Goal: Task Accomplishment & Management: Complete application form

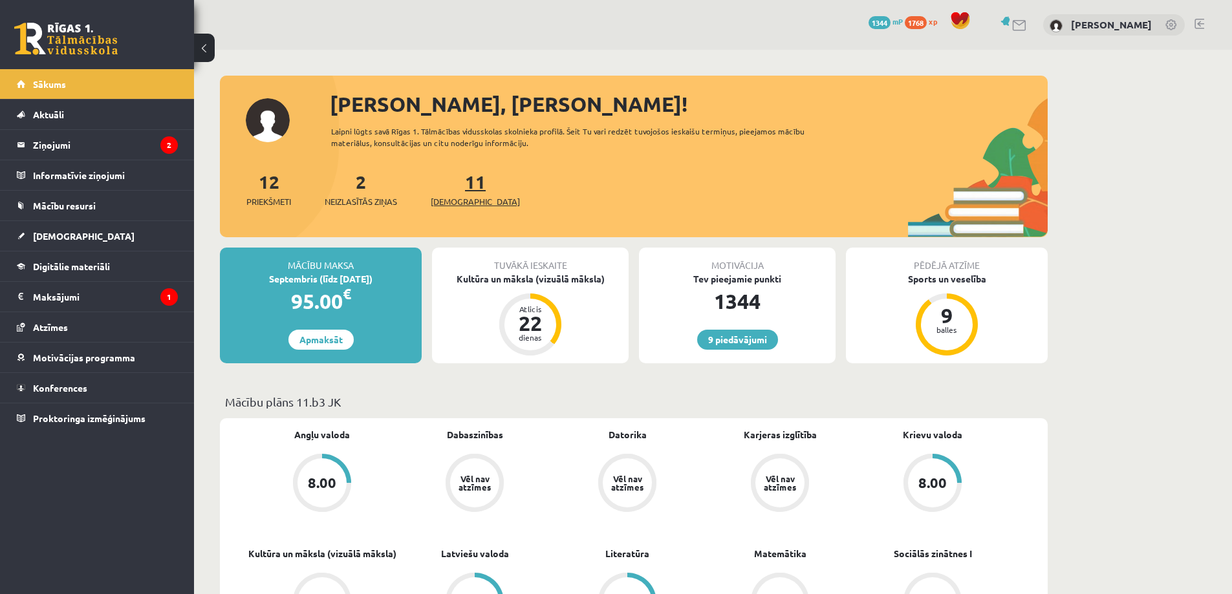
click at [464, 197] on span "[DEMOGRAPHIC_DATA]" at bounding box center [475, 201] width 89 height 13
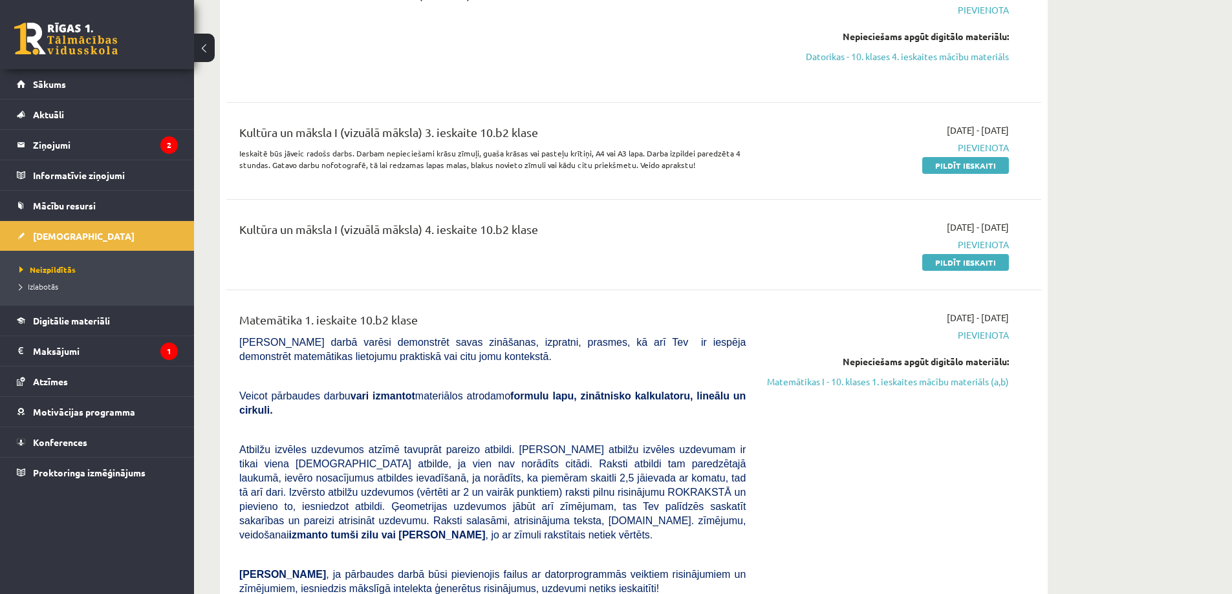
scroll to position [1660, 0]
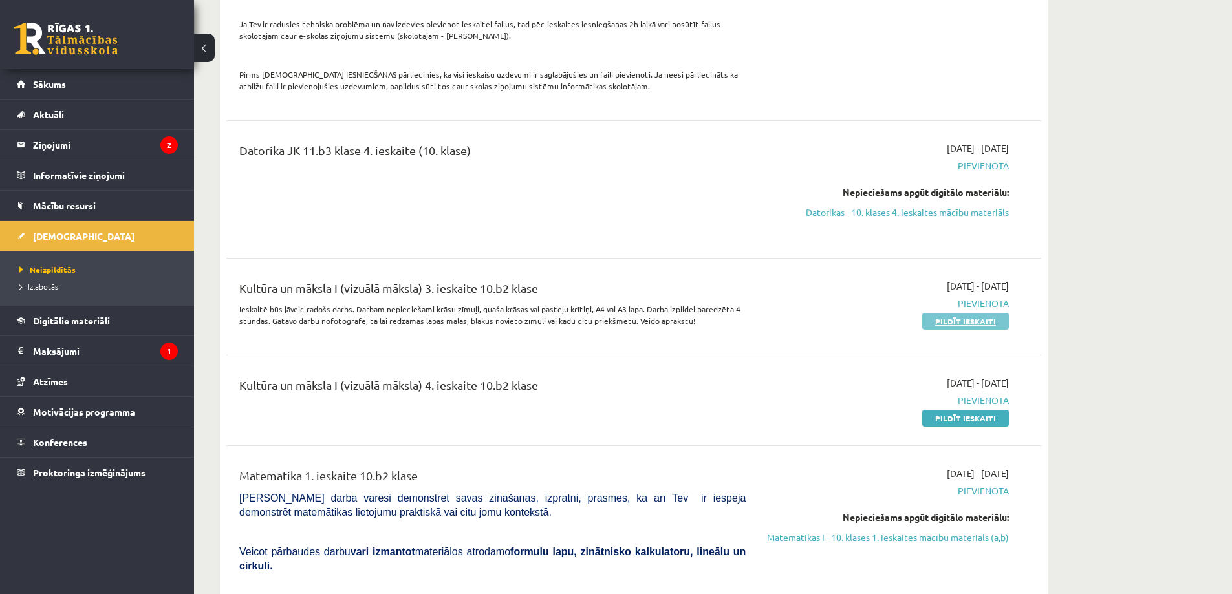
click at [977, 313] on link "Pildīt ieskaiti" at bounding box center [965, 321] width 87 height 17
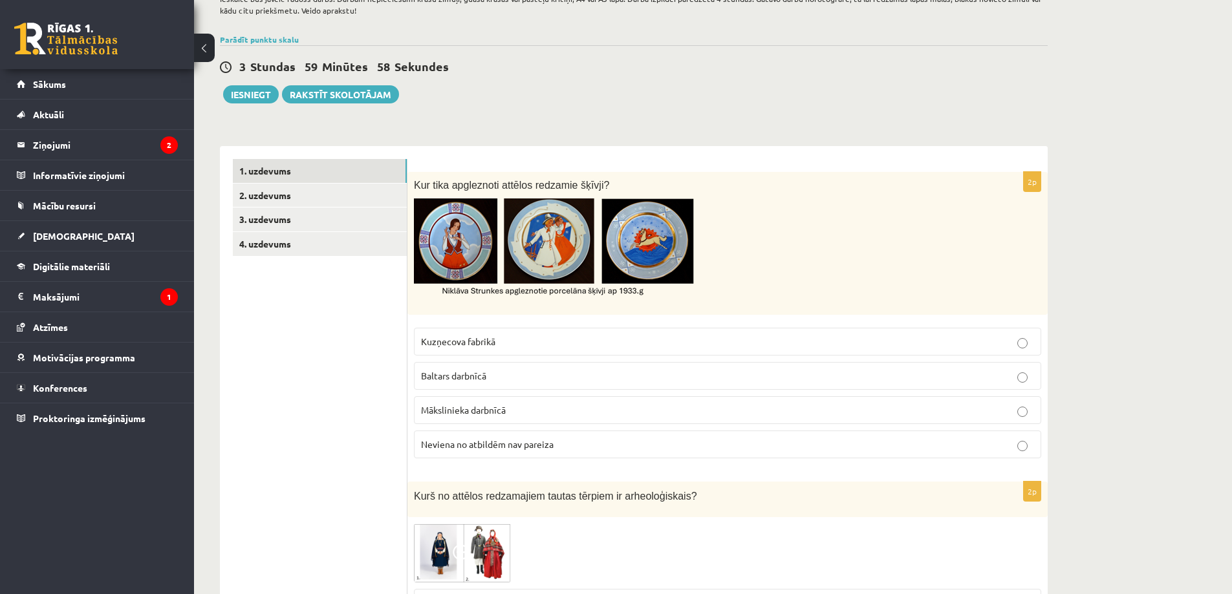
scroll to position [151, 0]
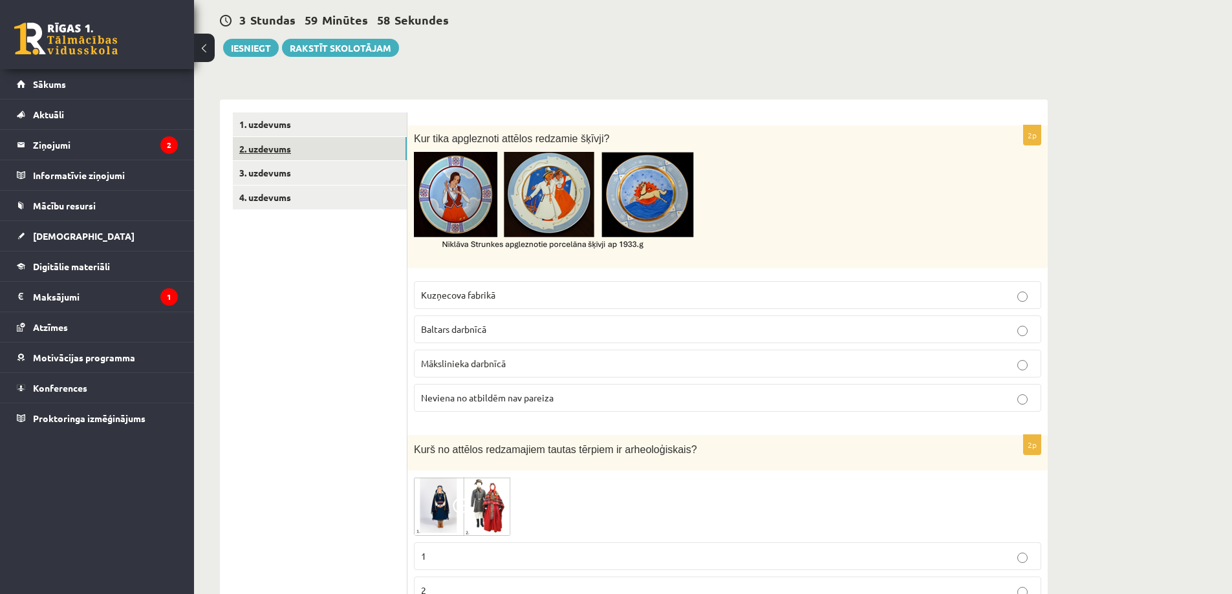
click at [369, 138] on link "2. uzdevums" at bounding box center [320, 149] width 174 height 24
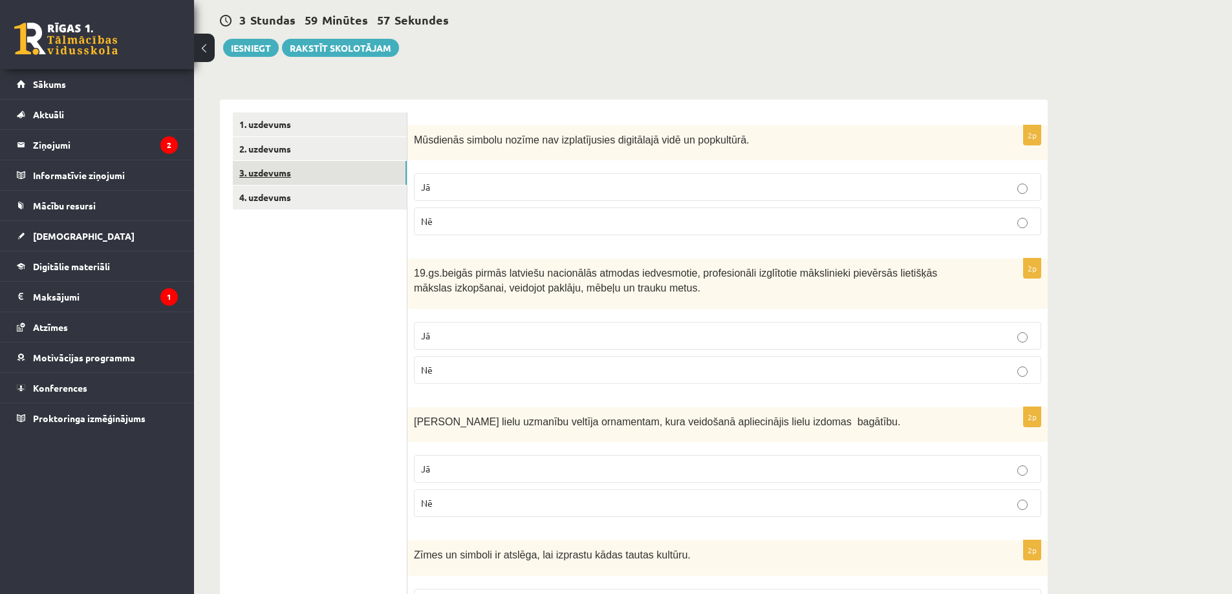
click at [350, 171] on link "3. uzdevums" at bounding box center [320, 173] width 174 height 24
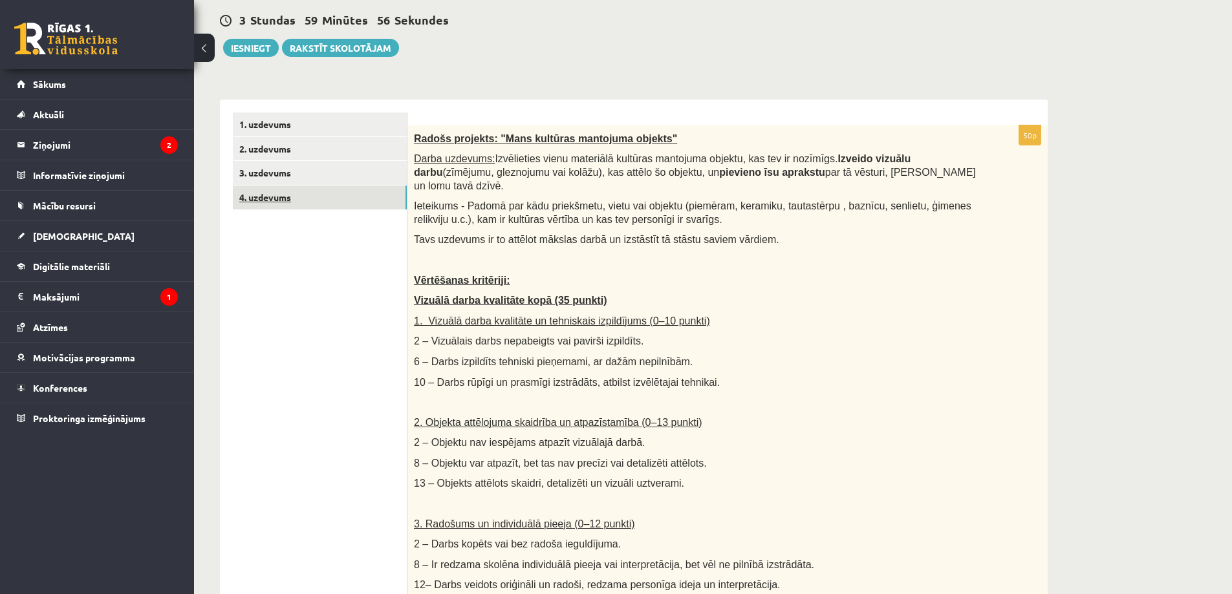
click at [331, 204] on link "4. uzdevums" at bounding box center [320, 198] width 174 height 24
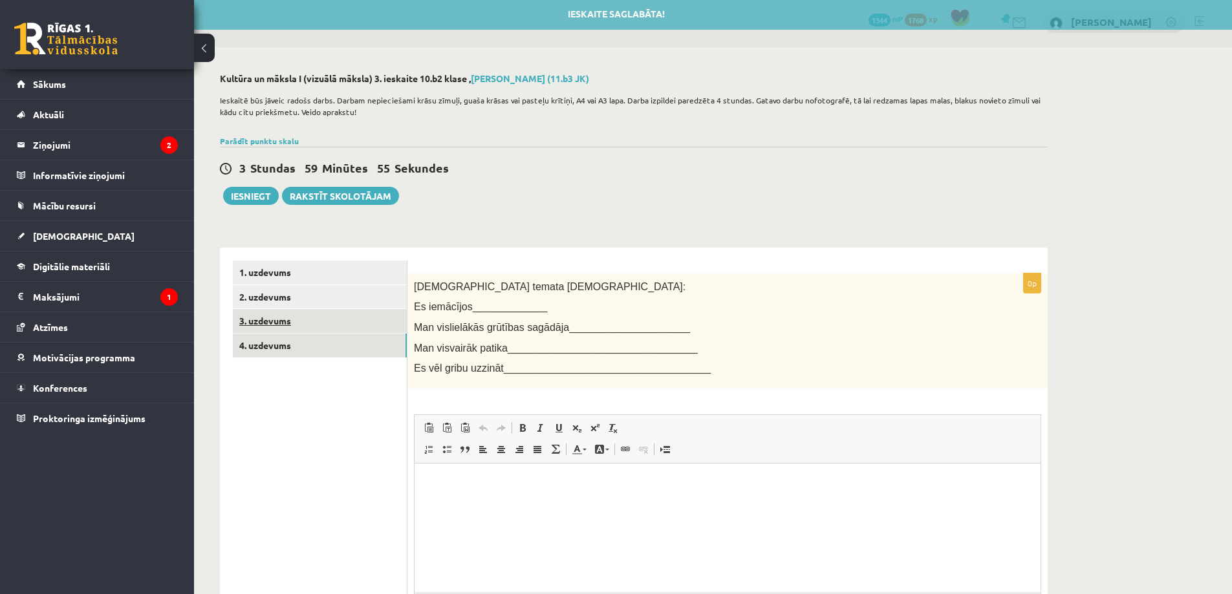
scroll to position [0, 0]
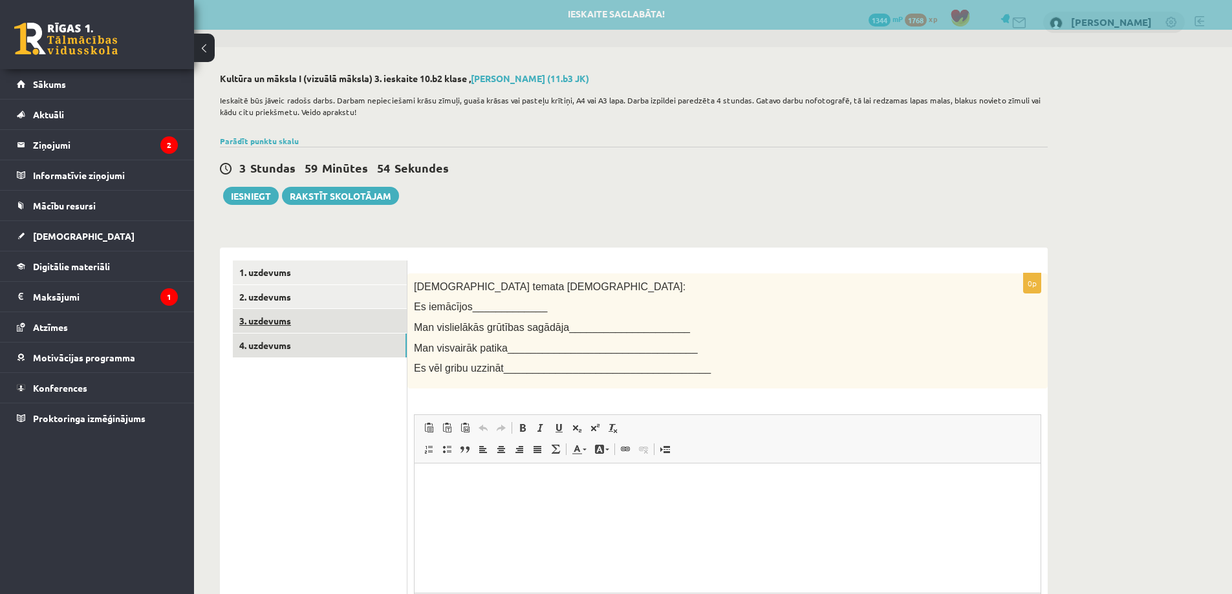
click at [350, 331] on link "3. uzdevums" at bounding box center [320, 321] width 174 height 24
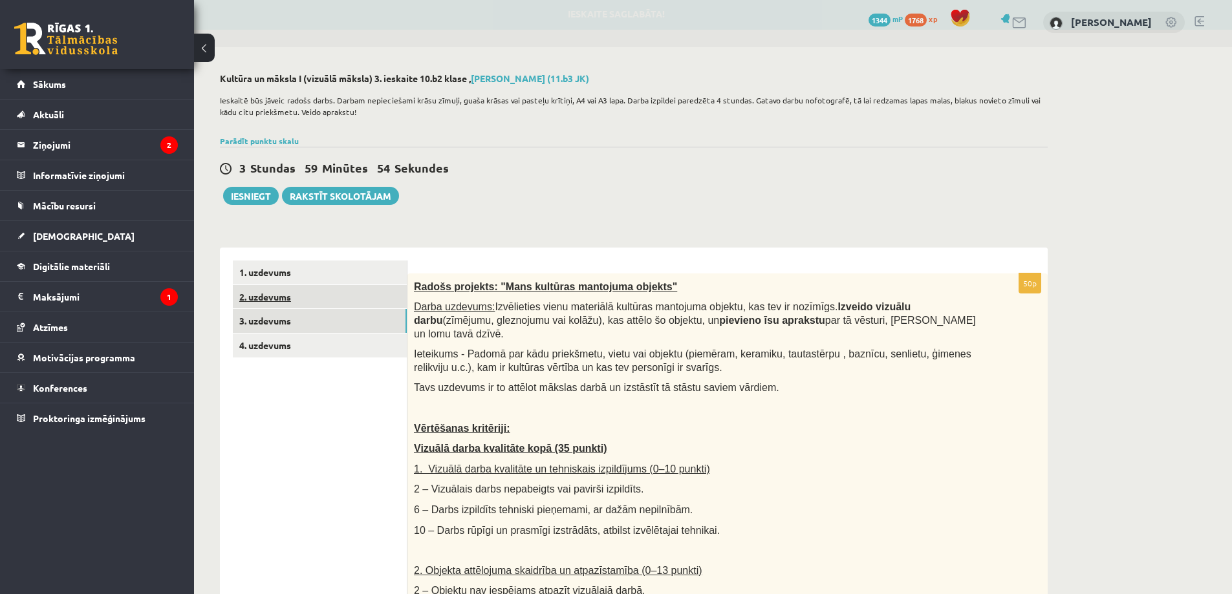
click at [349, 305] on link "2. uzdevums" at bounding box center [320, 297] width 174 height 24
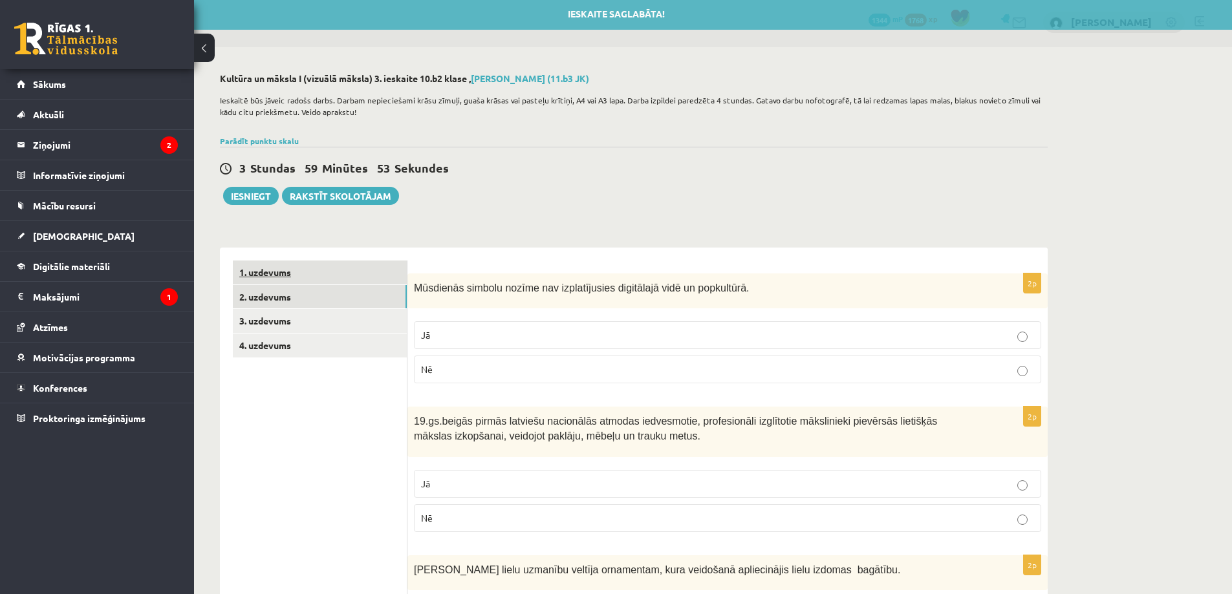
click at [363, 274] on link "1. uzdevums" at bounding box center [320, 273] width 174 height 24
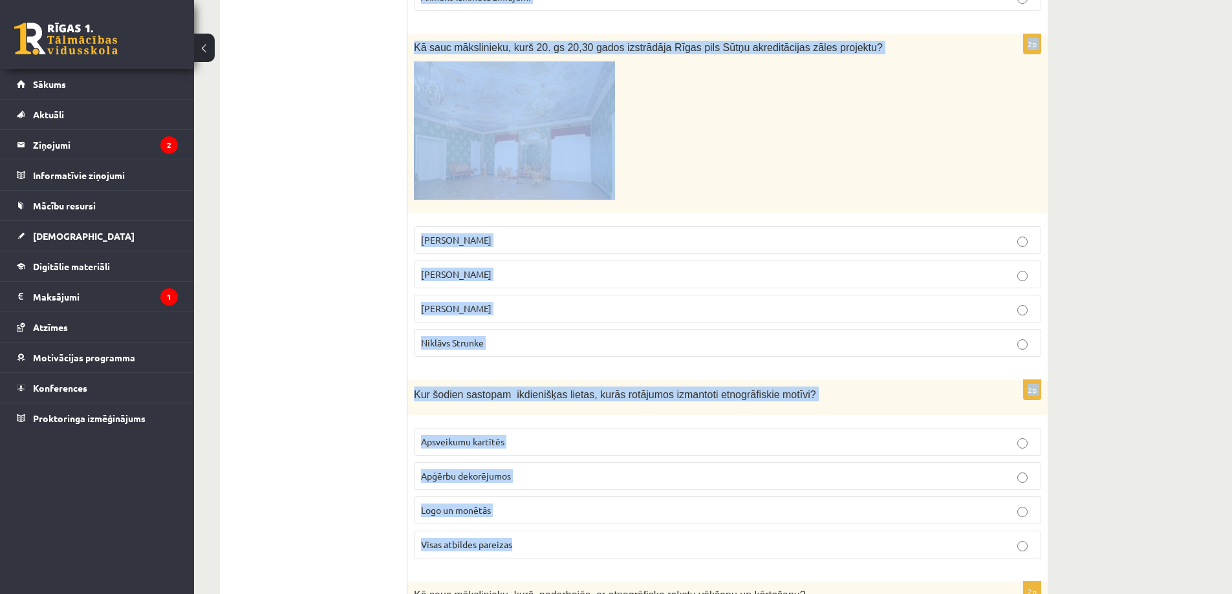
scroll to position [3055, 0]
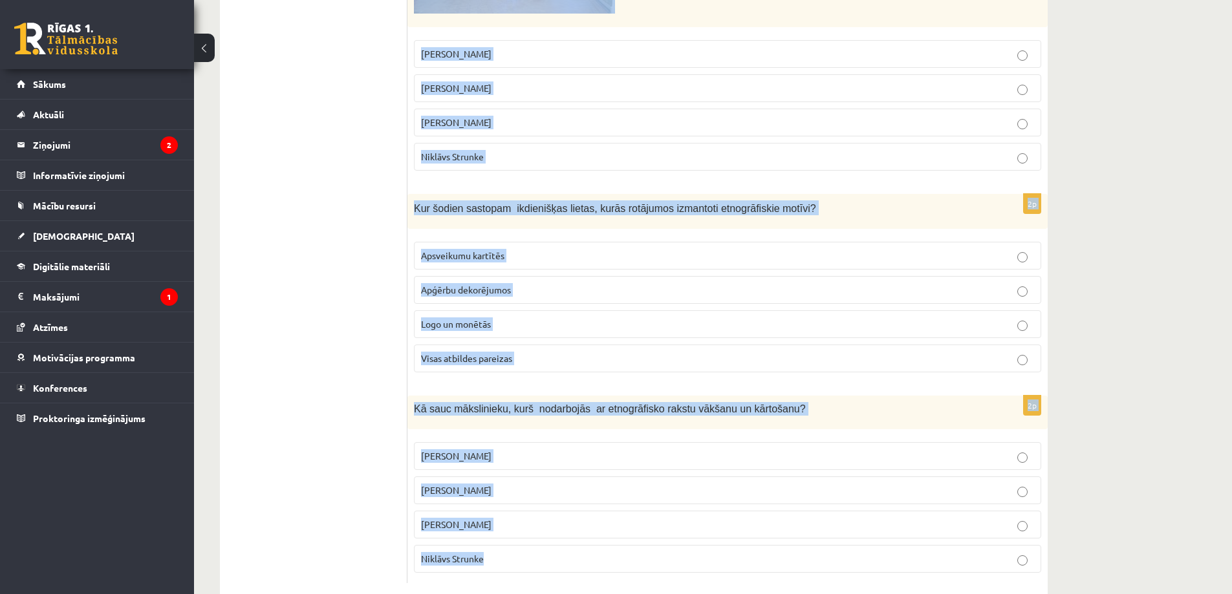
drag, startPoint x: 415, startPoint y: 285, endPoint x: 657, endPoint y: 519, distance: 336.7
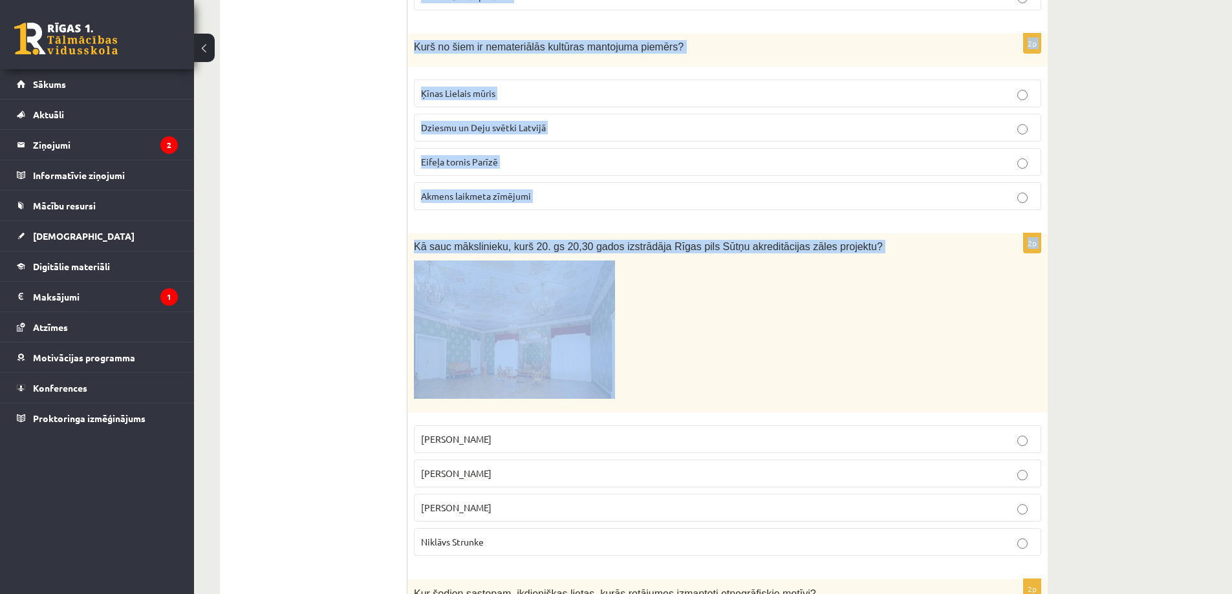
scroll to position [2716, 0]
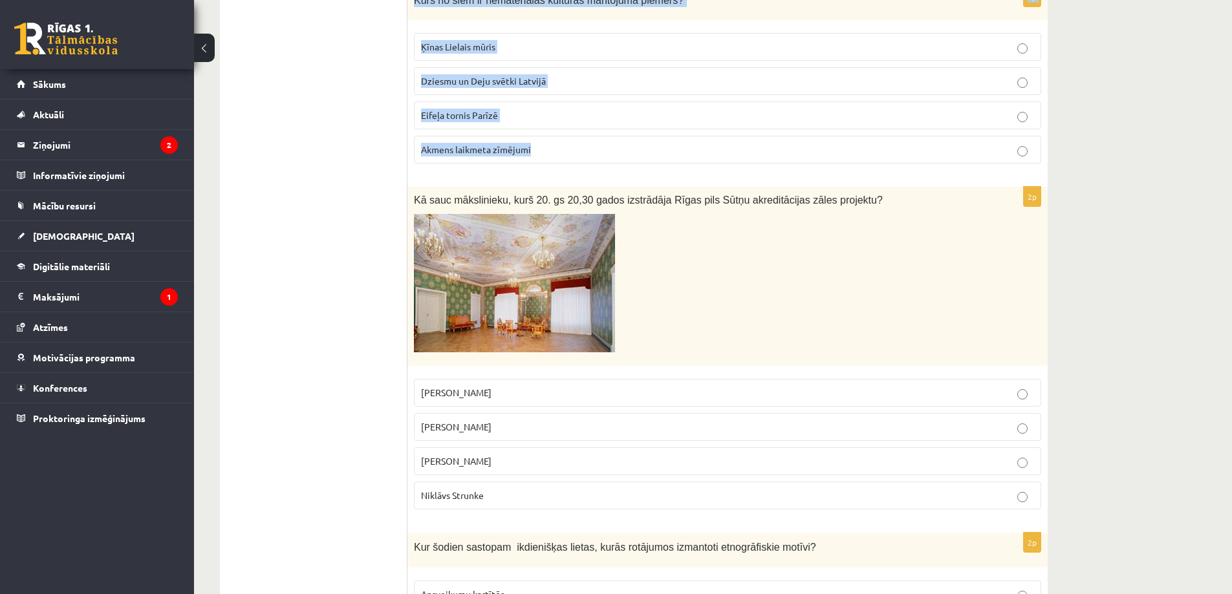
drag, startPoint x: 414, startPoint y: 255, endPoint x: 783, endPoint y: 141, distance: 386.0
copy form "Lore ipsum dolorsit Ametc Adipiscin elitseddo eiusmodtemp incidid utlaboreetd m…"
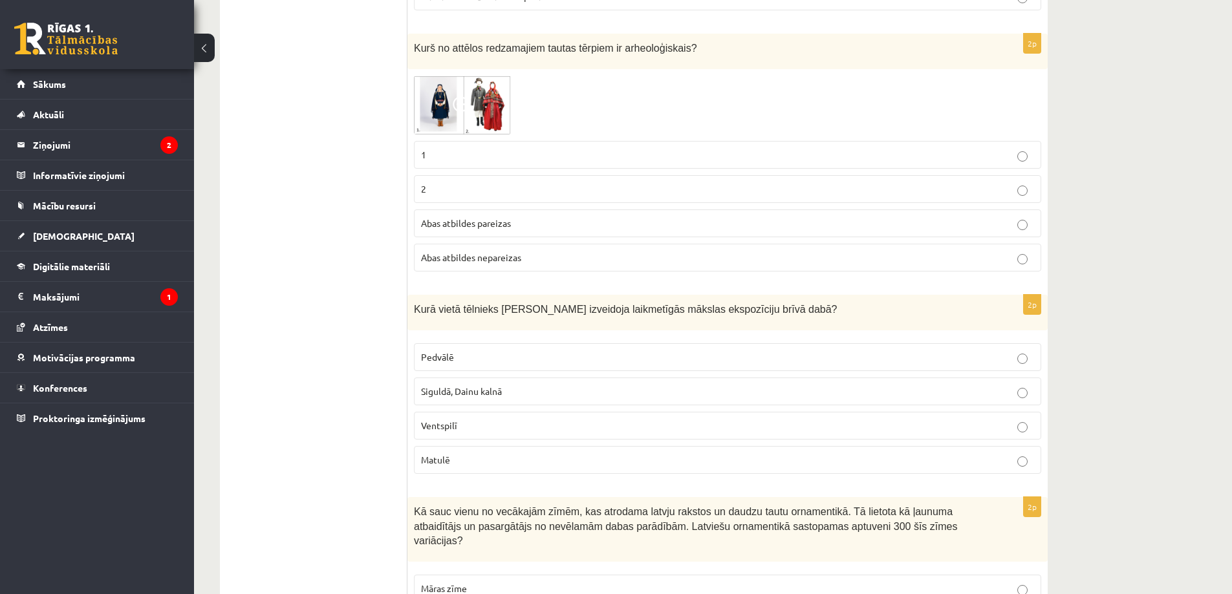
scroll to position [603, 0]
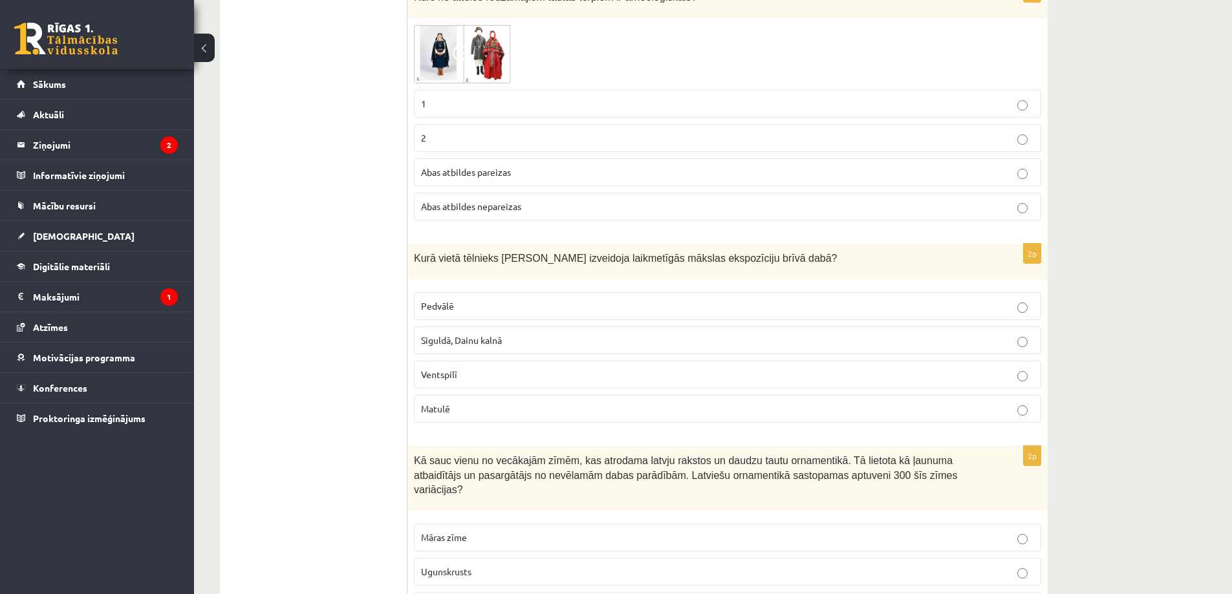
click at [512, 302] on p "Pedvālē" at bounding box center [727, 306] width 613 height 14
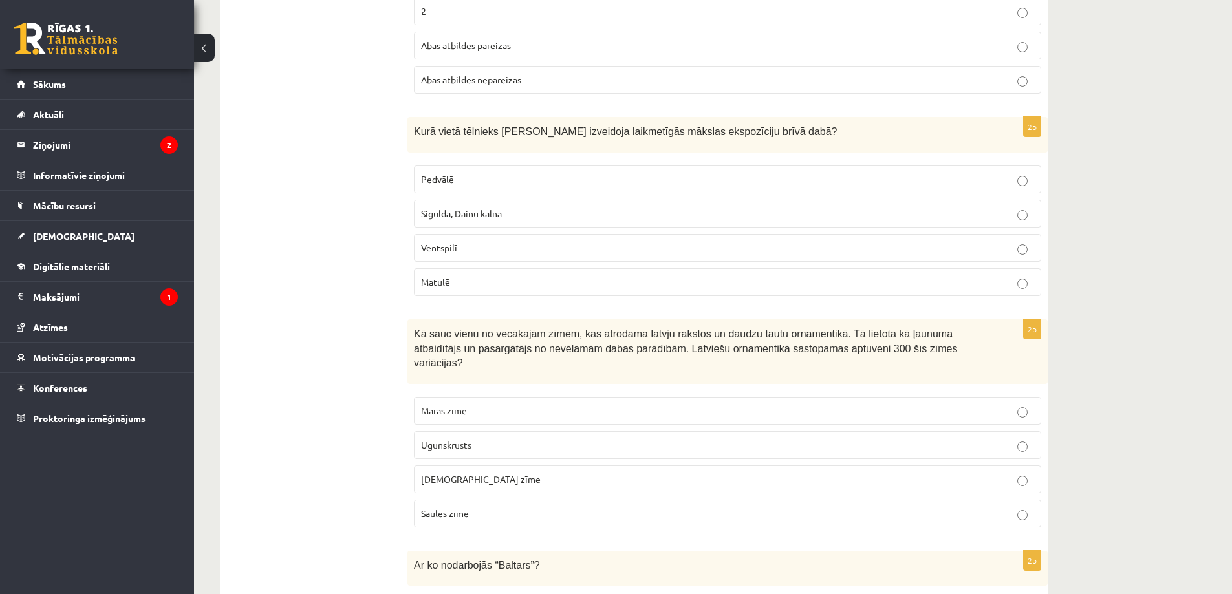
scroll to position [755, 0]
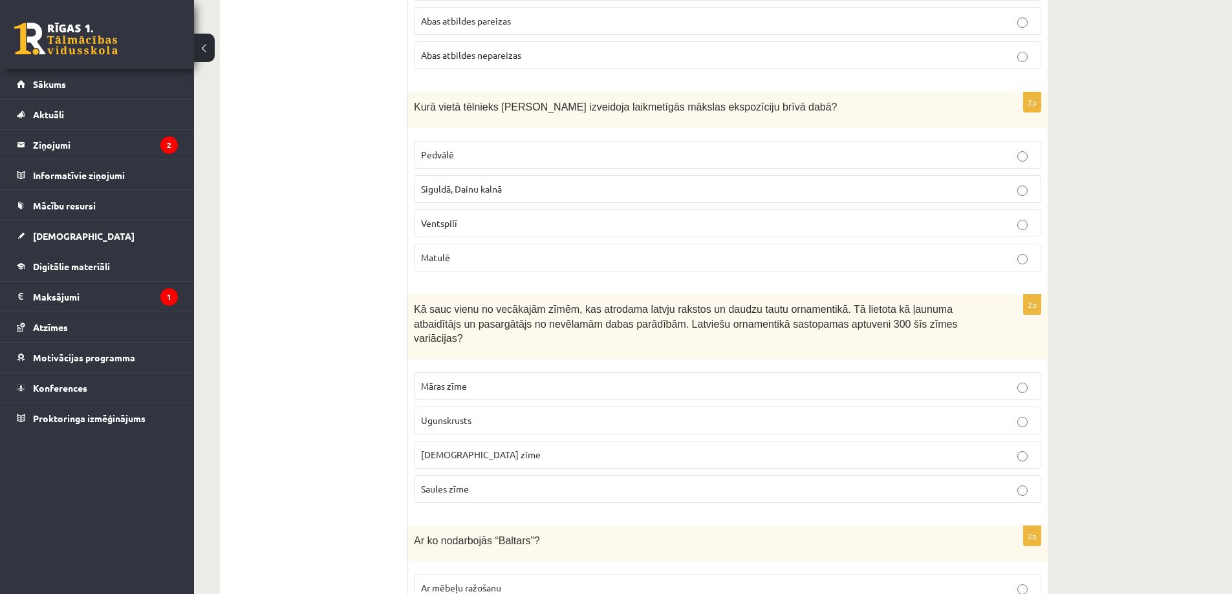
click at [477, 414] on p "Ugunskrusts" at bounding box center [727, 421] width 613 height 14
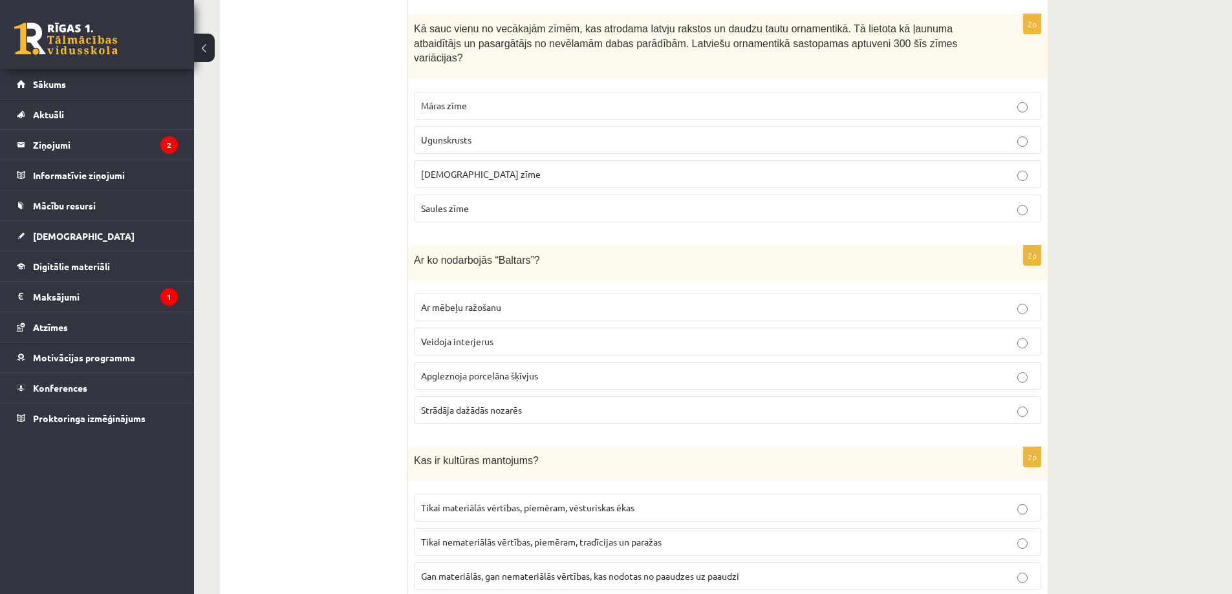
scroll to position [1056, 0]
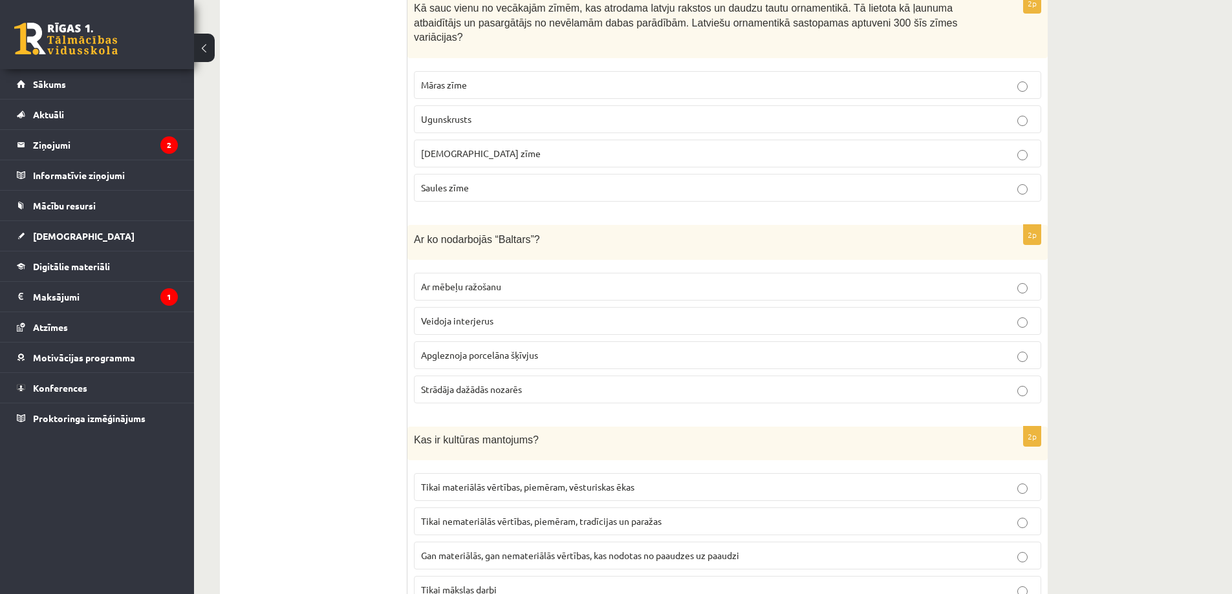
click at [459, 349] on span "Apgleznoja porcelāna šķīvjus" at bounding box center [479, 355] width 117 height 12
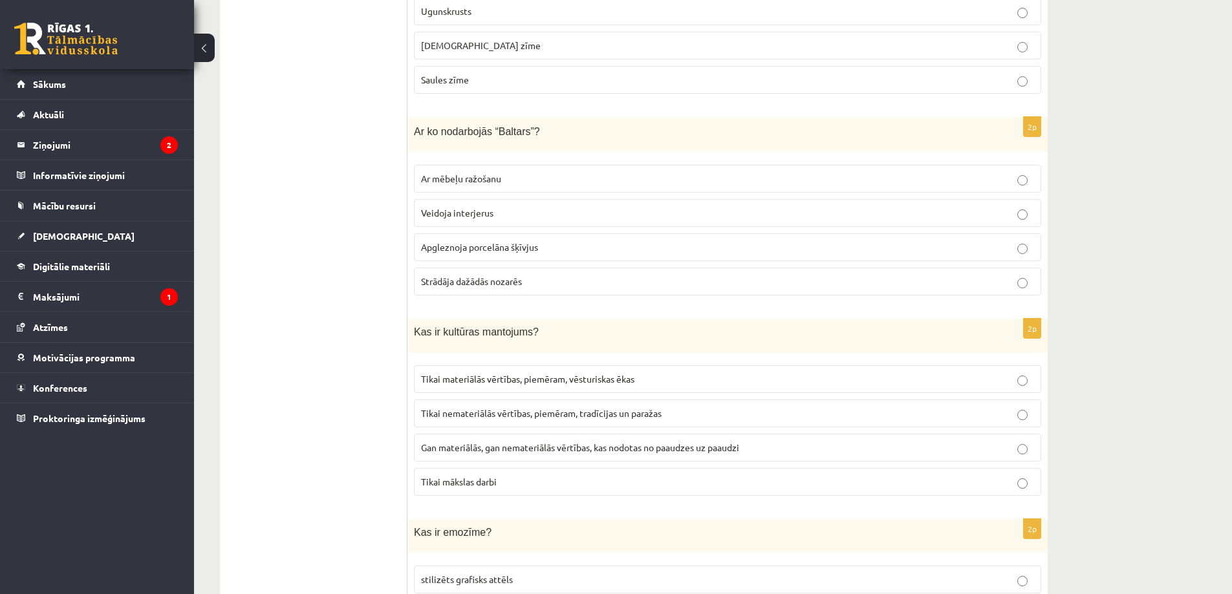
scroll to position [1208, 0]
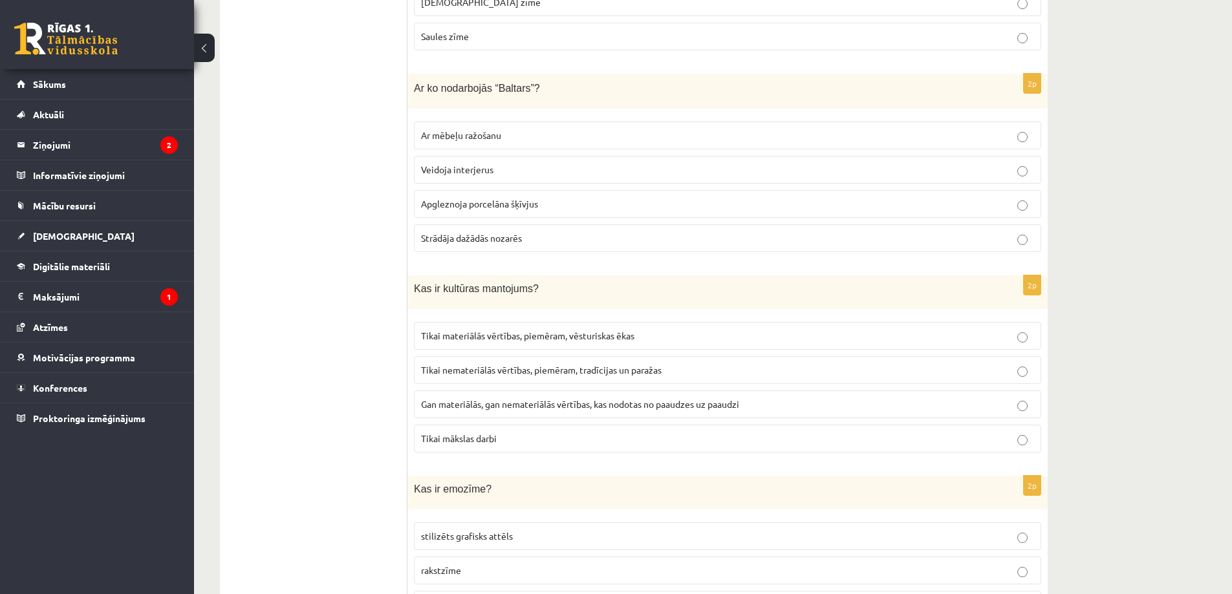
click at [451, 398] on label "Gan materiālās, gan nemateriālās vērtības, kas nodotas no paaudzes uz paaudzi" at bounding box center [727, 405] width 627 height 28
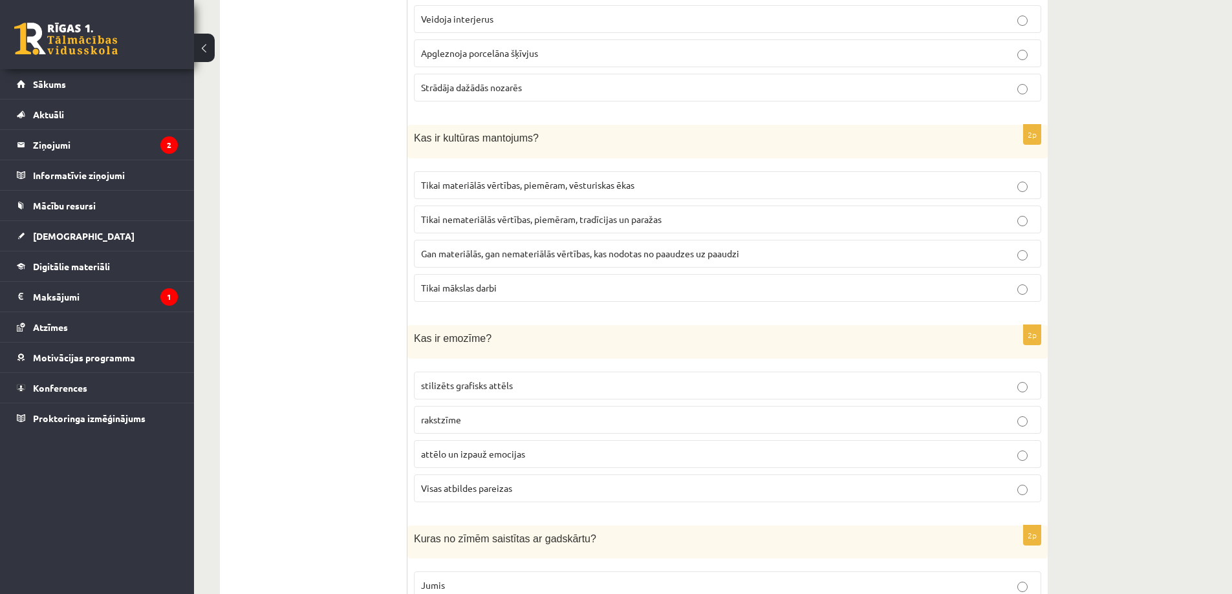
click at [470, 481] on label "Visas atbildes pareizas" at bounding box center [727, 489] width 627 height 28
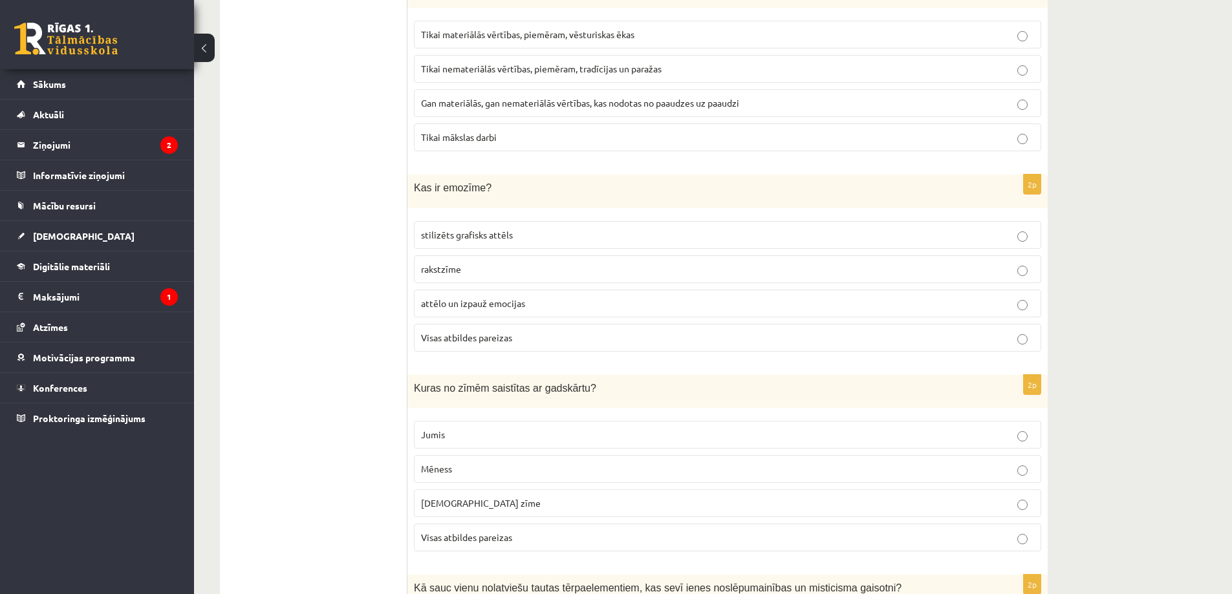
click at [431, 532] on span "Visas atbildes pareizas" at bounding box center [466, 538] width 91 height 12
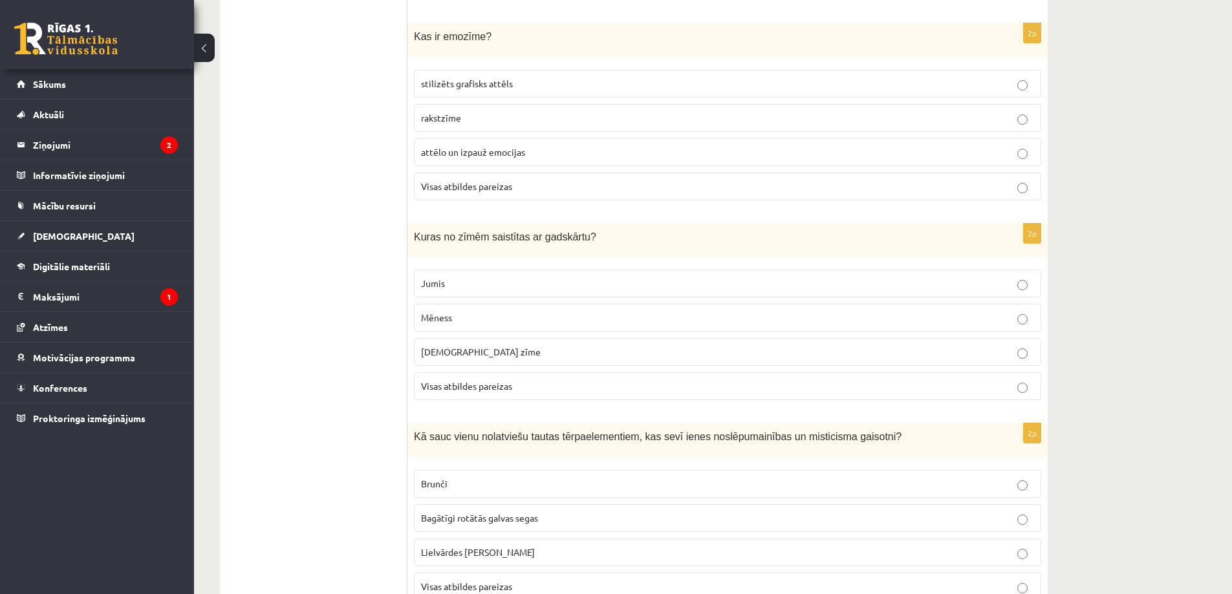
scroll to position [1811, 0]
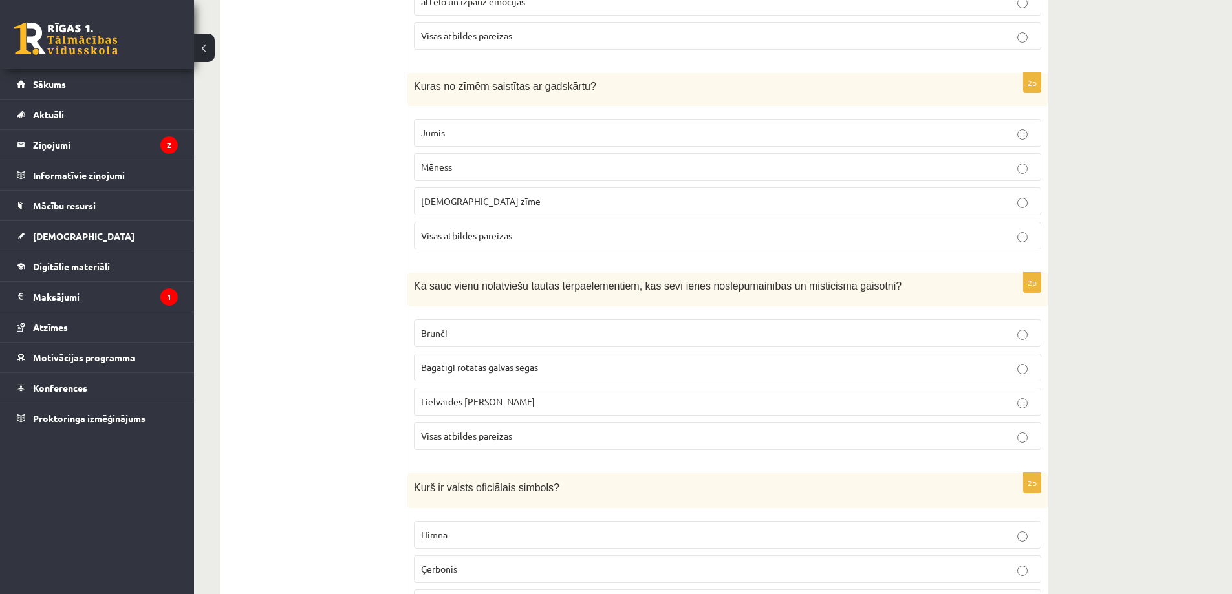
click at [525, 362] on span "Bagātīgi rotātās galvas segas" at bounding box center [479, 368] width 117 height 12
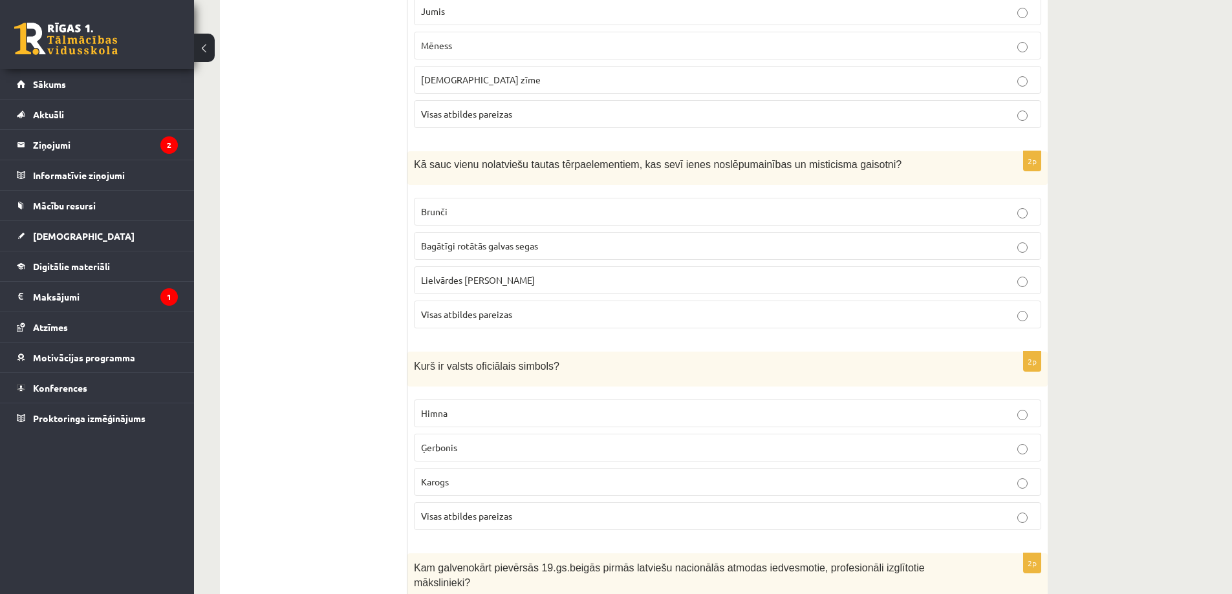
scroll to position [1962, 0]
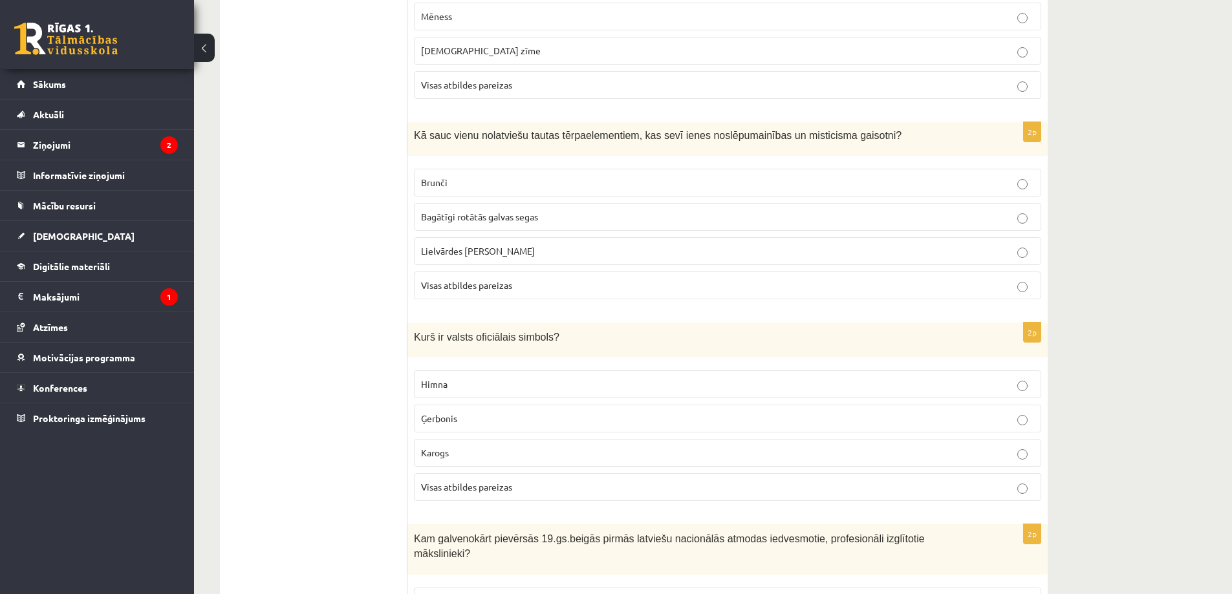
click at [452, 481] on span "Visas atbildes pareizas" at bounding box center [466, 487] width 91 height 12
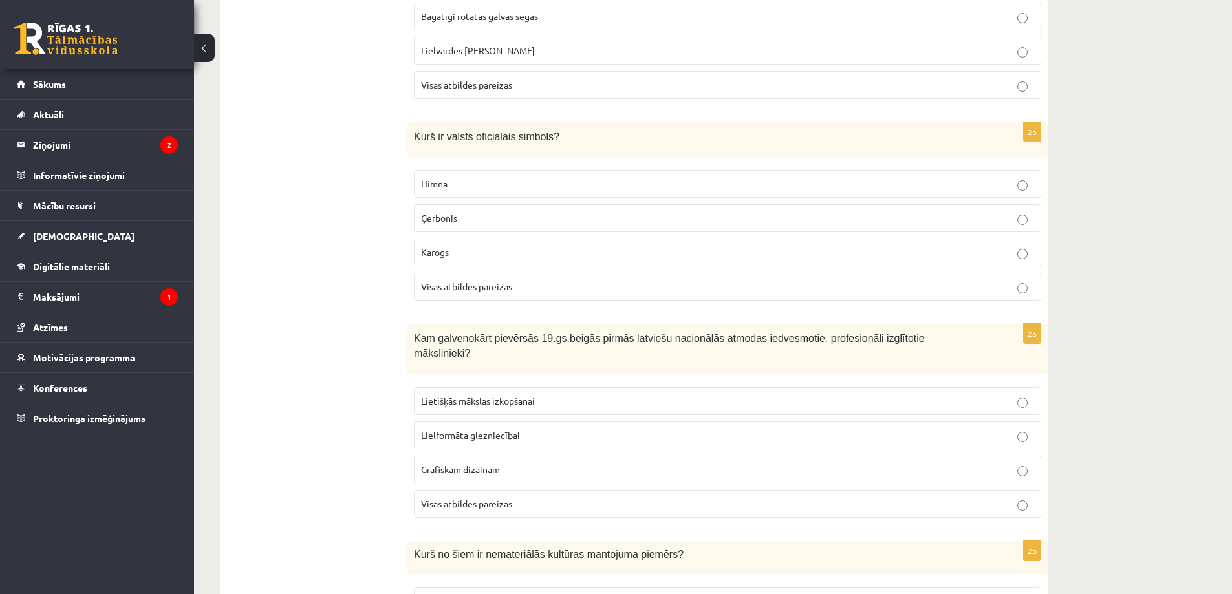
scroll to position [2264, 0]
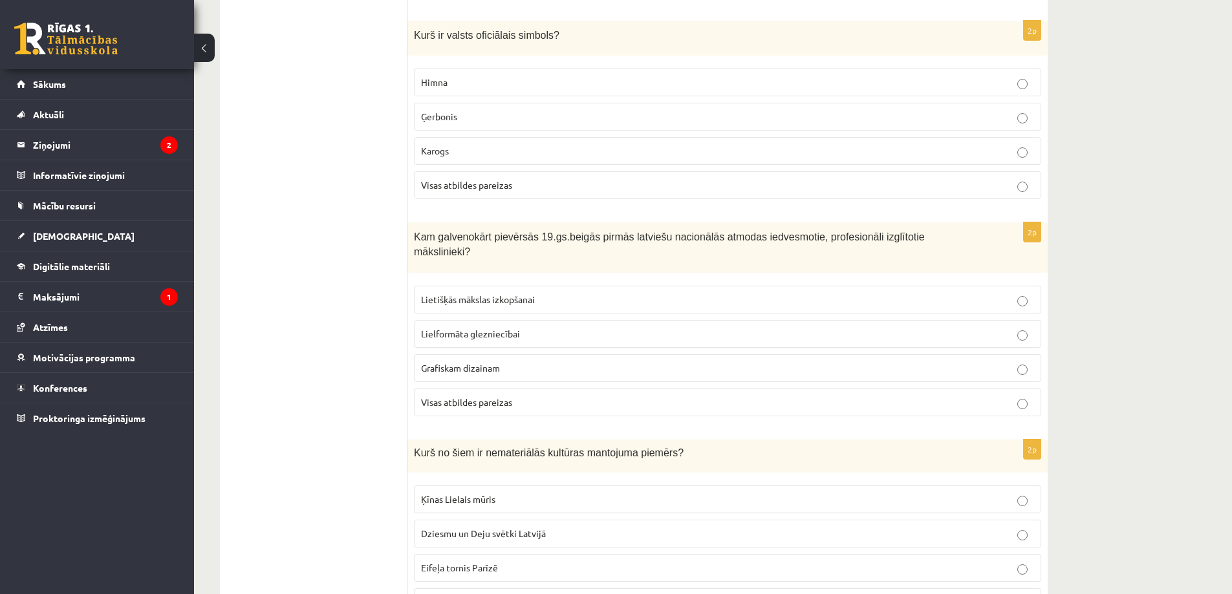
click at [525, 294] on span "Lietišķās mākslas izkopšanai" at bounding box center [478, 300] width 114 height 12
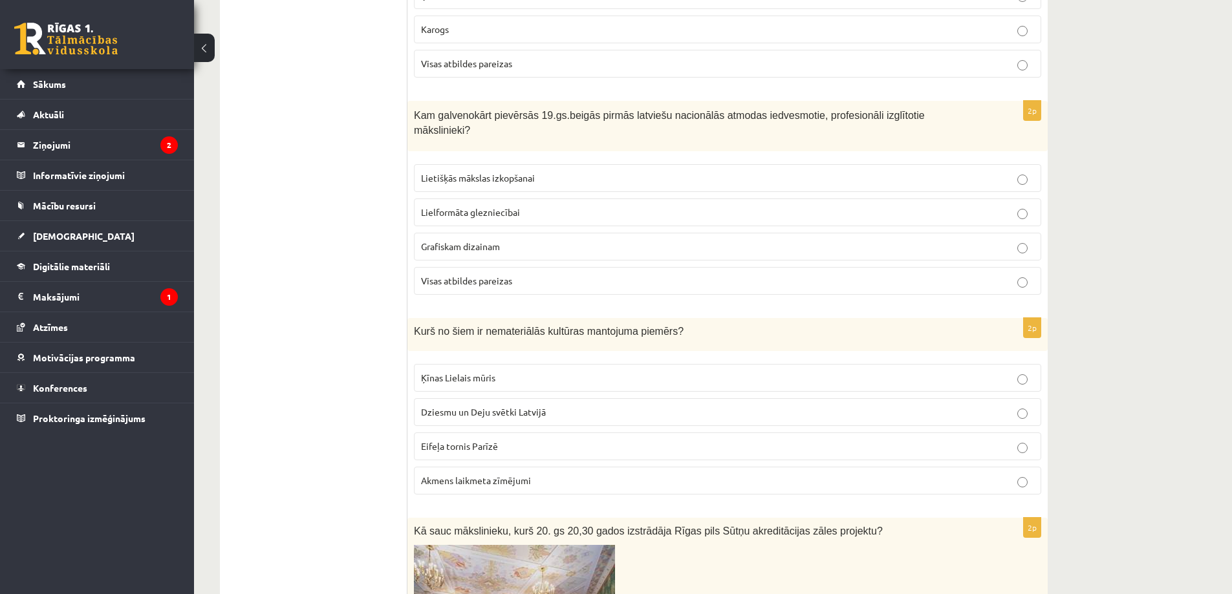
scroll to position [2414, 0]
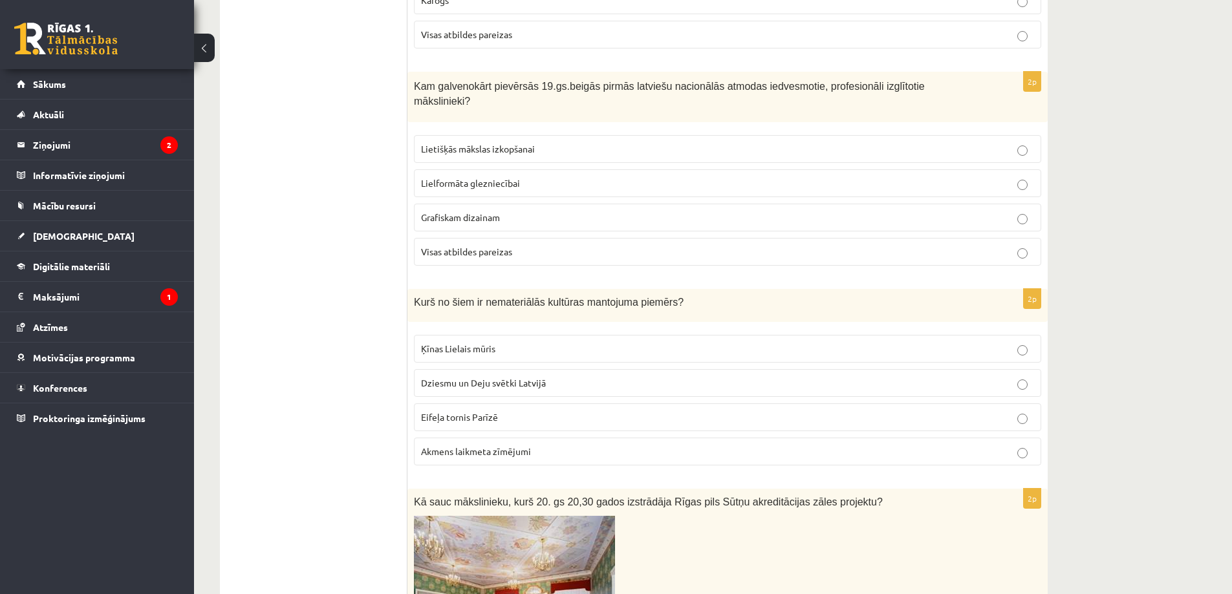
click at [525, 377] on span "Dziesmu un Deju svētki Latvijā" at bounding box center [483, 383] width 125 height 12
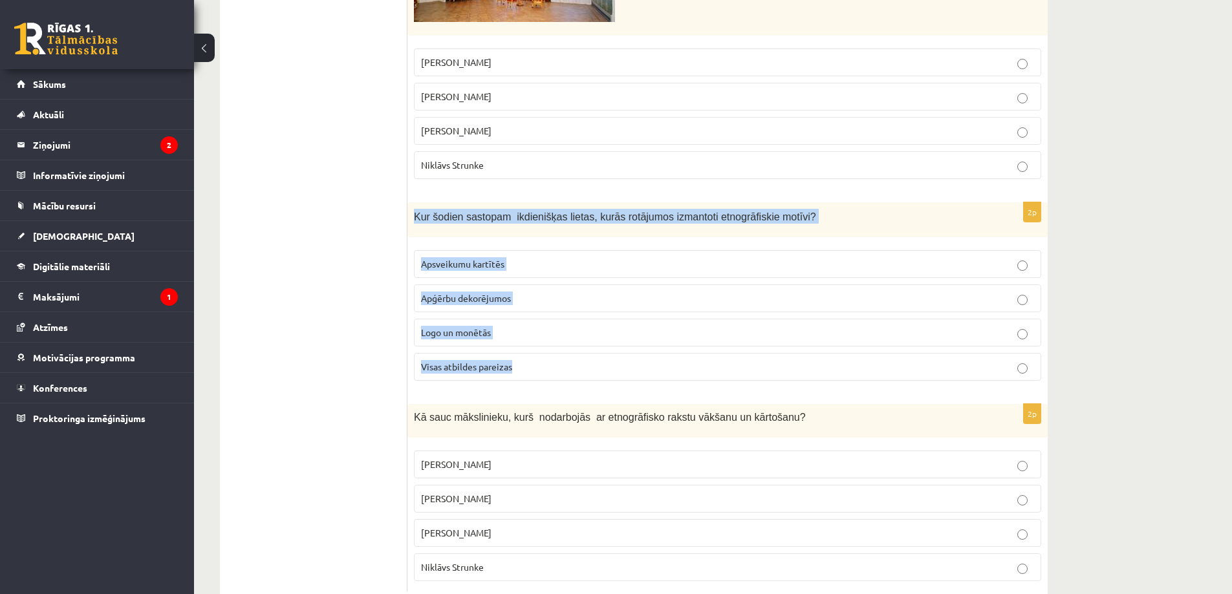
scroll to position [3055, 0]
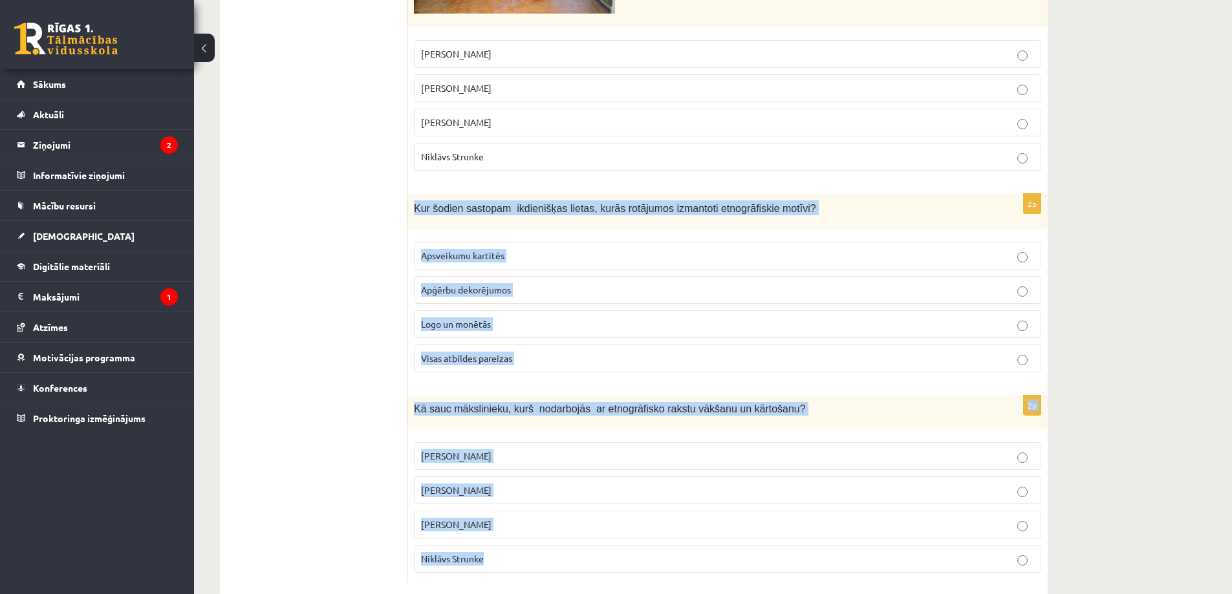
drag, startPoint x: 415, startPoint y: 216, endPoint x: 644, endPoint y: 532, distance: 390.8
copy form "Kur šodien sastopam ikdienišķas lietas, kurās rotājumos izmantoti etnogrāfiskie…"
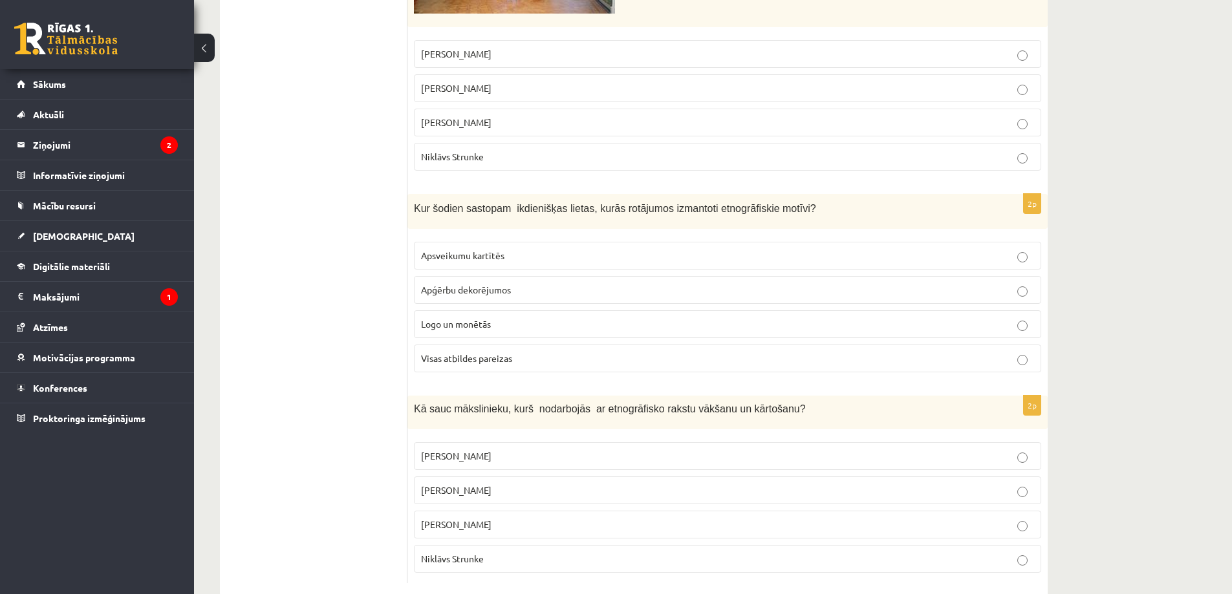
click at [444, 352] on p "Visas atbildes pareizas" at bounding box center [727, 359] width 613 height 14
click at [514, 450] on p "[PERSON_NAME]" at bounding box center [727, 457] width 613 height 14
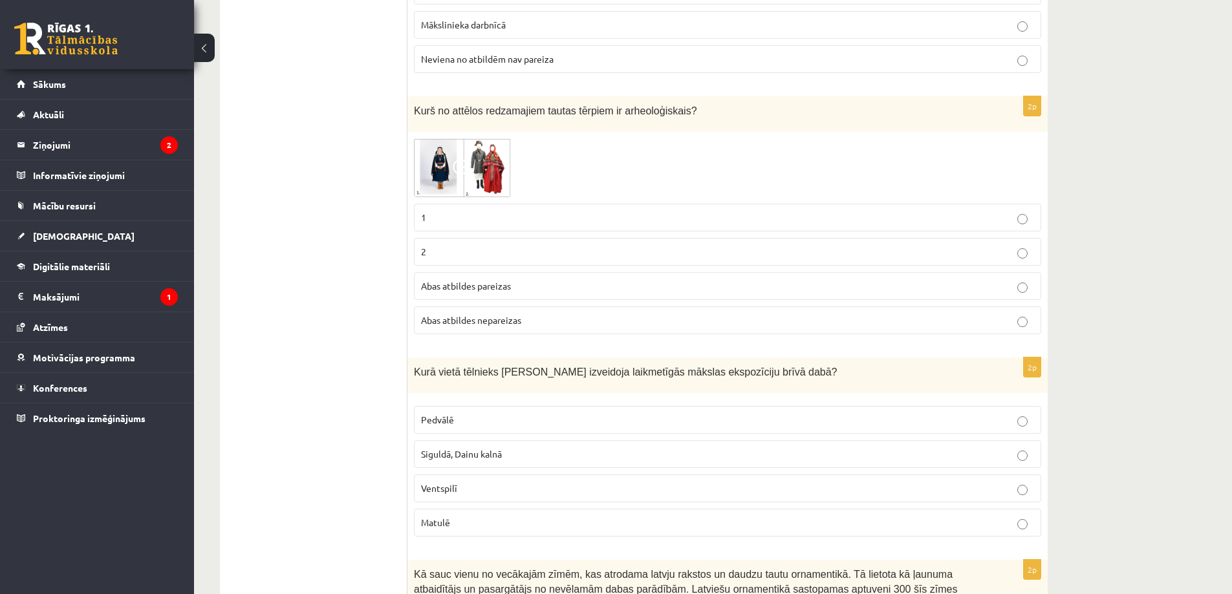
scroll to position [0, 0]
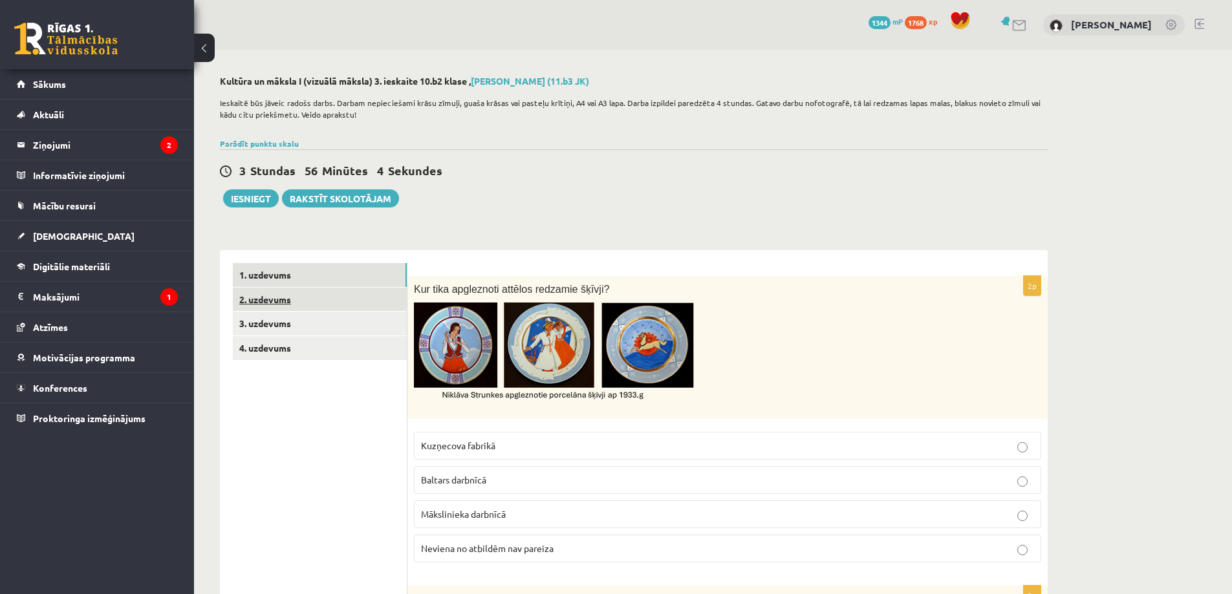
click at [329, 294] on link "2. uzdevums" at bounding box center [320, 300] width 174 height 24
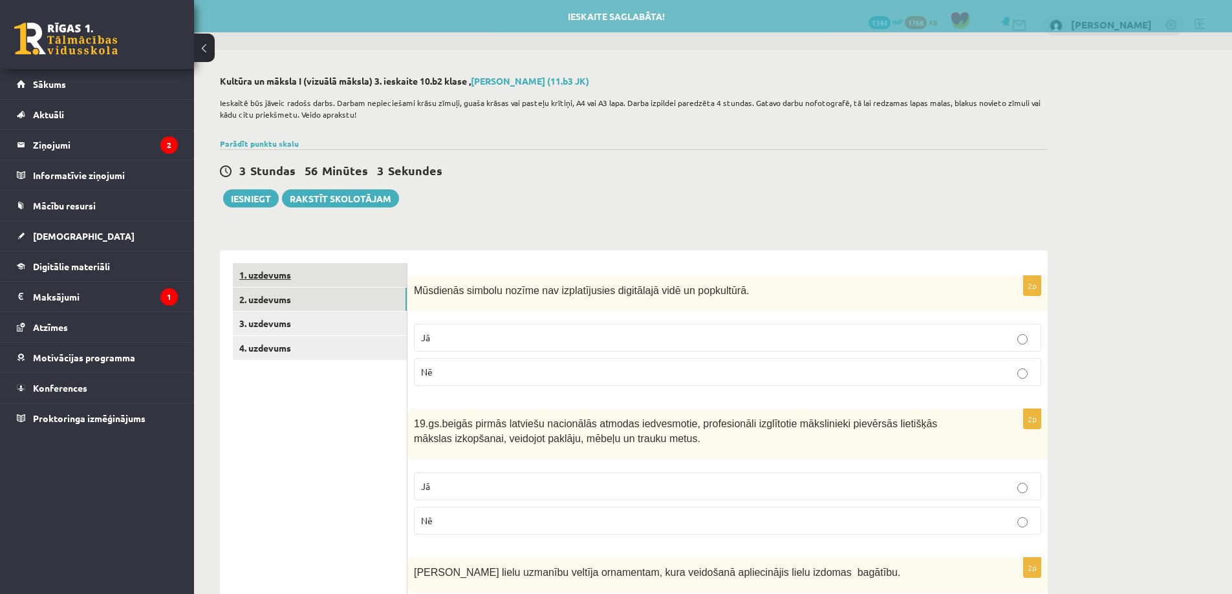
click at [342, 276] on link "1. uzdevums" at bounding box center [320, 275] width 174 height 24
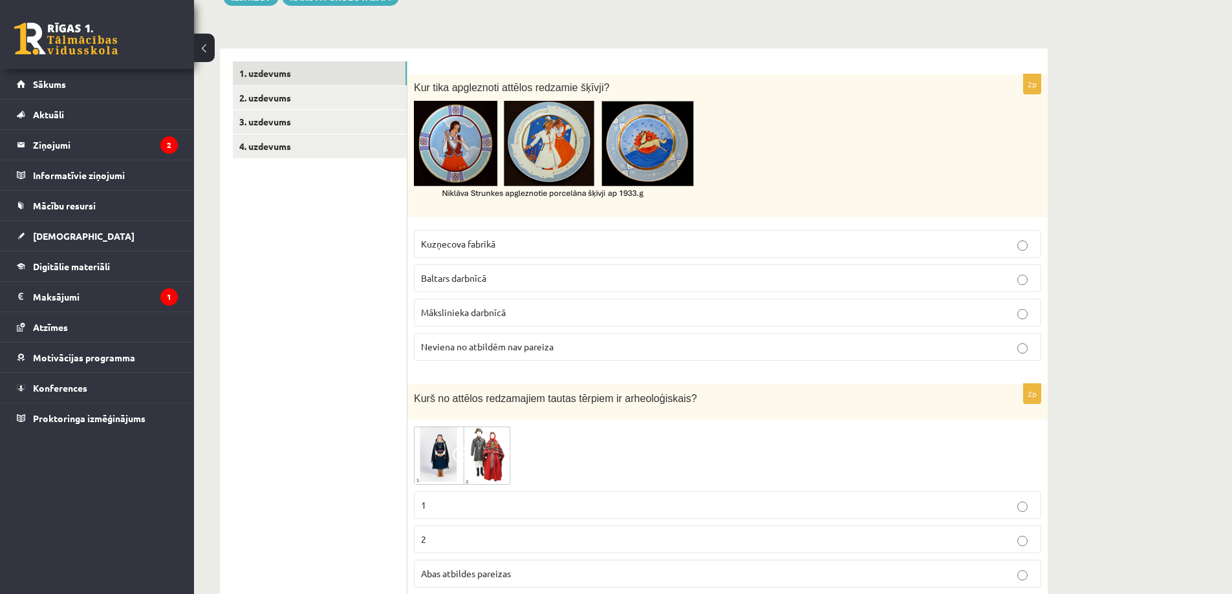
scroll to position [151, 0]
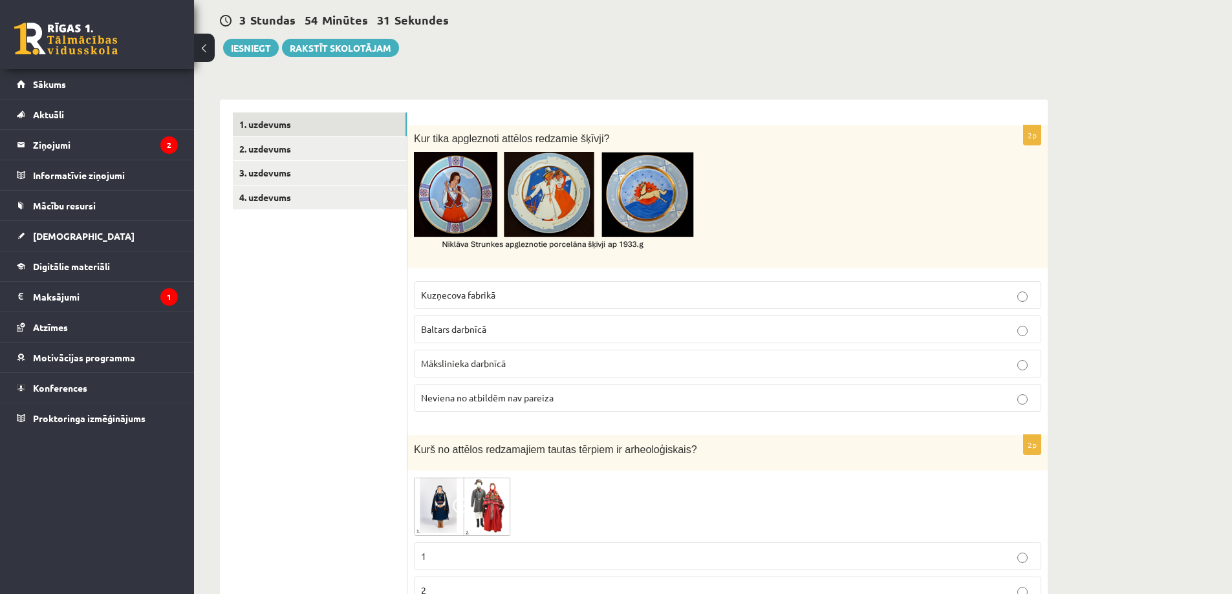
click at [534, 288] on label "Kuzņecova fabrikā" at bounding box center [727, 295] width 627 height 28
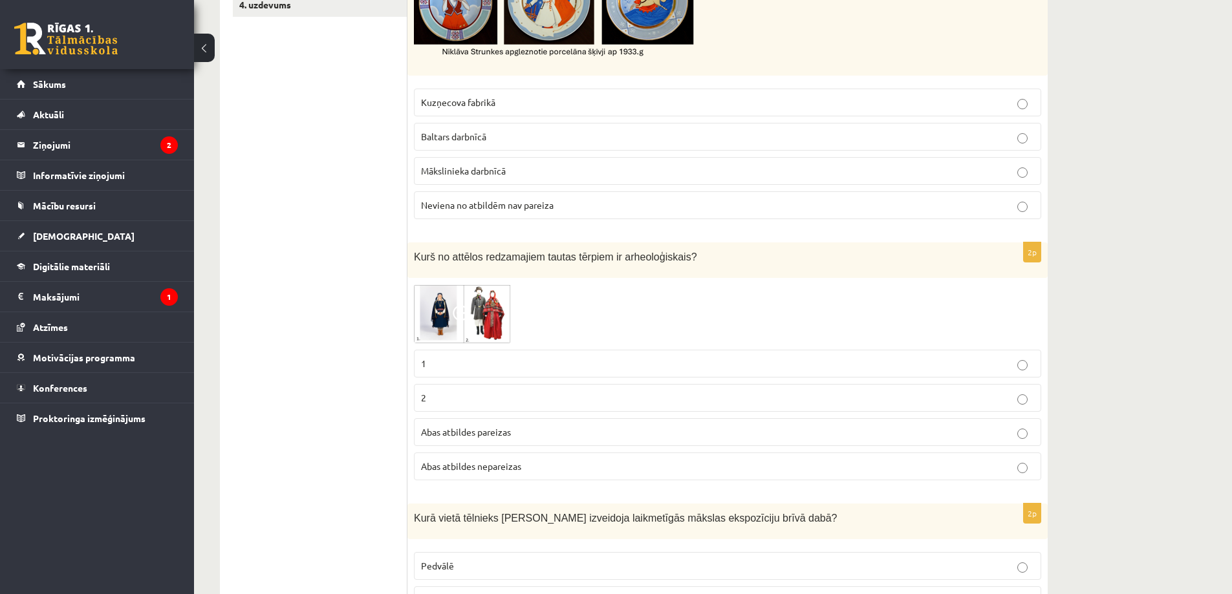
scroll to position [302, 0]
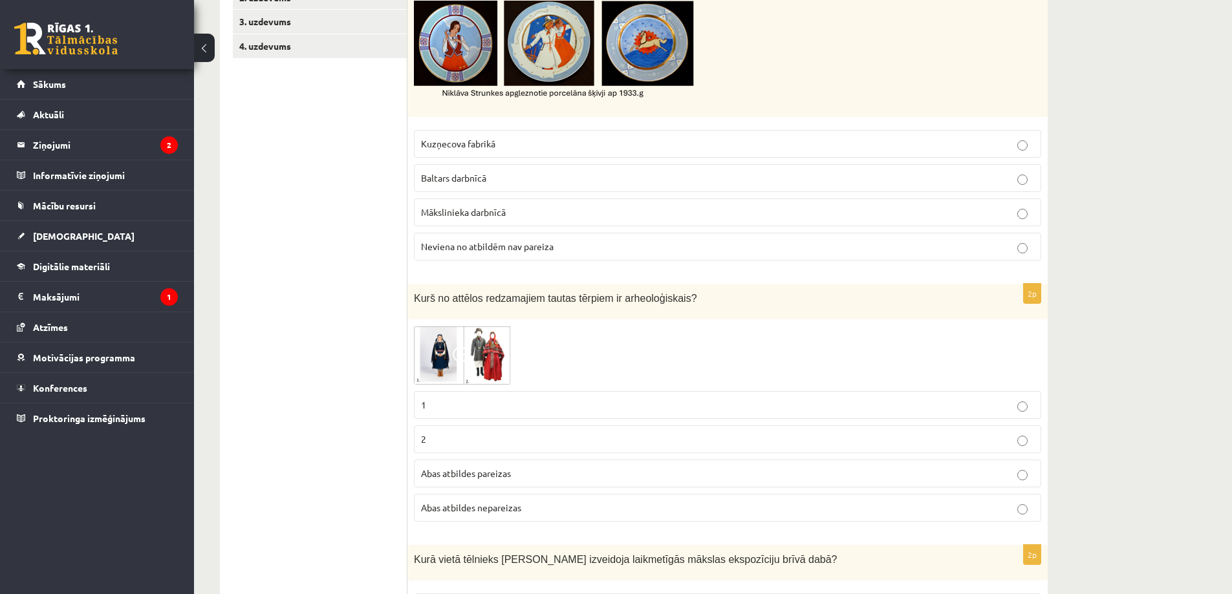
click at [490, 355] on img at bounding box center [462, 355] width 97 height 59
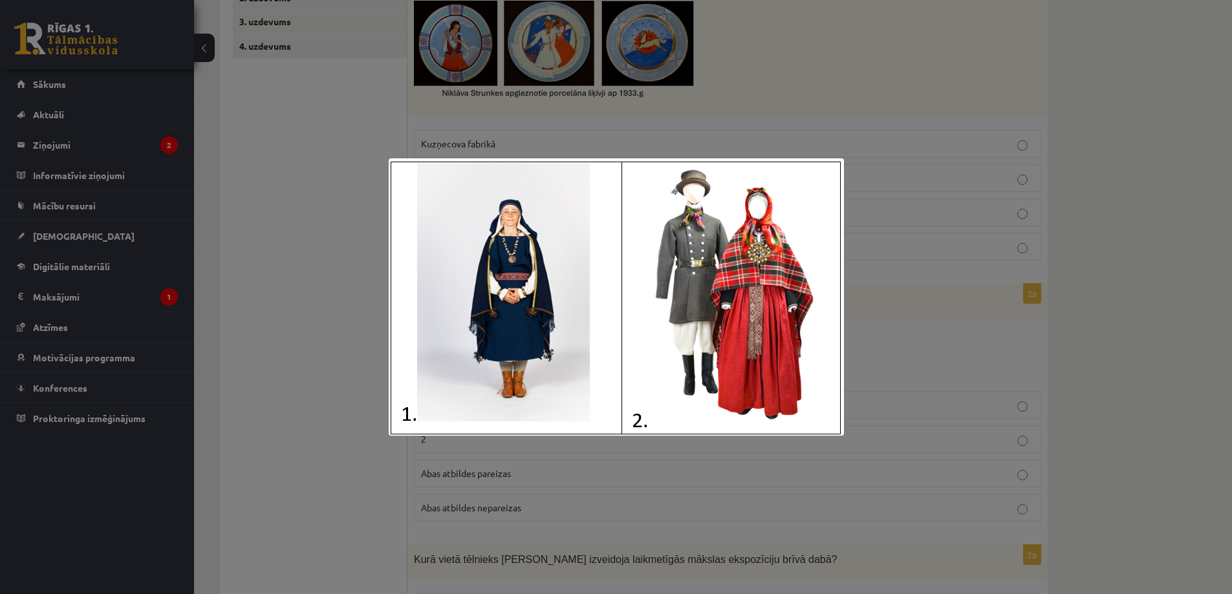
click at [1074, 425] on div at bounding box center [616, 297] width 1232 height 594
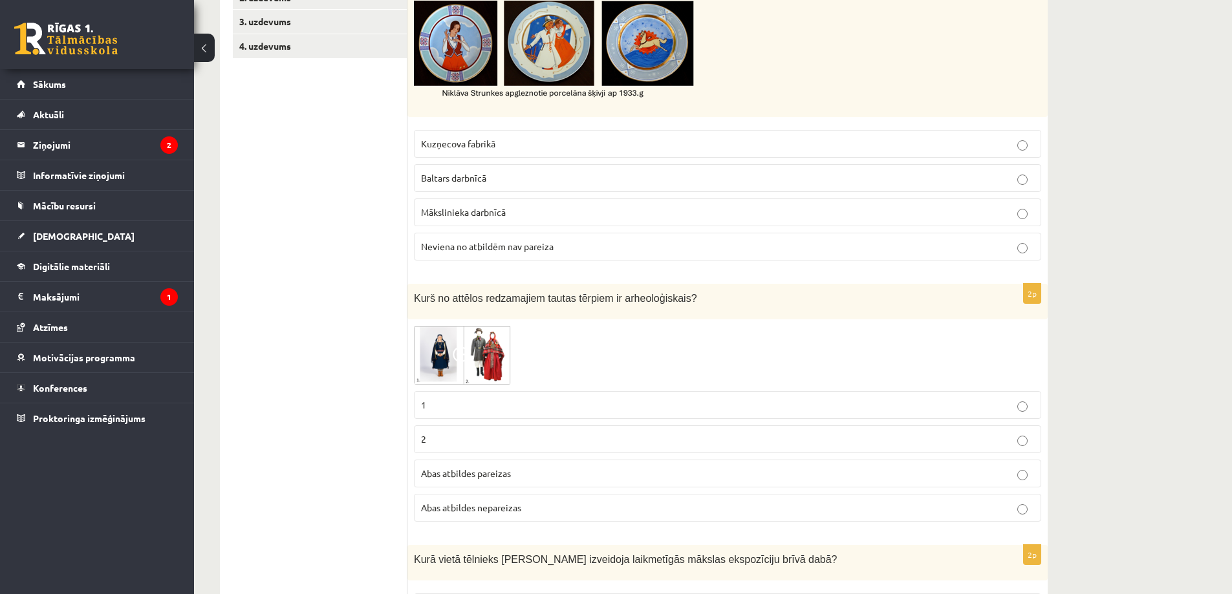
click at [530, 406] on p "1" at bounding box center [727, 405] width 613 height 14
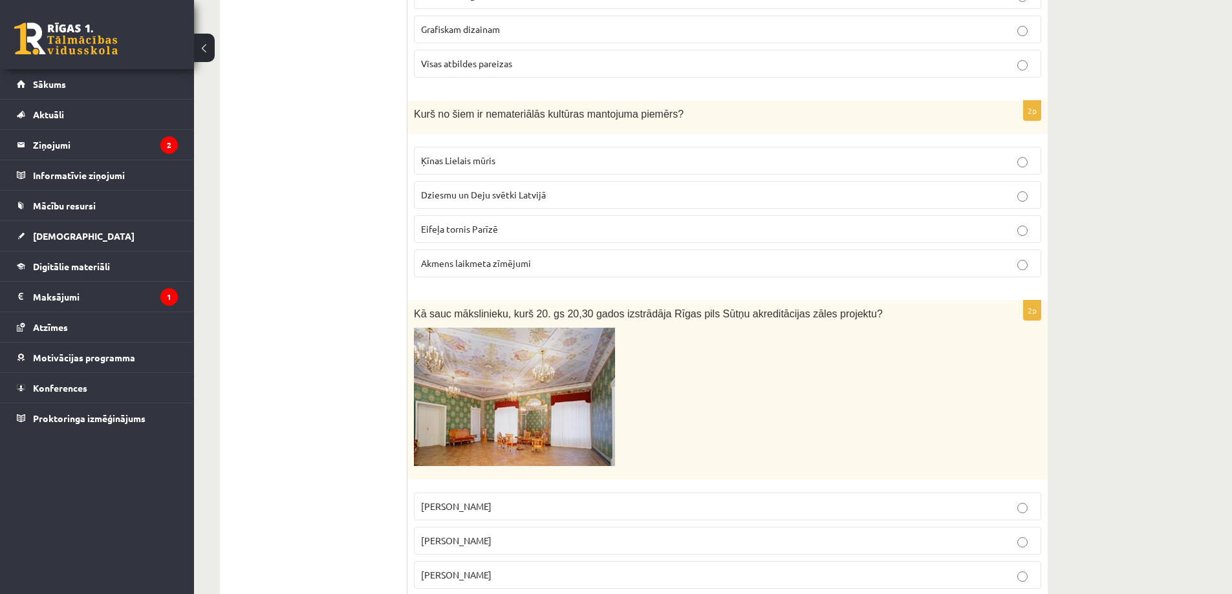
scroll to position [2753, 0]
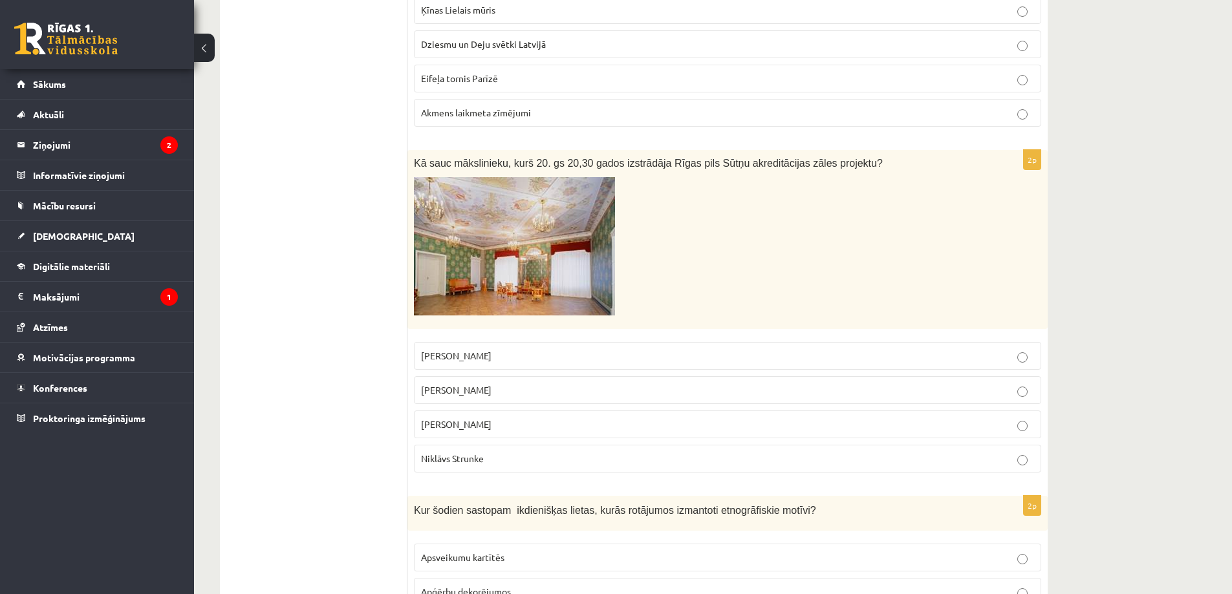
click at [492, 452] on p "Niklāvs Strunke" at bounding box center [727, 459] width 613 height 14
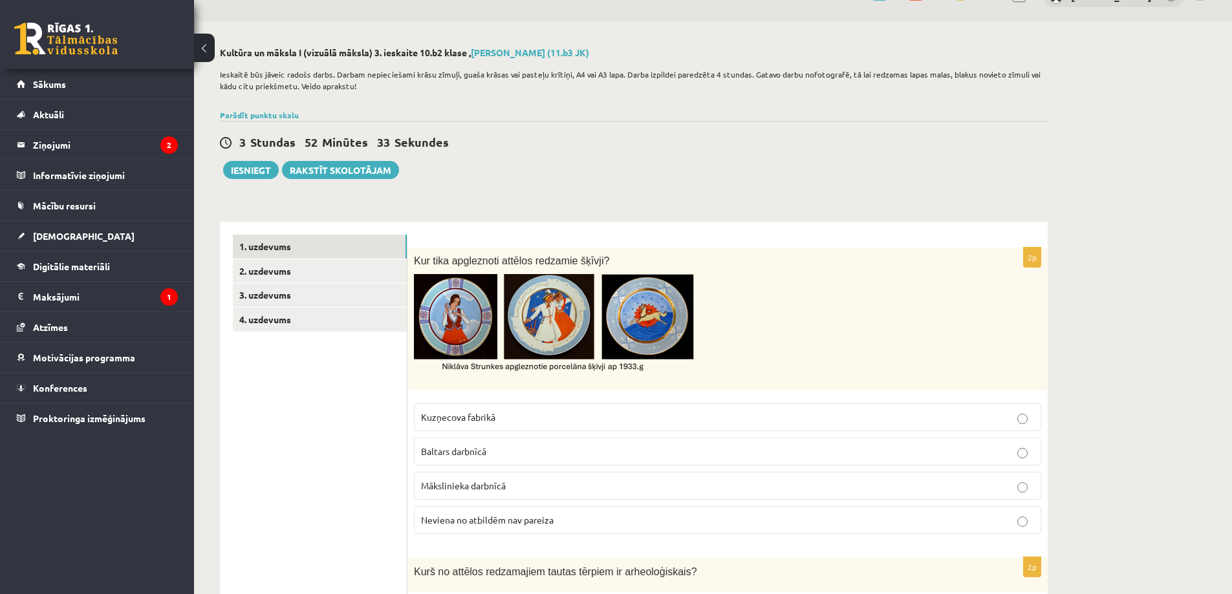
scroll to position [0, 0]
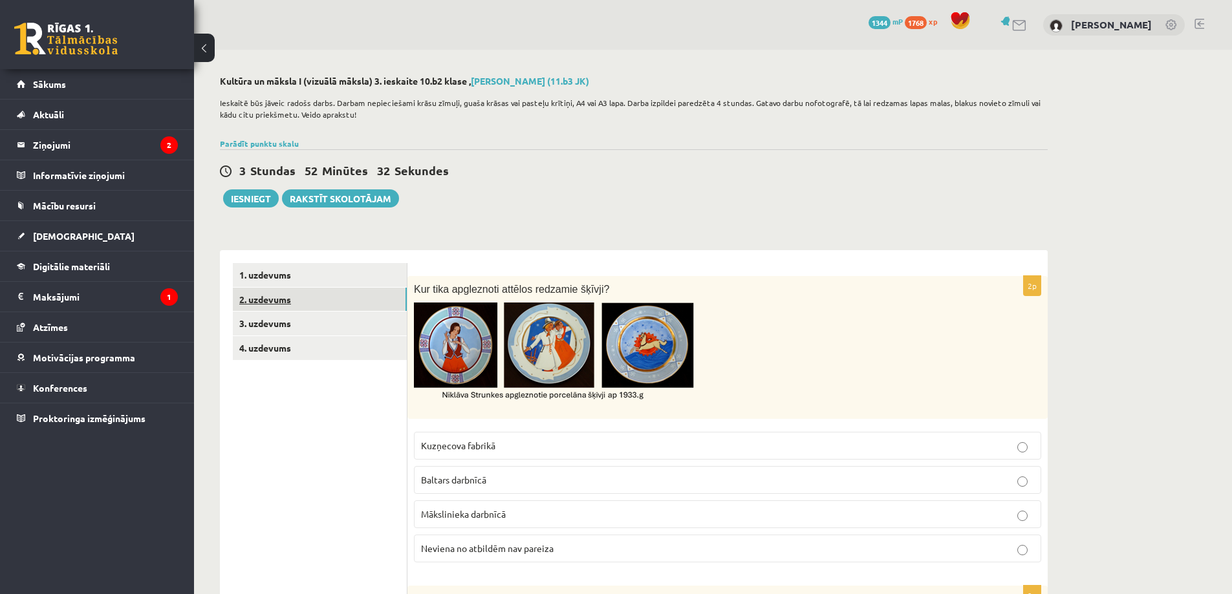
click at [279, 297] on link "2. uzdevums" at bounding box center [320, 300] width 174 height 24
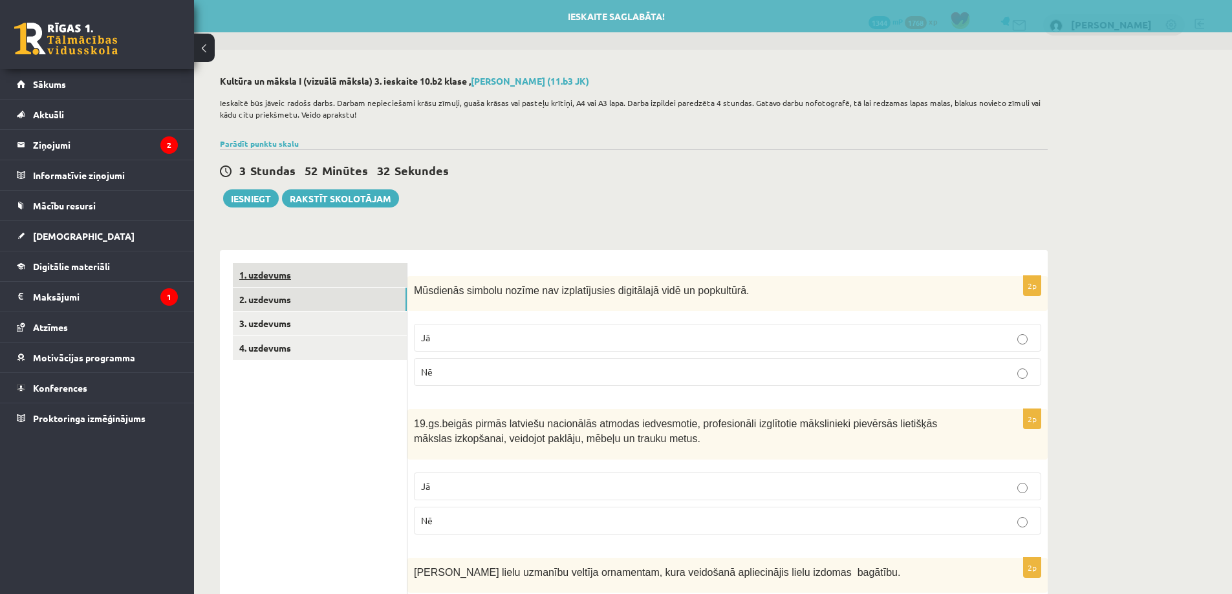
click at [314, 281] on link "1. uzdevums" at bounding box center [320, 275] width 174 height 24
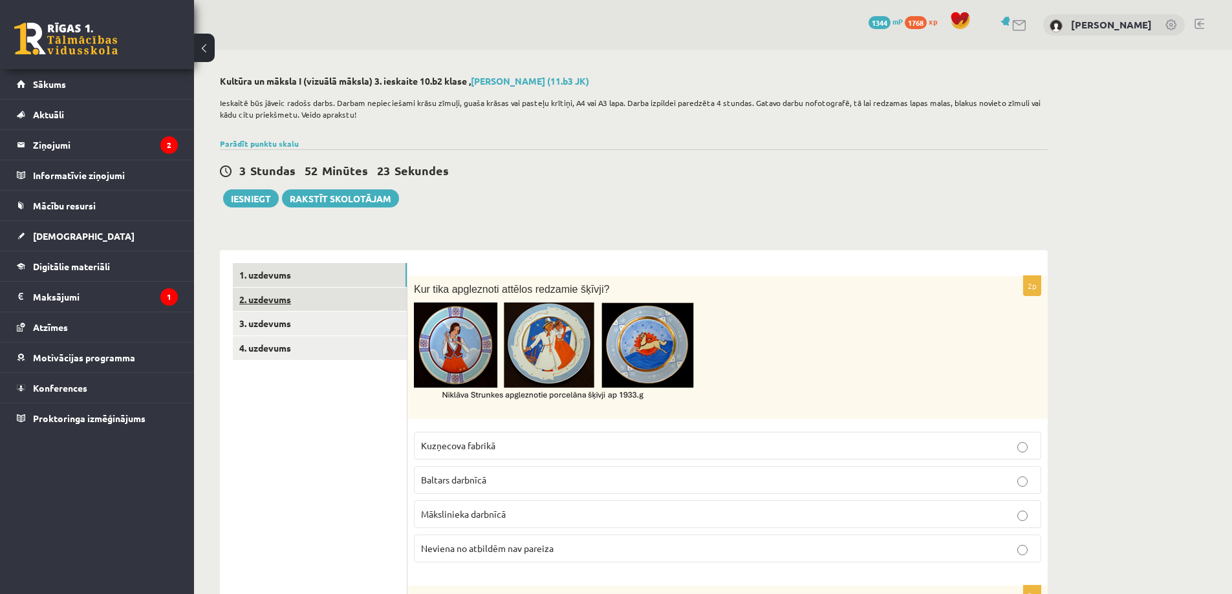
click at [263, 305] on link "2. uzdevums" at bounding box center [320, 300] width 174 height 24
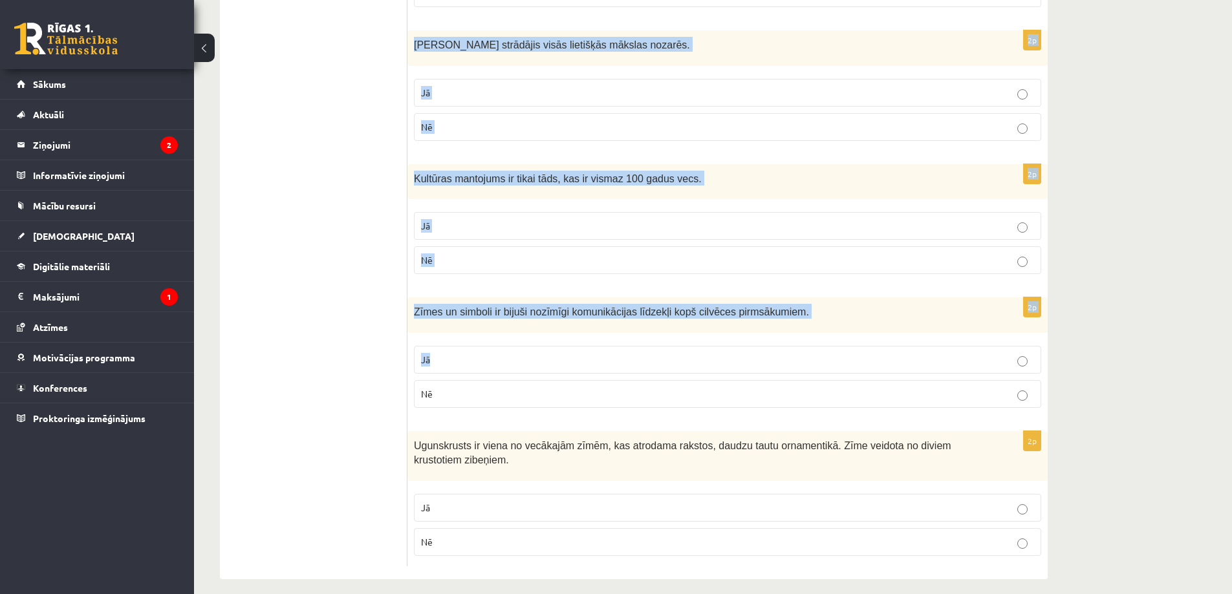
scroll to position [1074, 0]
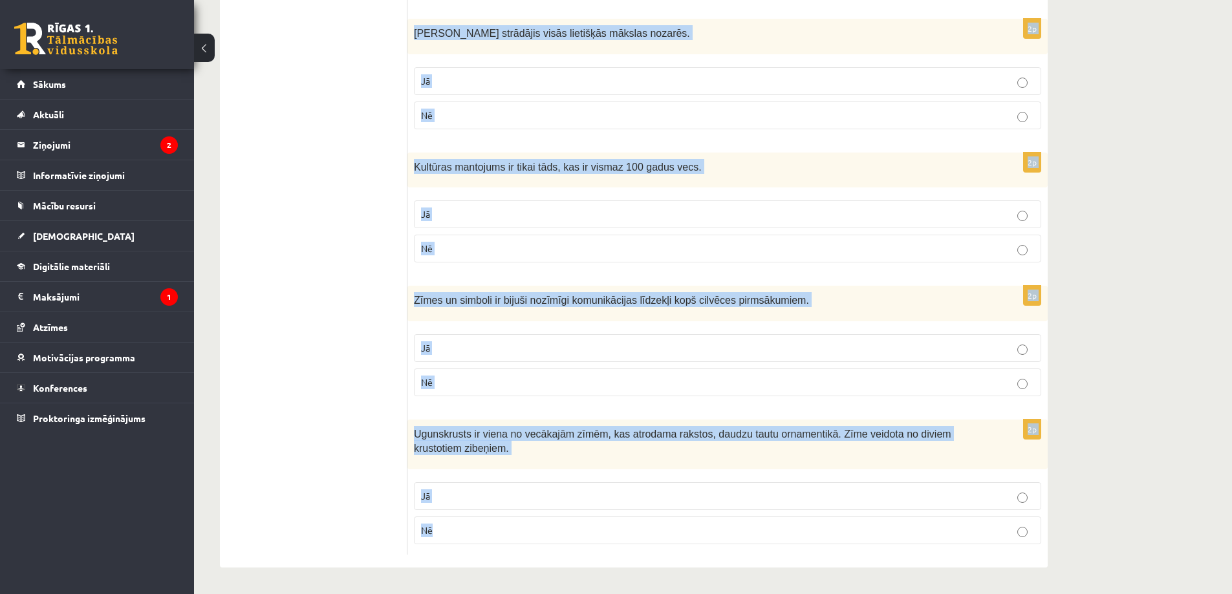
drag, startPoint x: 413, startPoint y: 289, endPoint x: 495, endPoint y: 507, distance: 232.9
copy form "Loremipsu dolorsi ametco adi elitseddoeius temporinci utla et doloremagn. Al En…"
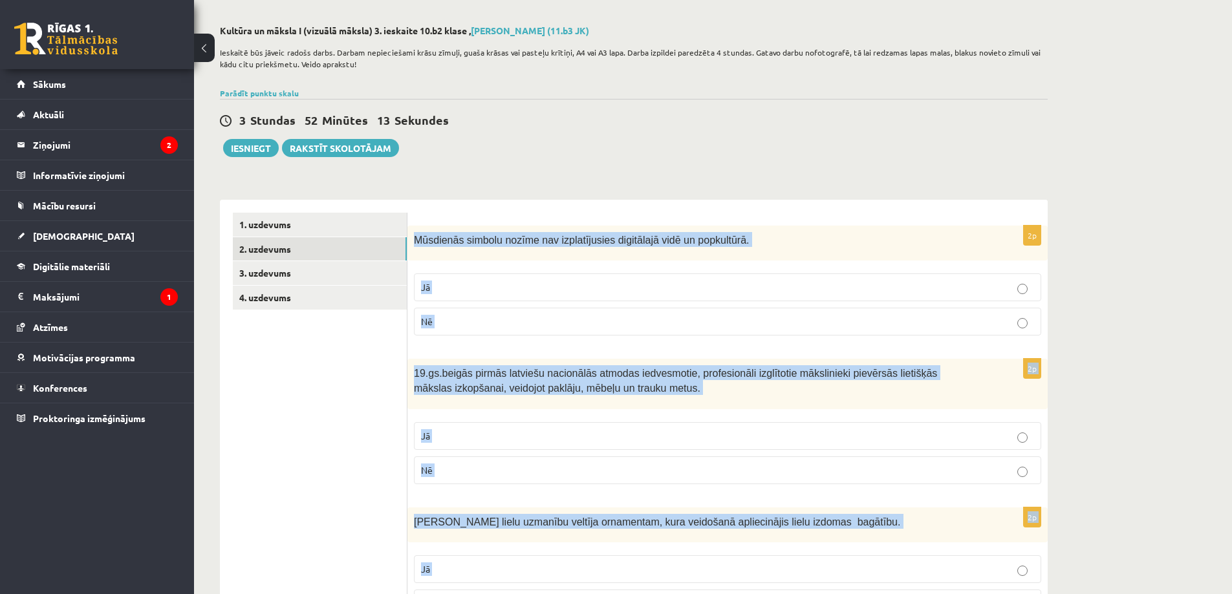
scroll to position [0, 0]
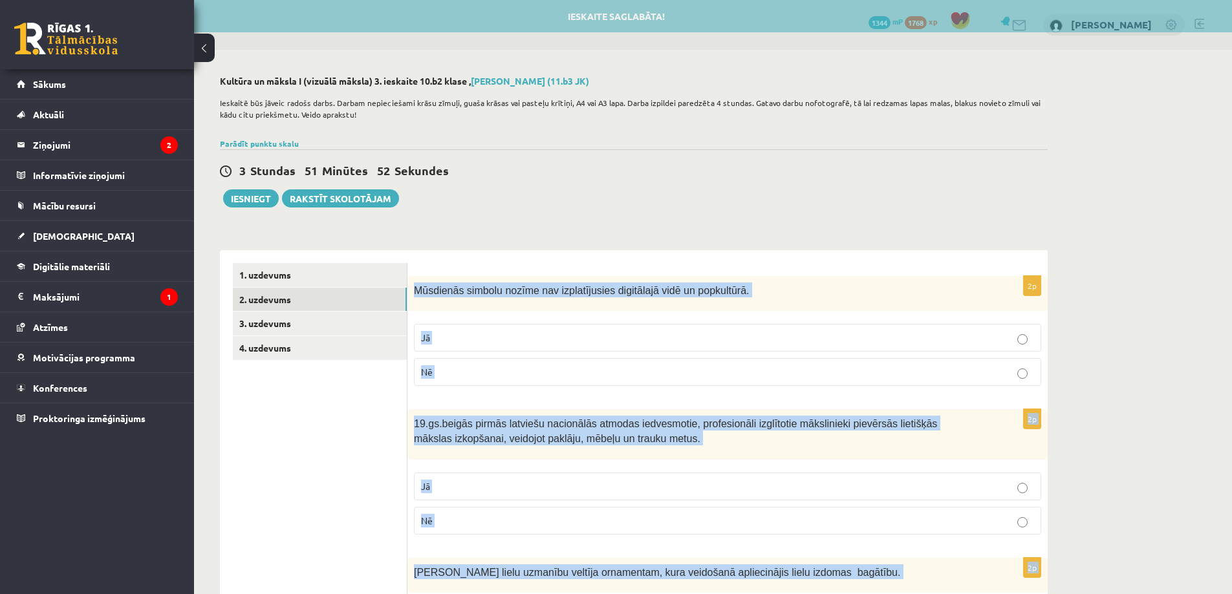
click at [444, 373] on p "Nē" at bounding box center [727, 372] width 613 height 14
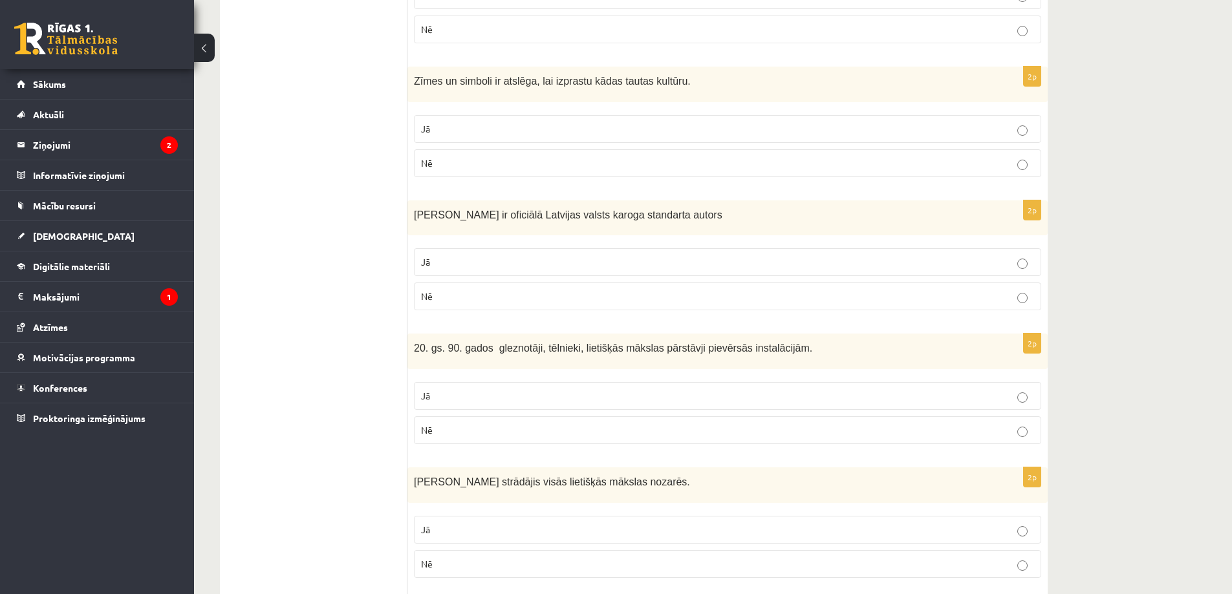
scroll to position [1074, 0]
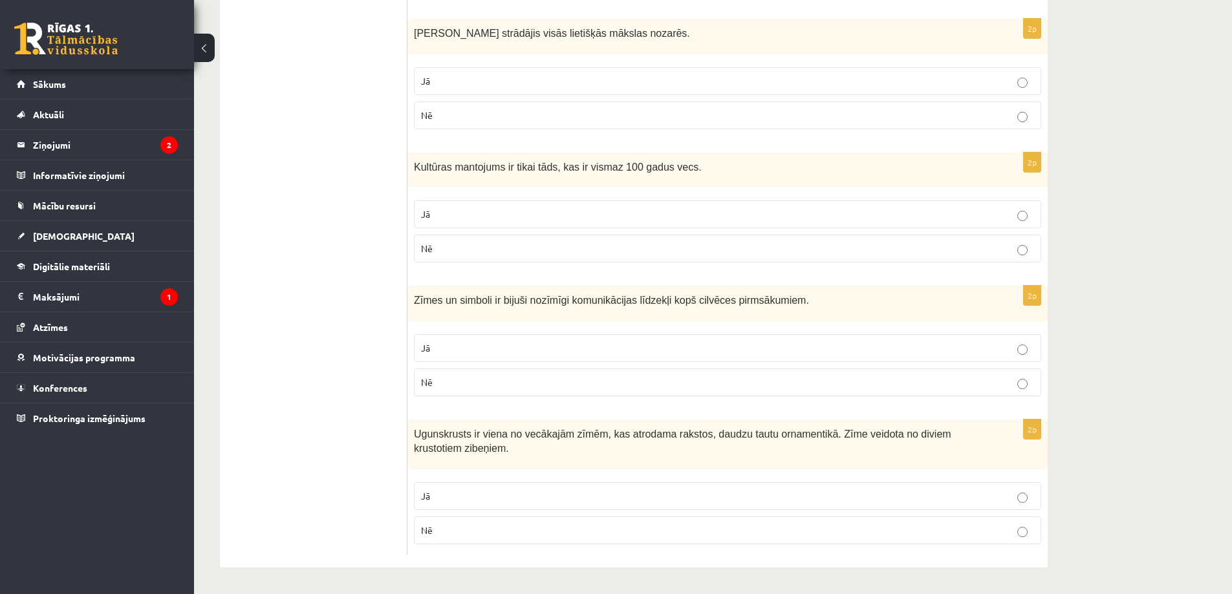
click at [493, 255] on p "Nē" at bounding box center [727, 249] width 613 height 14
click at [483, 351] on p "Jā" at bounding box center [727, 349] width 613 height 14
click at [448, 499] on p "Jā" at bounding box center [727, 497] width 613 height 14
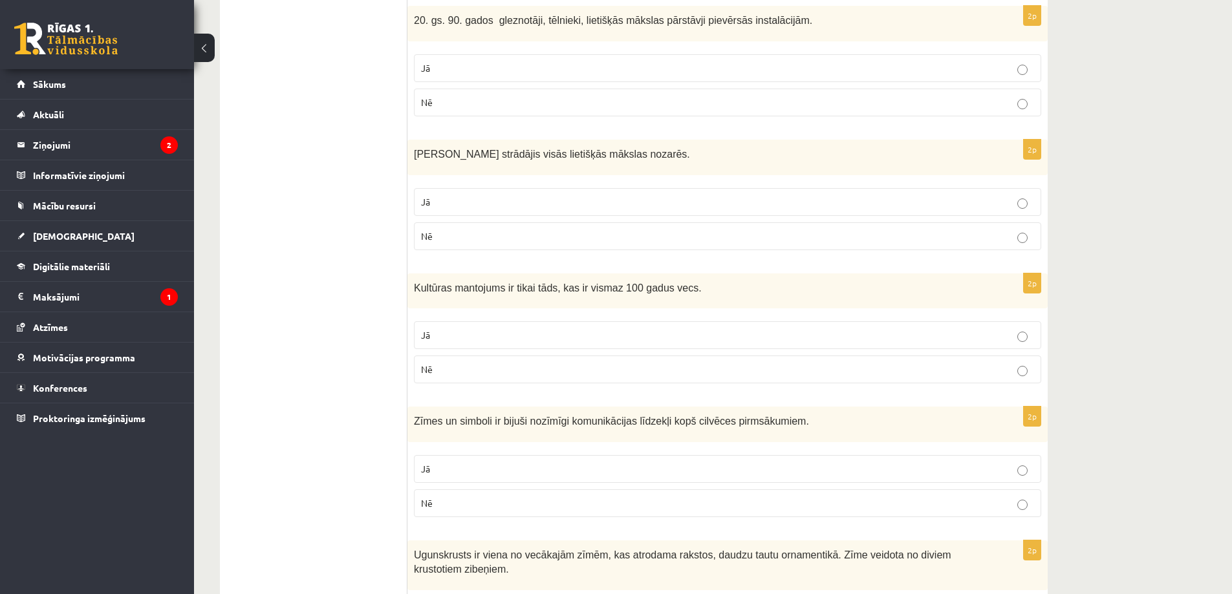
scroll to position [924, 0]
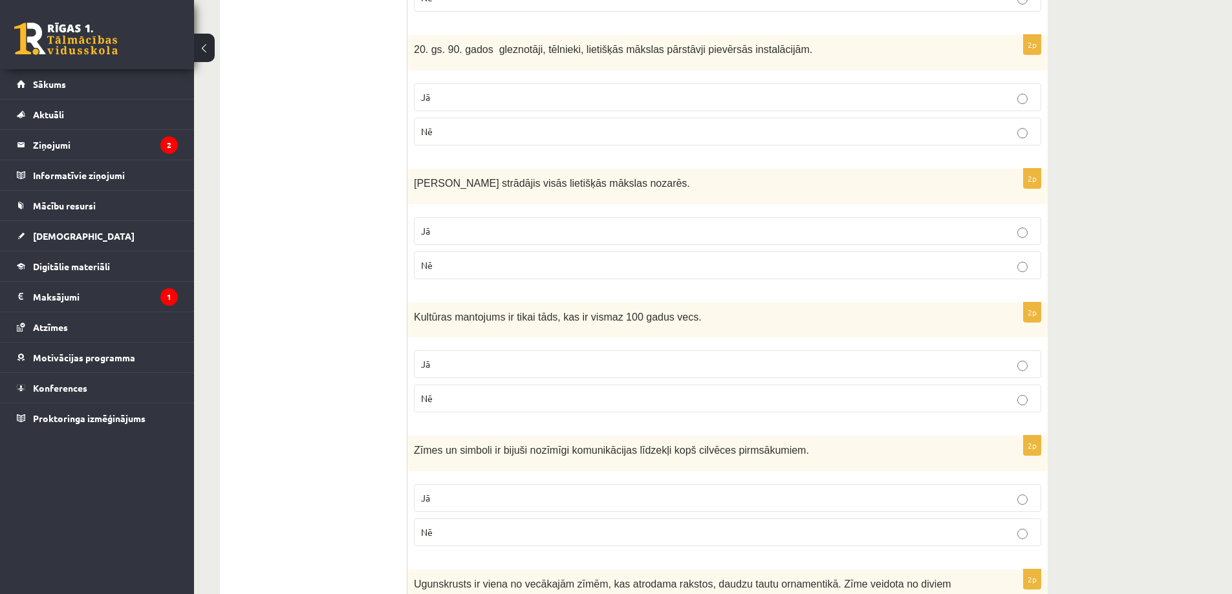
click at [504, 232] on p "Jā" at bounding box center [727, 231] width 613 height 14
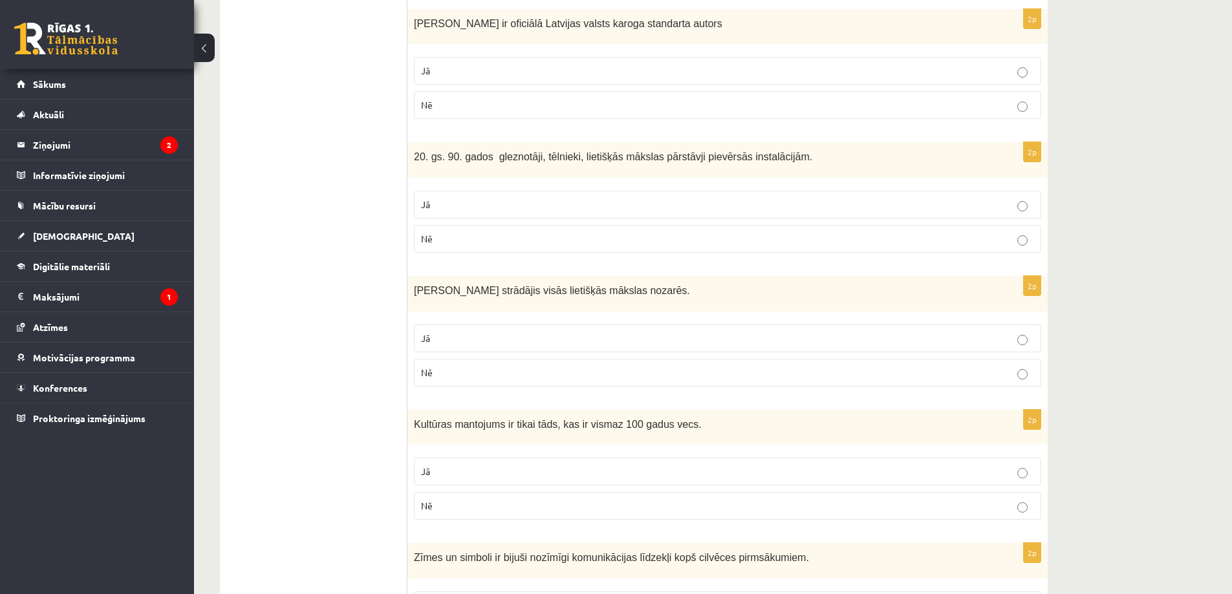
scroll to position [772, 0]
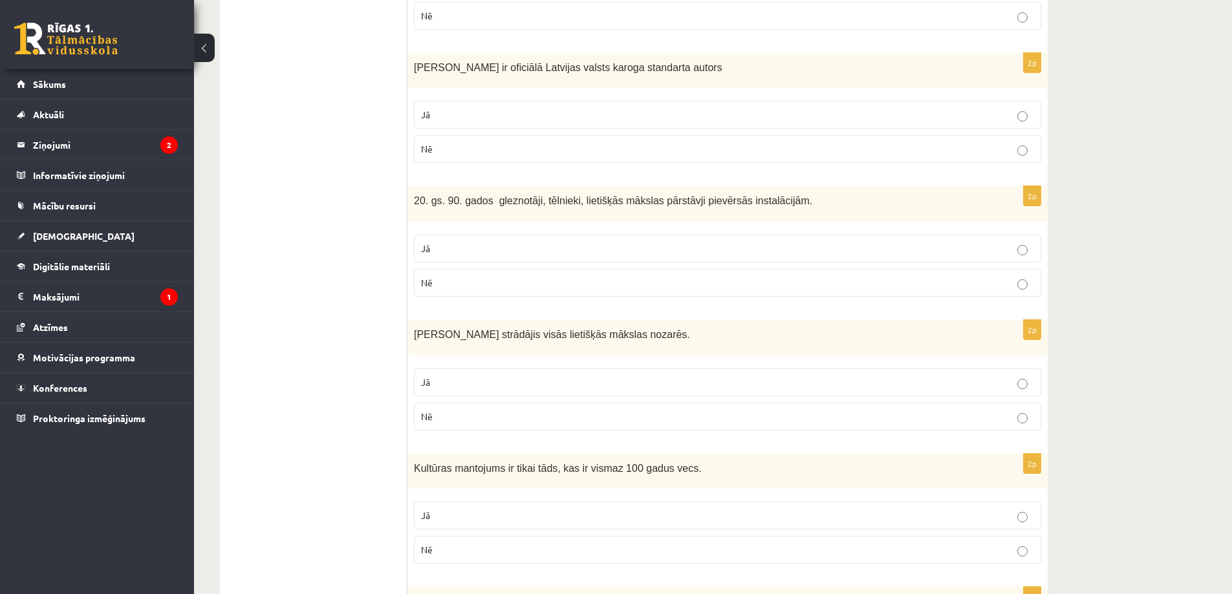
click at [572, 244] on p "Jā" at bounding box center [727, 249] width 613 height 14
click at [542, 109] on p "Jā" at bounding box center [727, 115] width 613 height 14
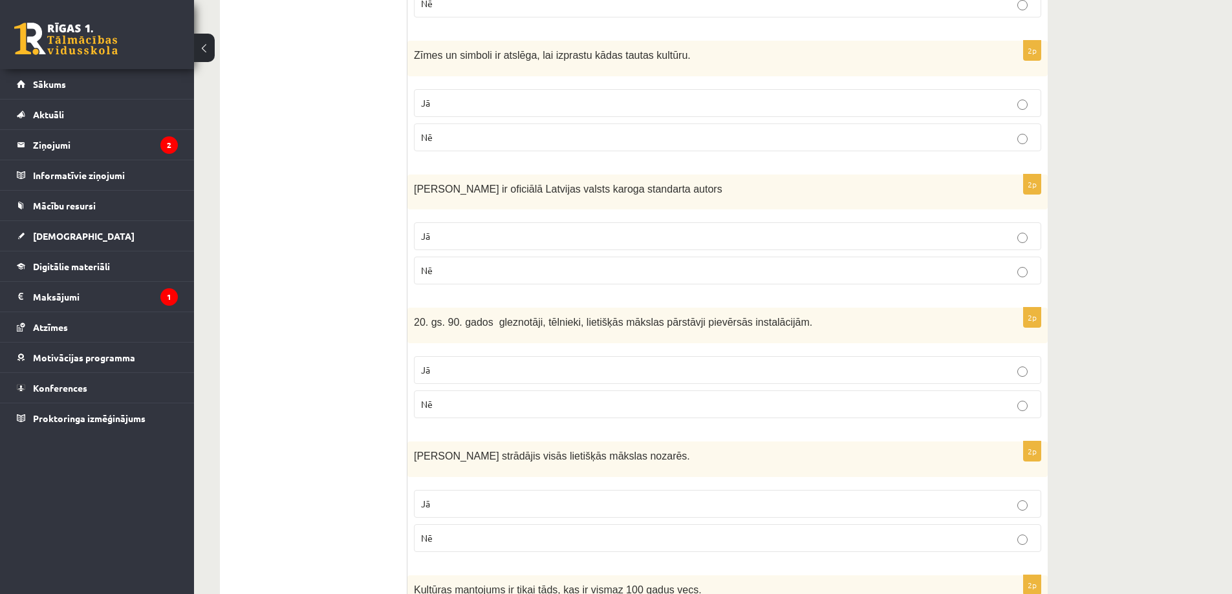
scroll to position [622, 0]
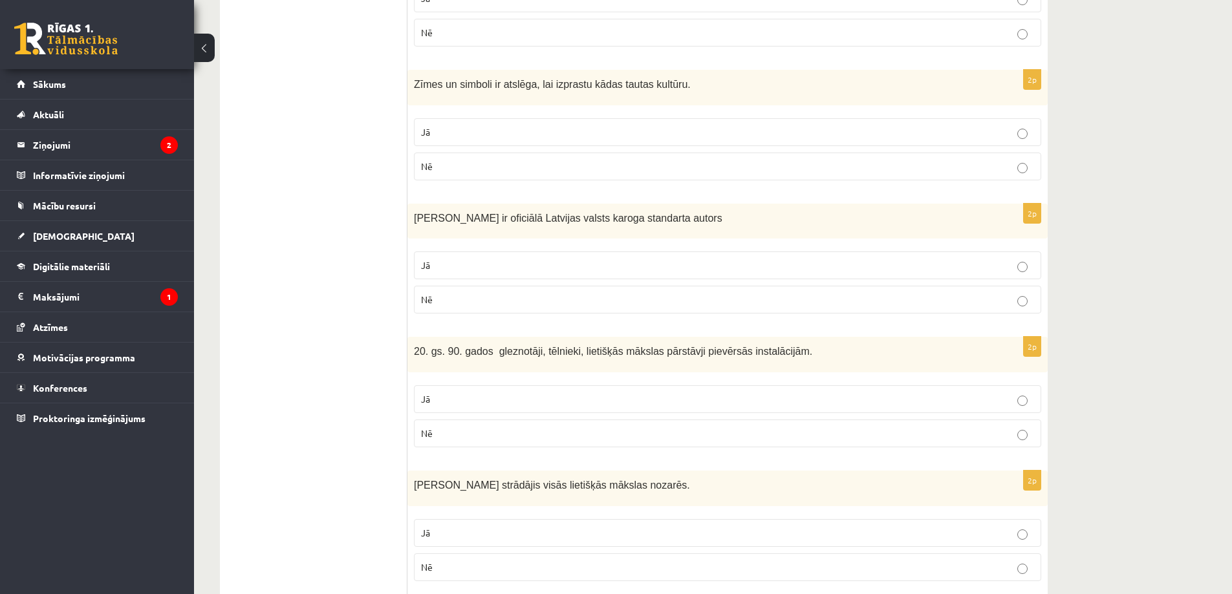
click at [553, 135] on p "Jā" at bounding box center [727, 132] width 613 height 14
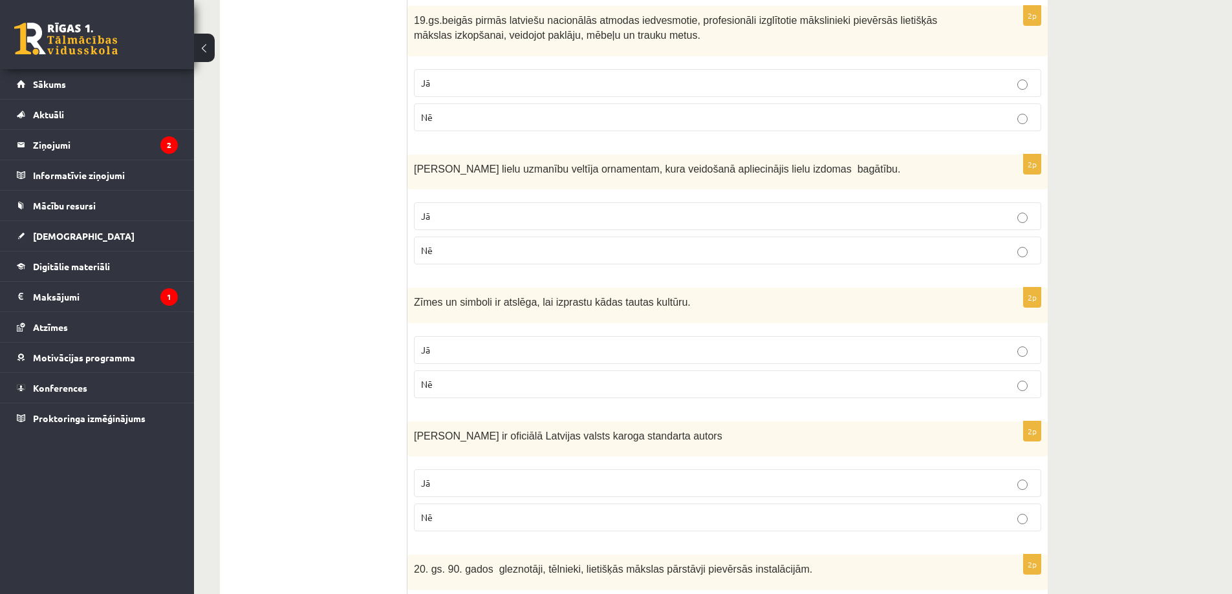
scroll to position [320, 0]
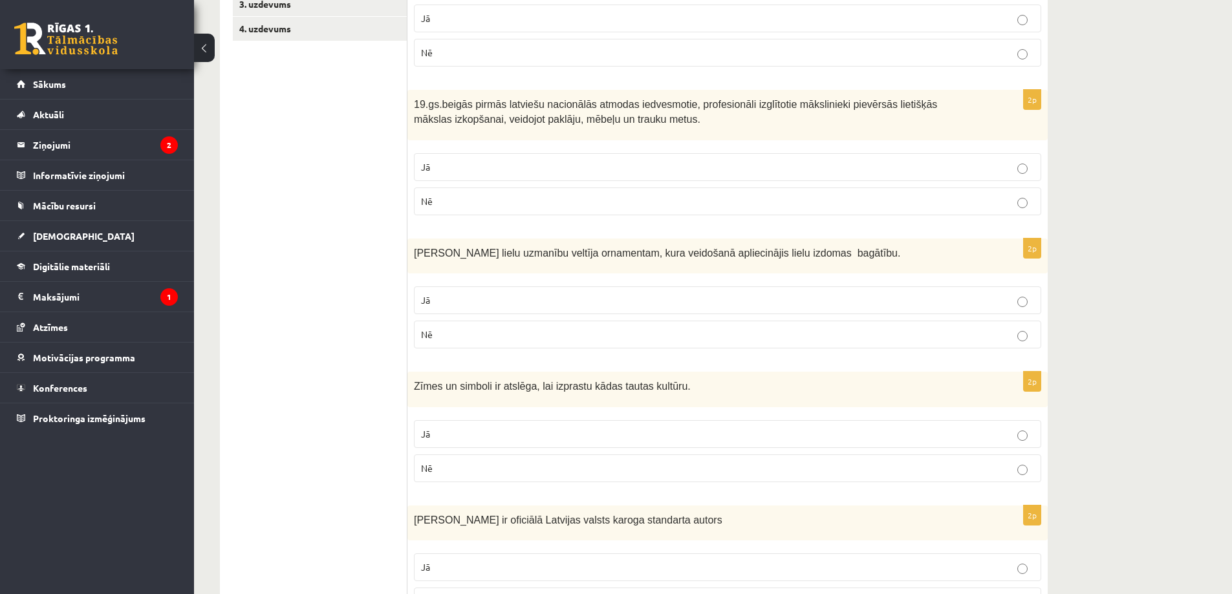
drag, startPoint x: 497, startPoint y: 299, endPoint x: 519, endPoint y: 254, distance: 49.8
click at [497, 297] on p "Jā" at bounding box center [727, 301] width 613 height 14
click at [548, 166] on p "Jā" at bounding box center [727, 167] width 613 height 14
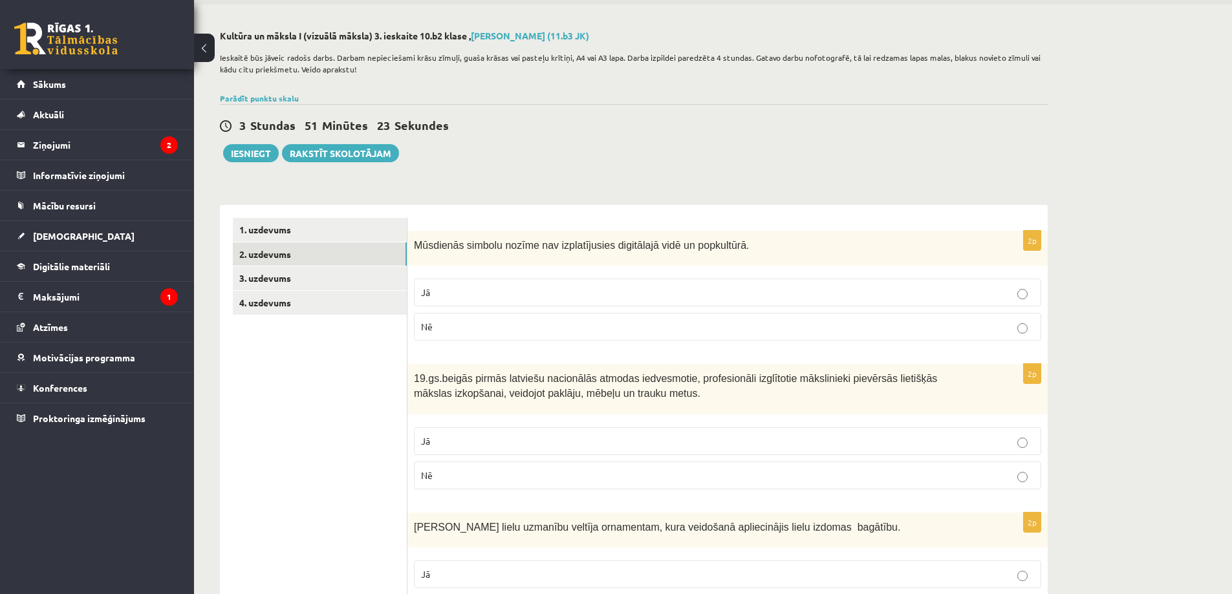
scroll to position [0, 0]
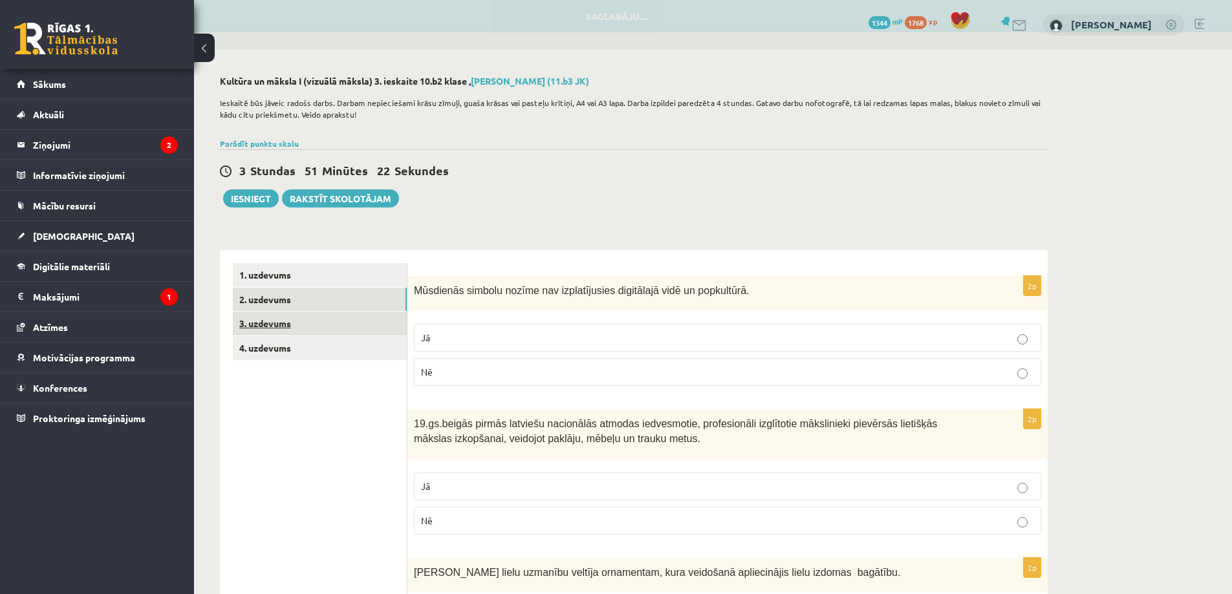
click at [334, 320] on link "3. uzdevums" at bounding box center [320, 324] width 174 height 24
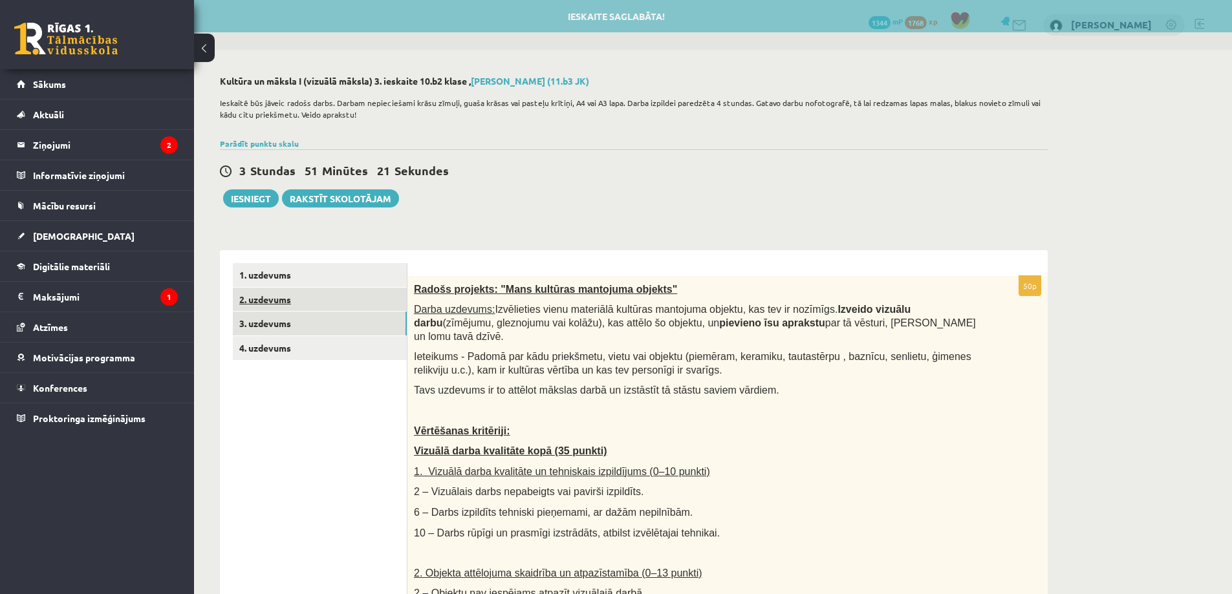
click at [354, 303] on link "2. uzdevums" at bounding box center [320, 300] width 174 height 24
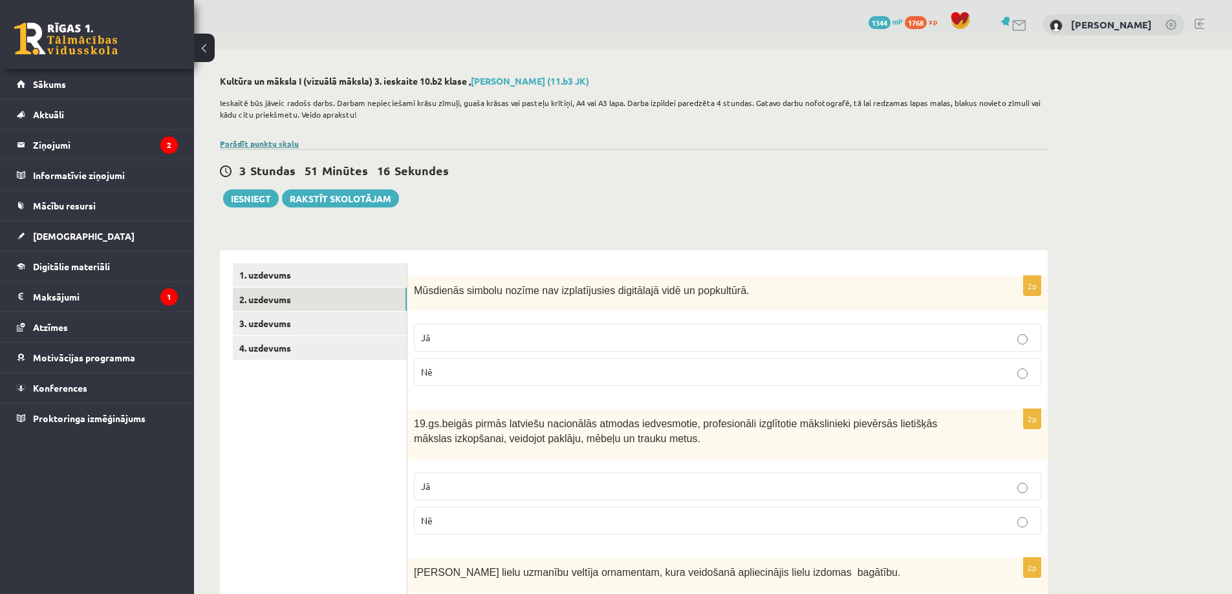
click at [276, 144] on link "Parādīt punktu skalu" at bounding box center [259, 143] width 79 height 10
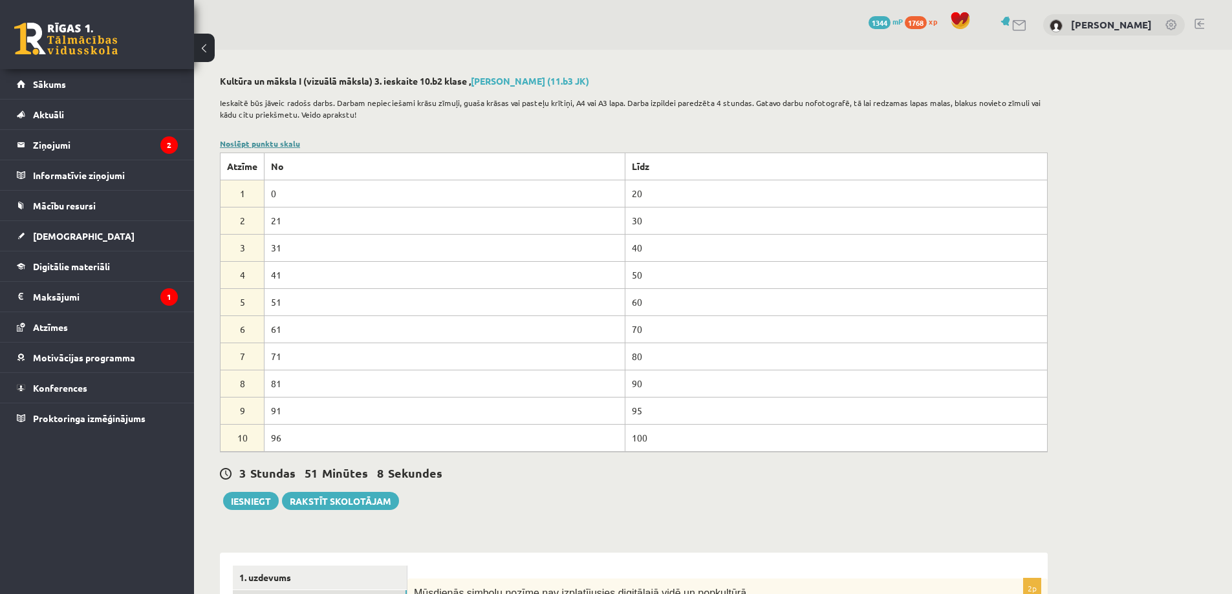
click at [276, 144] on link "Noslēpt punktu skalu" at bounding box center [260, 143] width 80 height 10
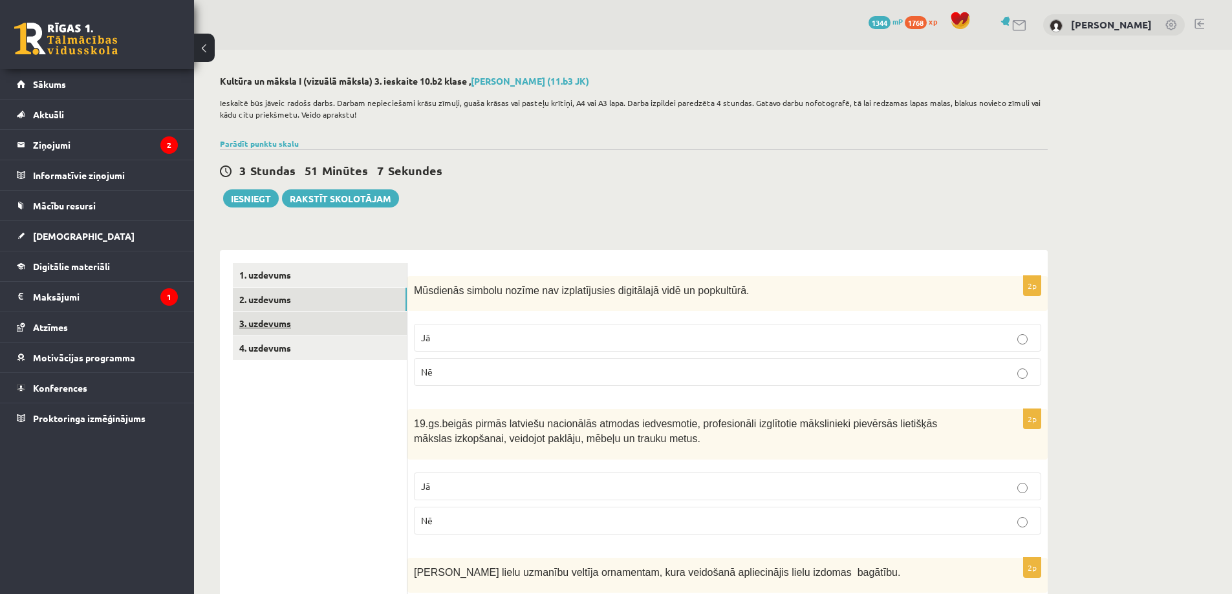
click at [307, 323] on link "3. uzdevums" at bounding box center [320, 324] width 174 height 24
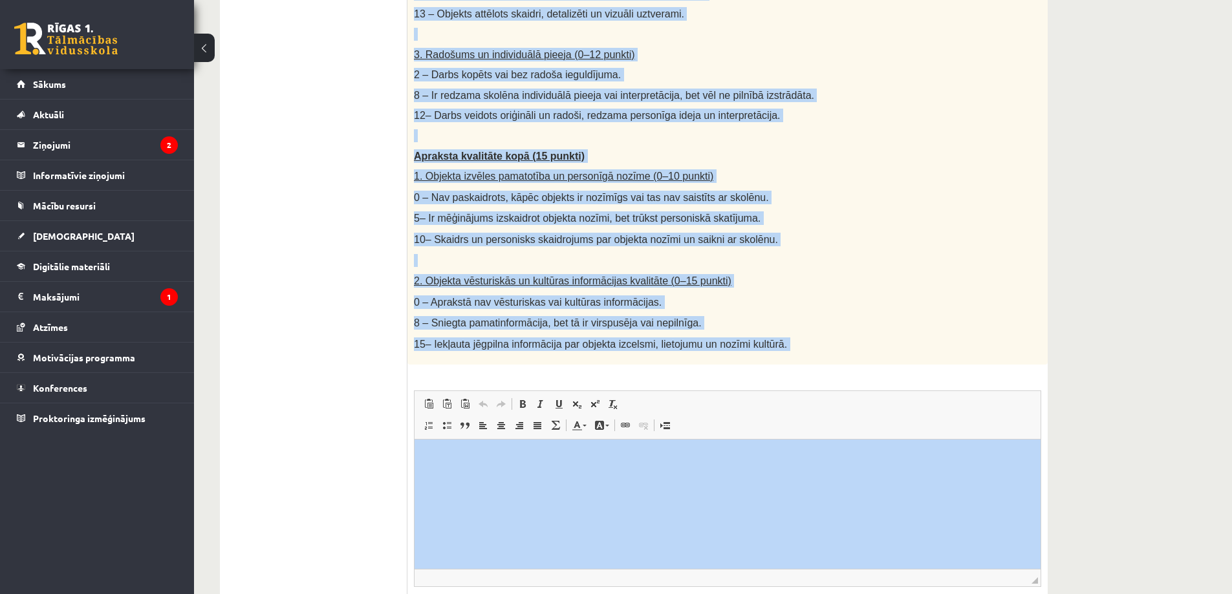
scroll to position [712, 0]
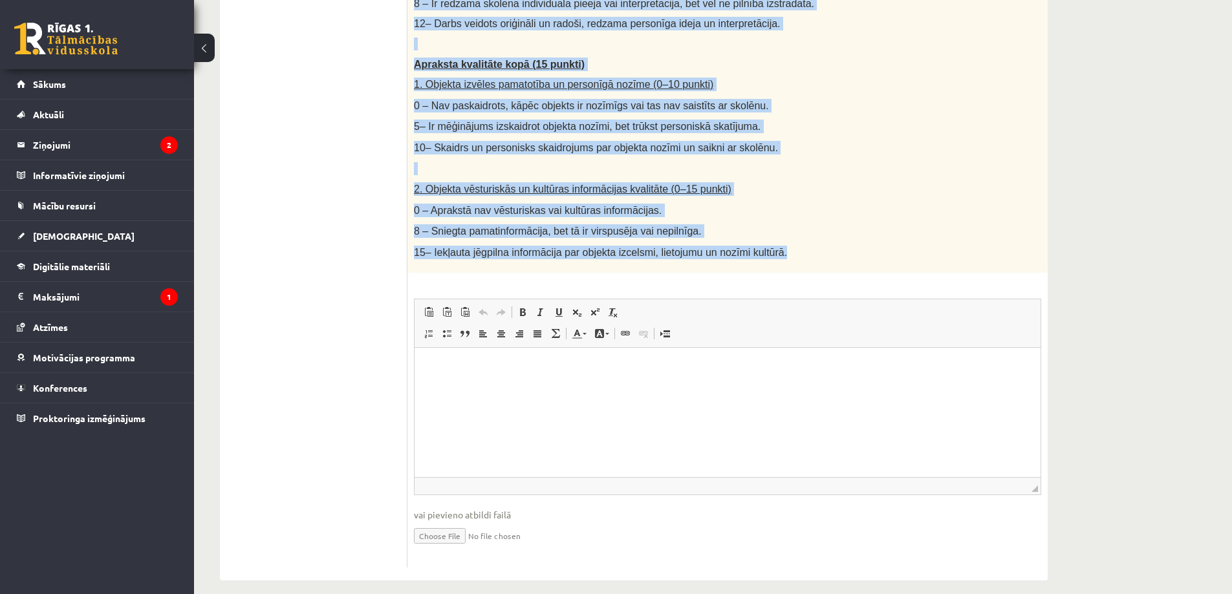
drag, startPoint x: 412, startPoint y: 287, endPoint x: 824, endPoint y: 235, distance: 415.2
copy div "Loremi dolorsit: "Amet consecte adipiscin elitsed" Doeiu temporin: Utlaboreetd …"
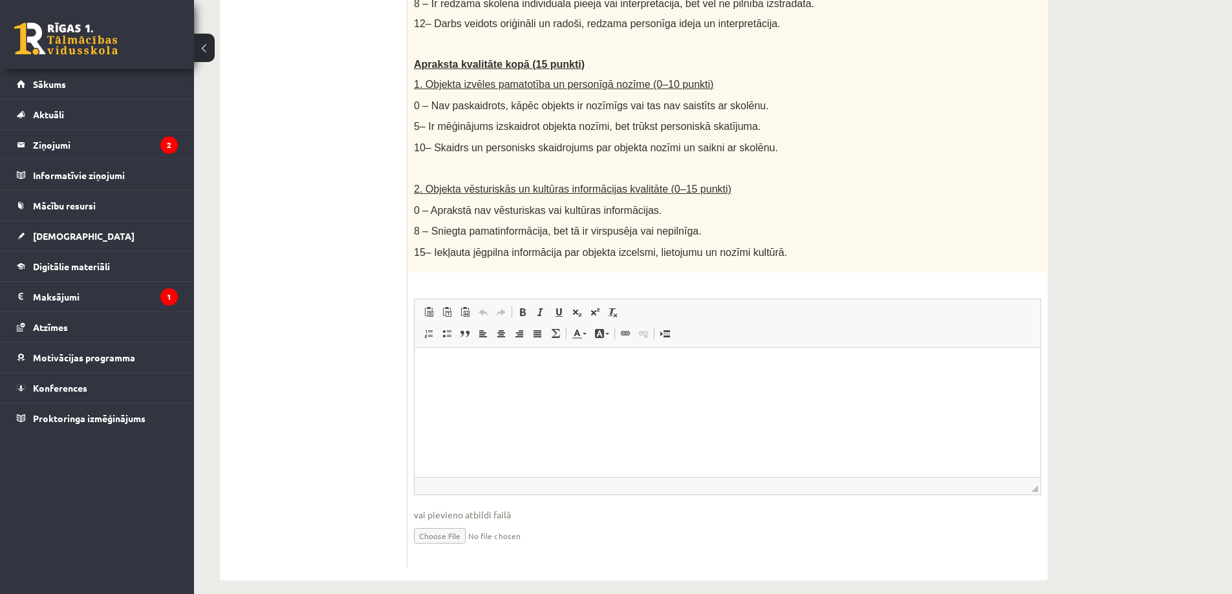
click at [250, 432] on ul "1. uzdevums 2. uzdevums 3. uzdevums 4. uzdevums" at bounding box center [320, 59] width 175 height 1017
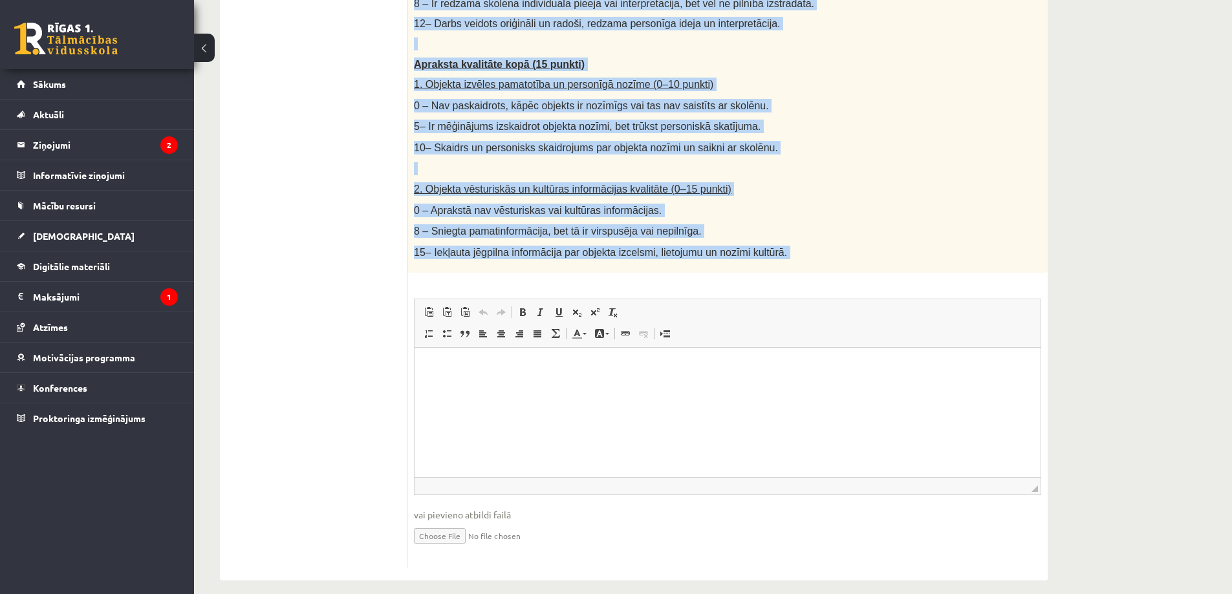
drag, startPoint x: 414, startPoint y: 181, endPoint x: 810, endPoint y: 277, distance: 407.9
click at [837, 277] on div "50p Radošs projekts: "Mans kultūras mantojuma objekts" Darba uzdevums: Izvēliet…" at bounding box center [727, 66] width 640 height 1004
copy div "Loremi dolorsit: "Amet consecte adipiscin elitsed" Doeiu temporin: Utlaboreetd …"
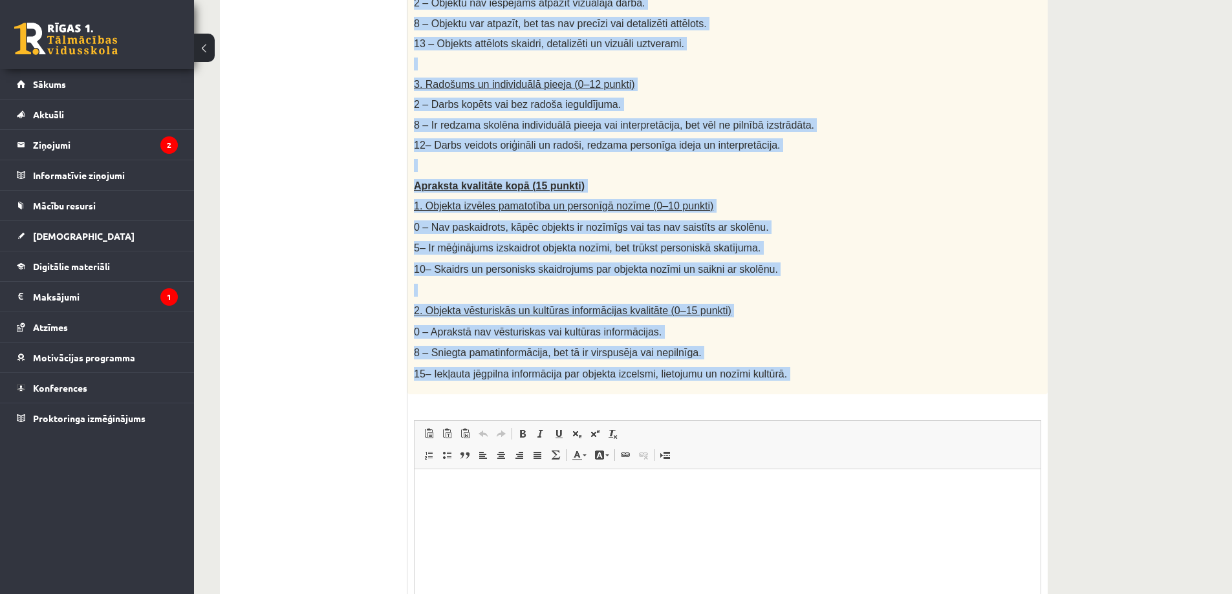
scroll to position [561, 0]
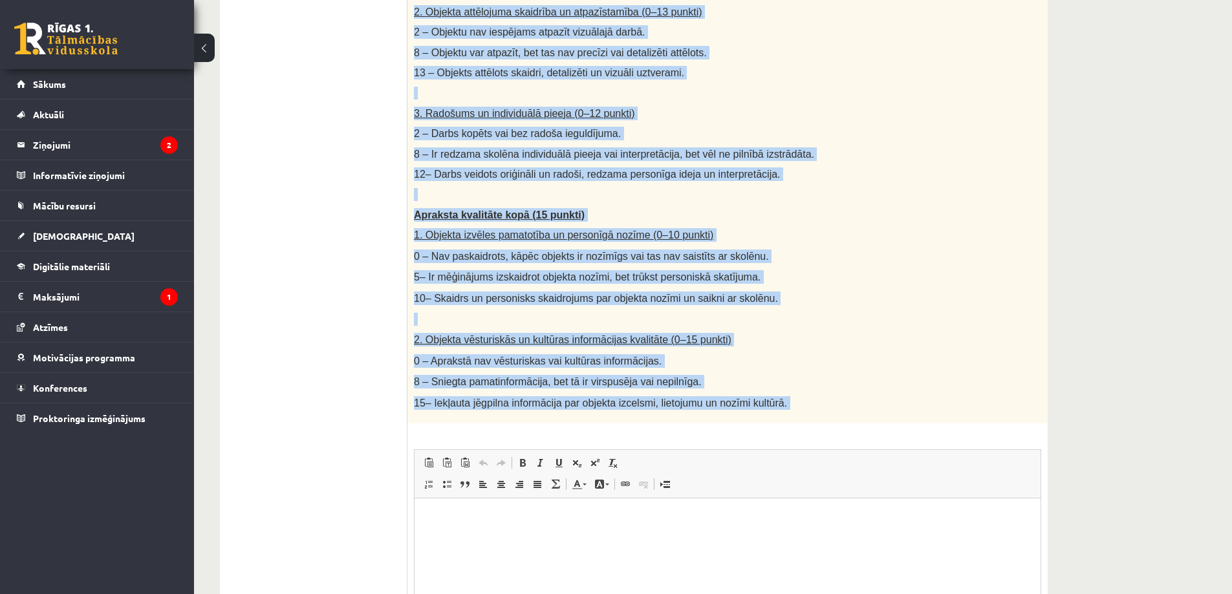
copy div "Loremi dolorsit: "Amet consecte adipiscin elitsed" Doeiu temporin: Utlaboreetd …"
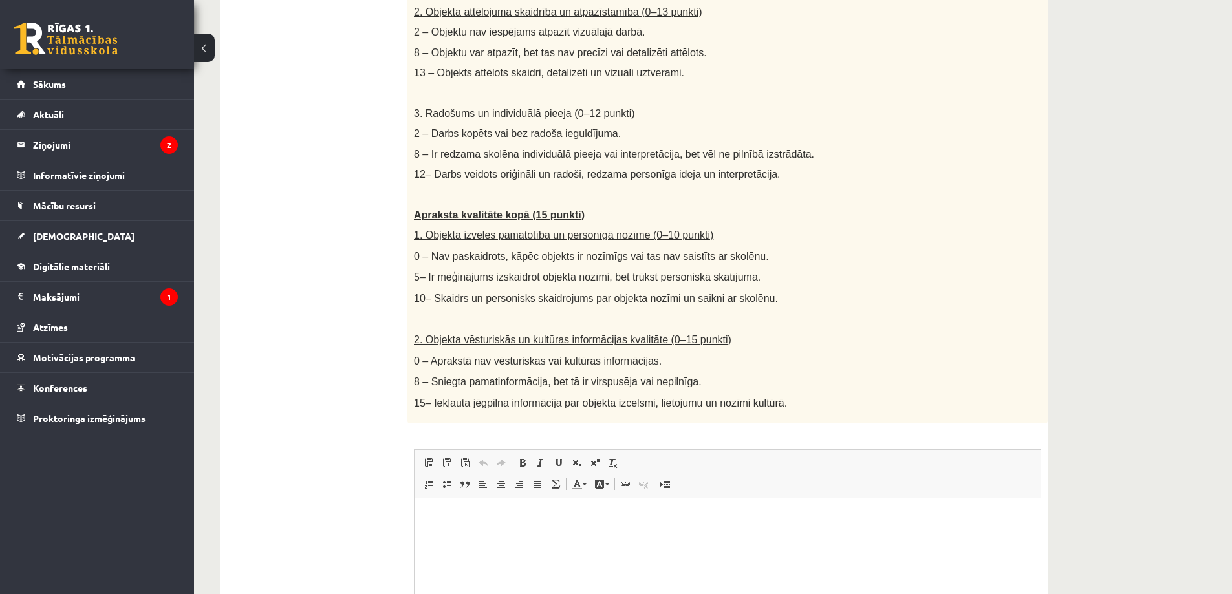
click at [369, 470] on ul "1. uzdevums 2. uzdevums 3. uzdevums 4. uzdevums" at bounding box center [320, 210] width 175 height 1017
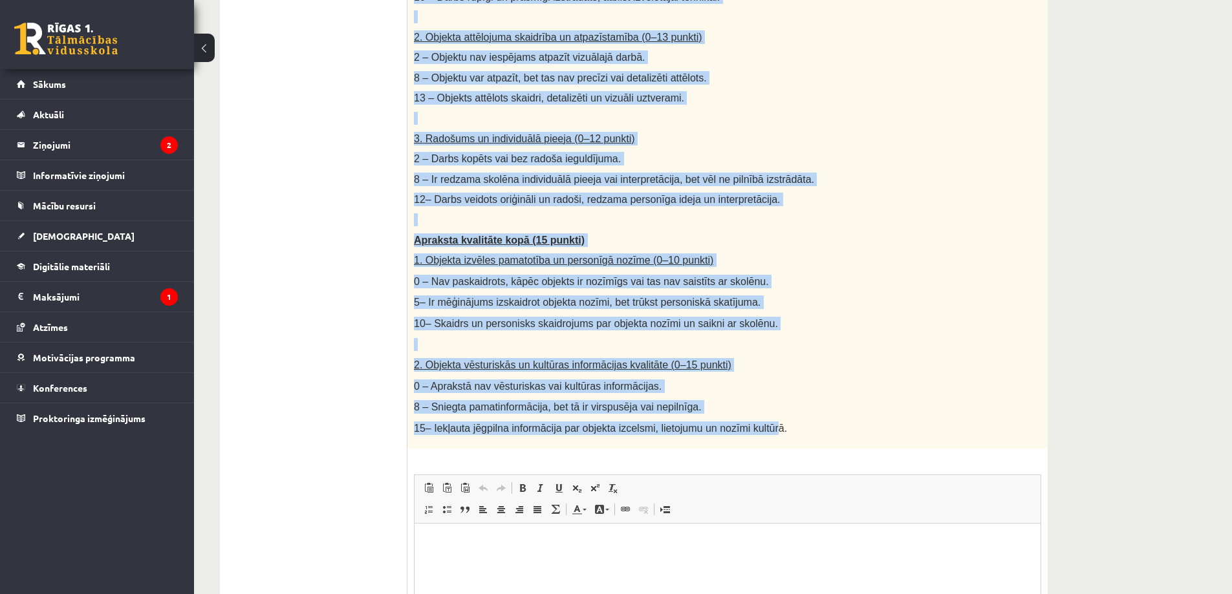
scroll to position [712, 0]
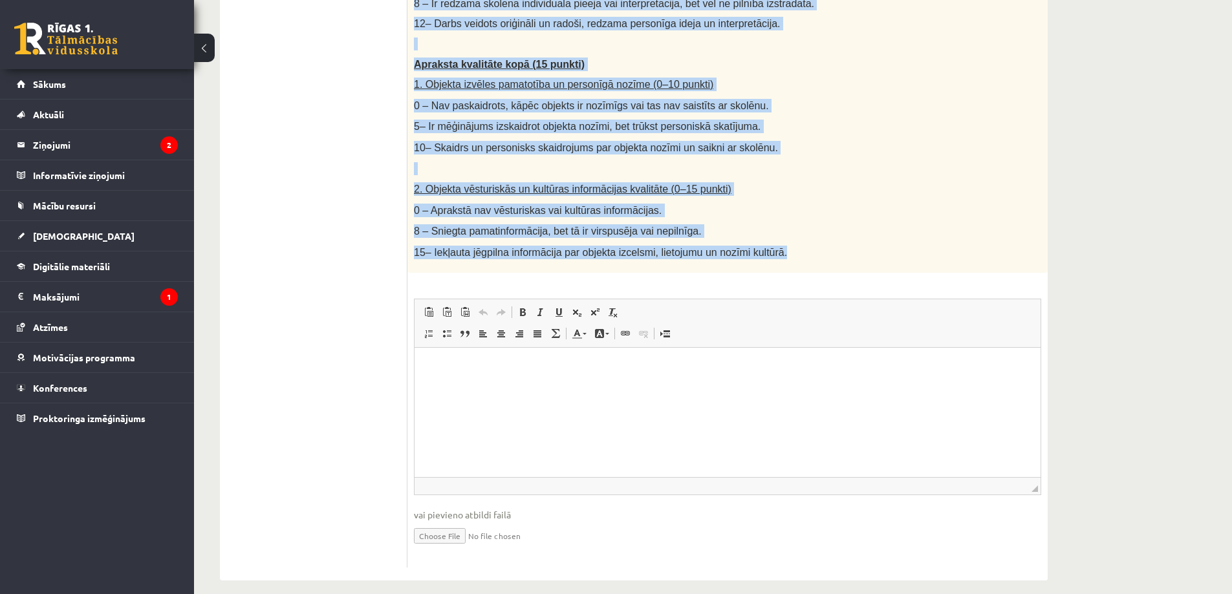
drag, startPoint x: 411, startPoint y: 285, endPoint x: 768, endPoint y: 238, distance: 360.1
copy div "Loremi dolorsit: "Amet consecte adipiscin elitsed" Doeiu temporin: Utlaboreetd …"
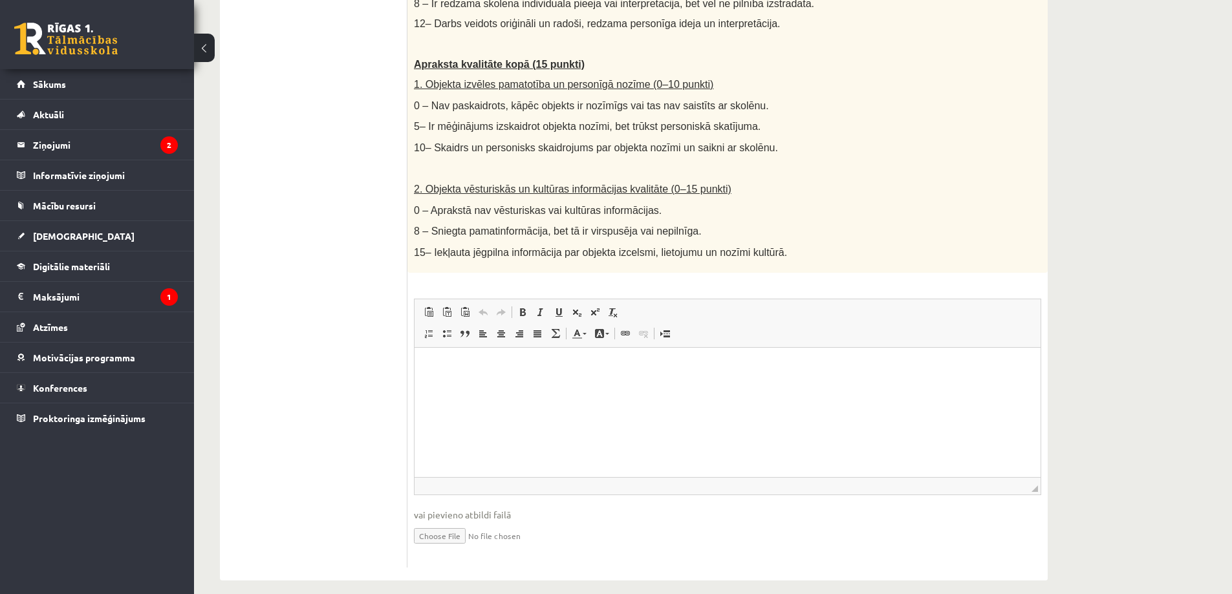
click at [322, 369] on ul "1. uzdevums 2. uzdevums 3. uzdevums 4. uzdevums" at bounding box center [320, 59] width 175 height 1017
click at [451, 325] on link "Ievietot/noņemt sarakstu ar aizzīmēm" at bounding box center [447, 333] width 18 height 17
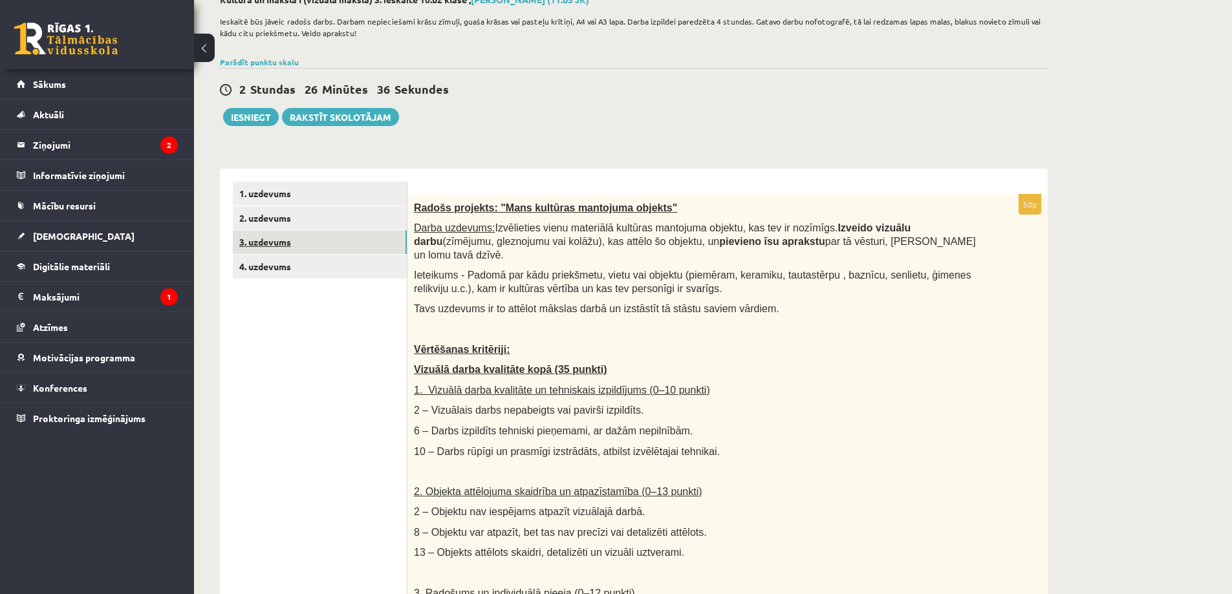
scroll to position [0, 0]
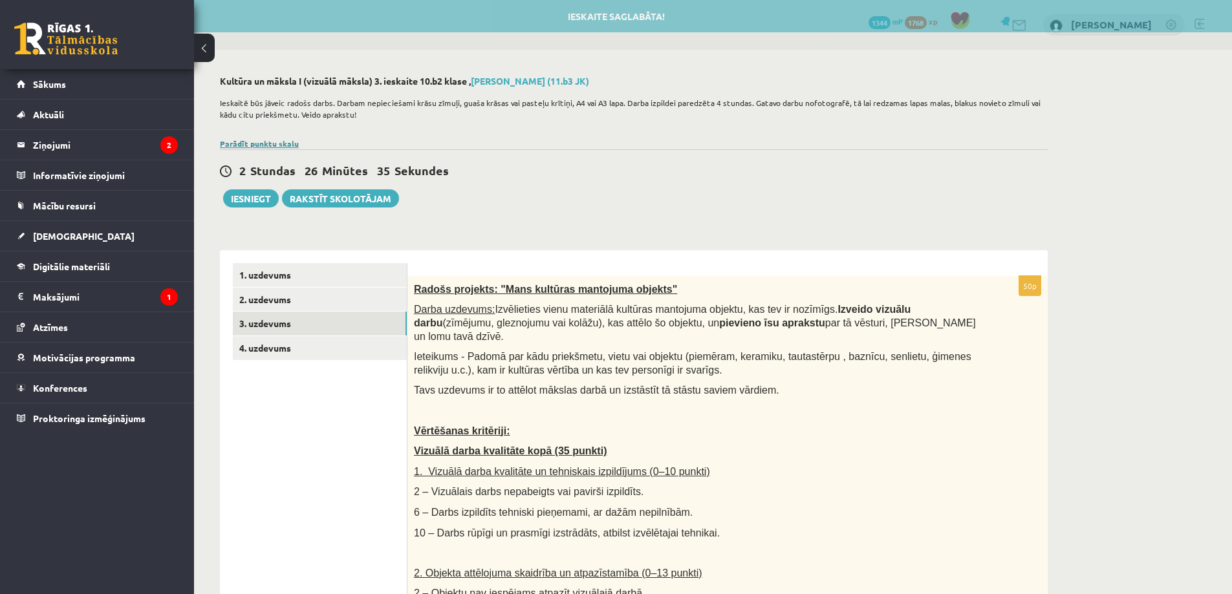
click at [256, 141] on link "Parādīt punktu skalu" at bounding box center [259, 143] width 79 height 10
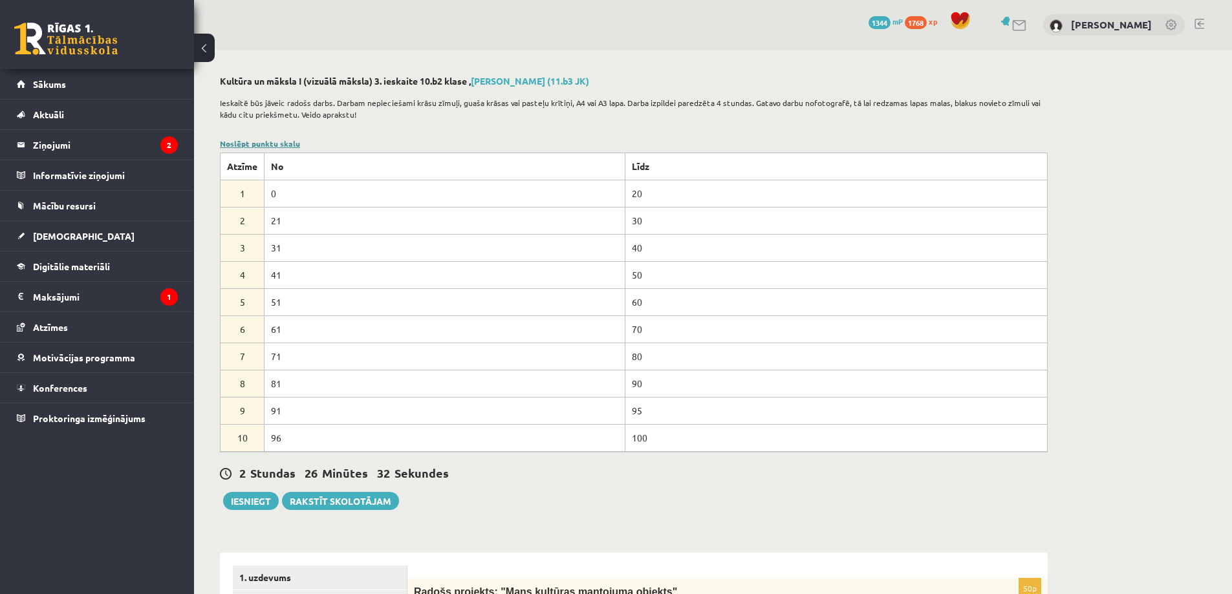
click at [241, 140] on link "Noslēpt punktu skalu" at bounding box center [260, 143] width 80 height 10
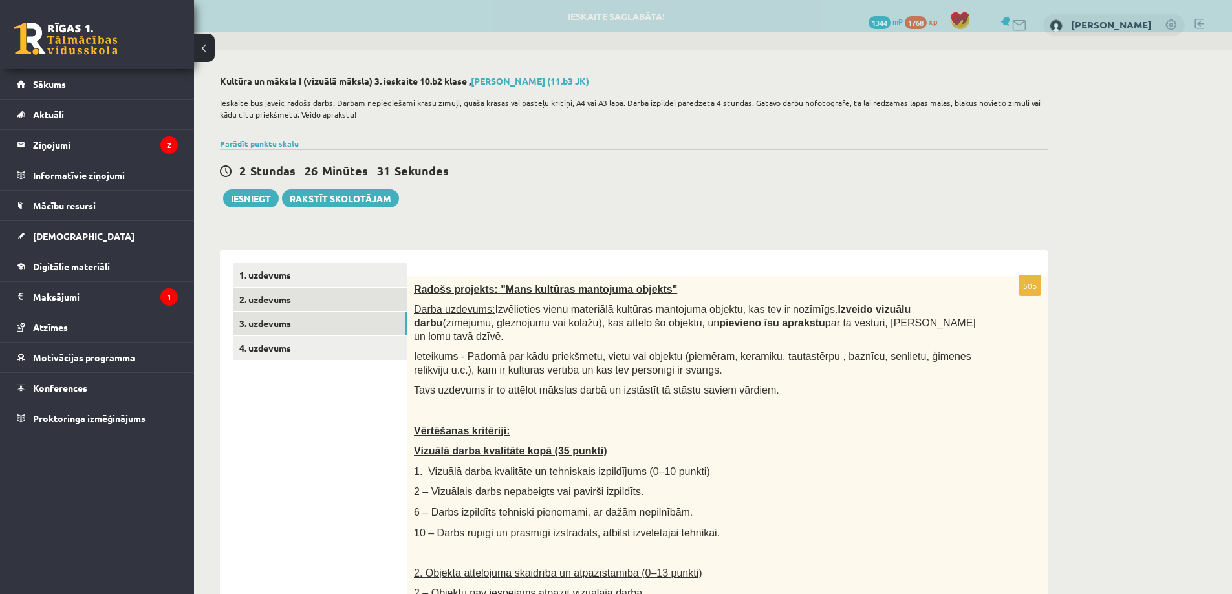
click at [335, 300] on link "2. uzdevums" at bounding box center [320, 300] width 174 height 24
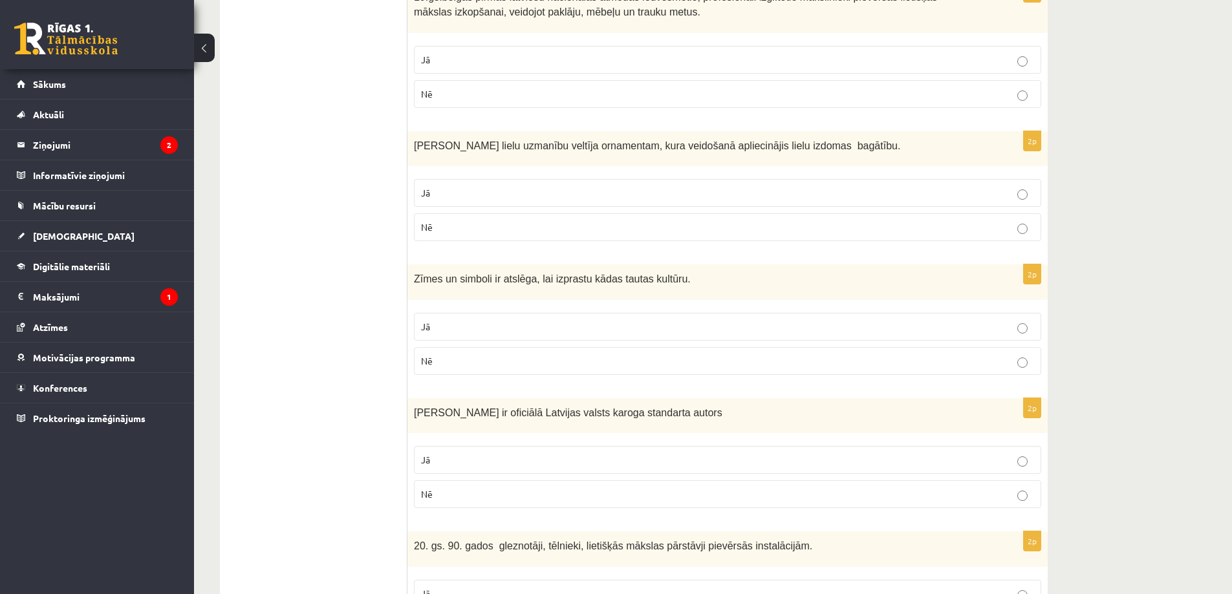
scroll to position [169, 0]
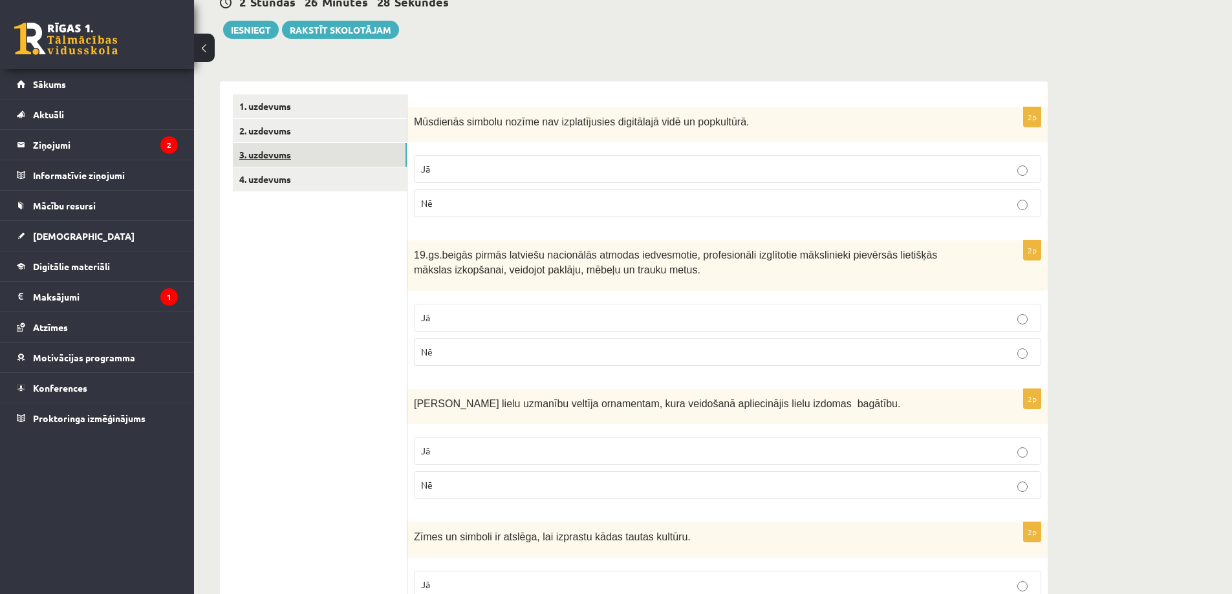
click at [385, 153] on link "3. uzdevums" at bounding box center [320, 155] width 174 height 24
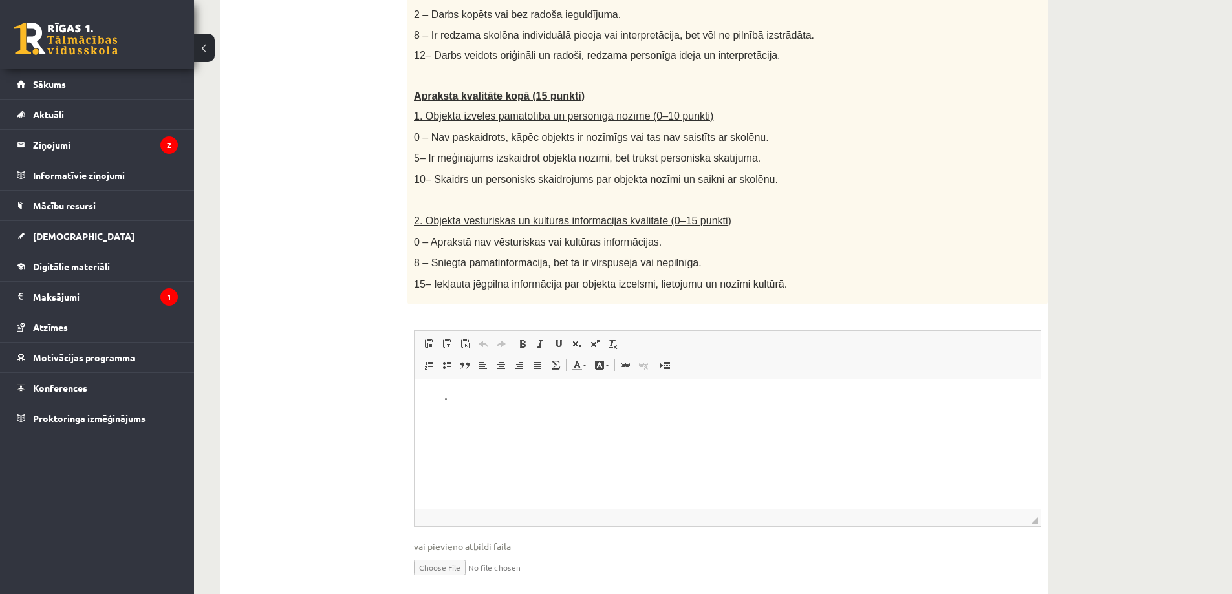
scroll to position [712, 0]
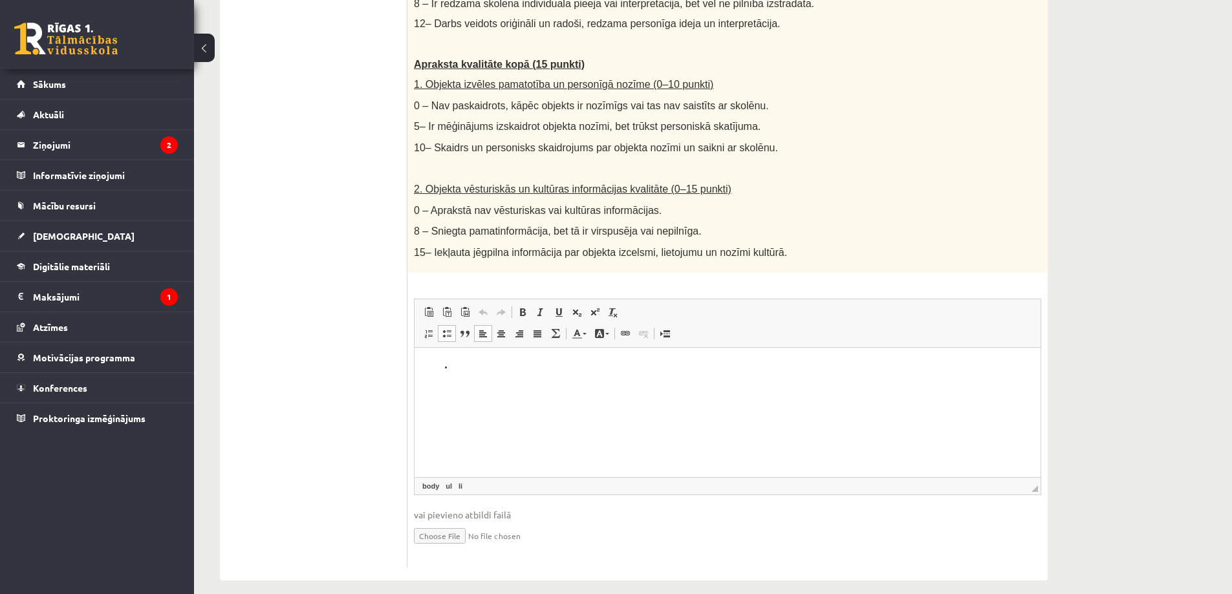
click at [492, 387] on html at bounding box center [728, 366] width 626 height 39
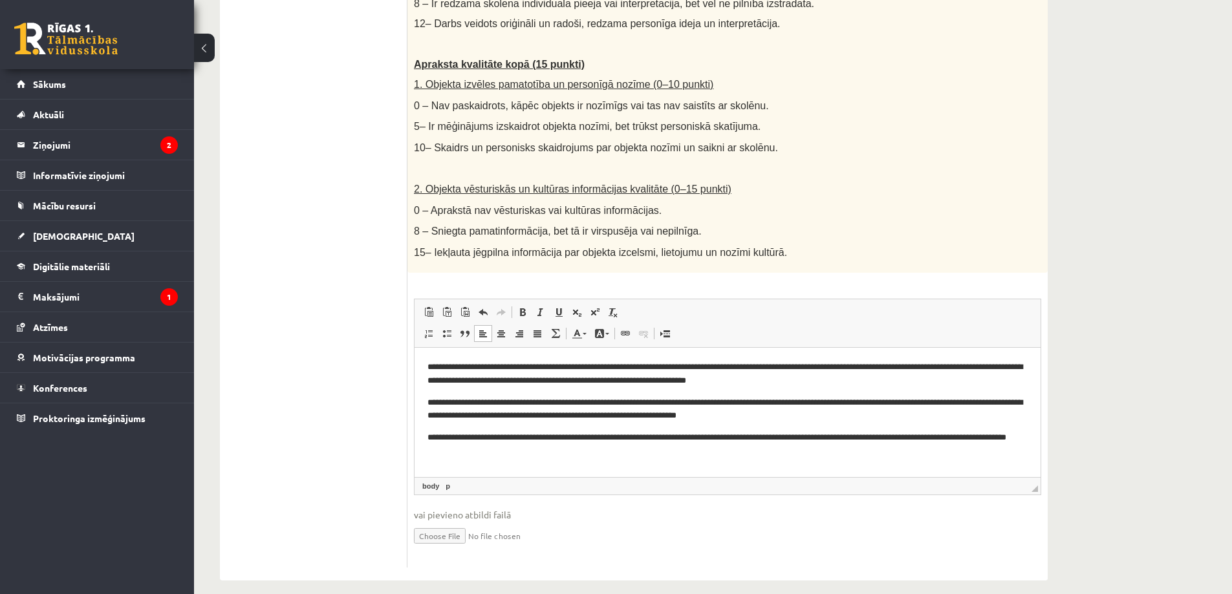
click at [896, 439] on p "**********" at bounding box center [728, 444] width 600 height 27
click at [462, 454] on p "**********" at bounding box center [728, 444] width 600 height 27
click at [834, 442] on p "**********" at bounding box center [728, 444] width 600 height 27
drag, startPoint x: 881, startPoint y: 437, endPoint x: 570, endPoint y: 464, distance: 312.2
click at [574, 464] on html "**********" at bounding box center [728, 409] width 626 height 124
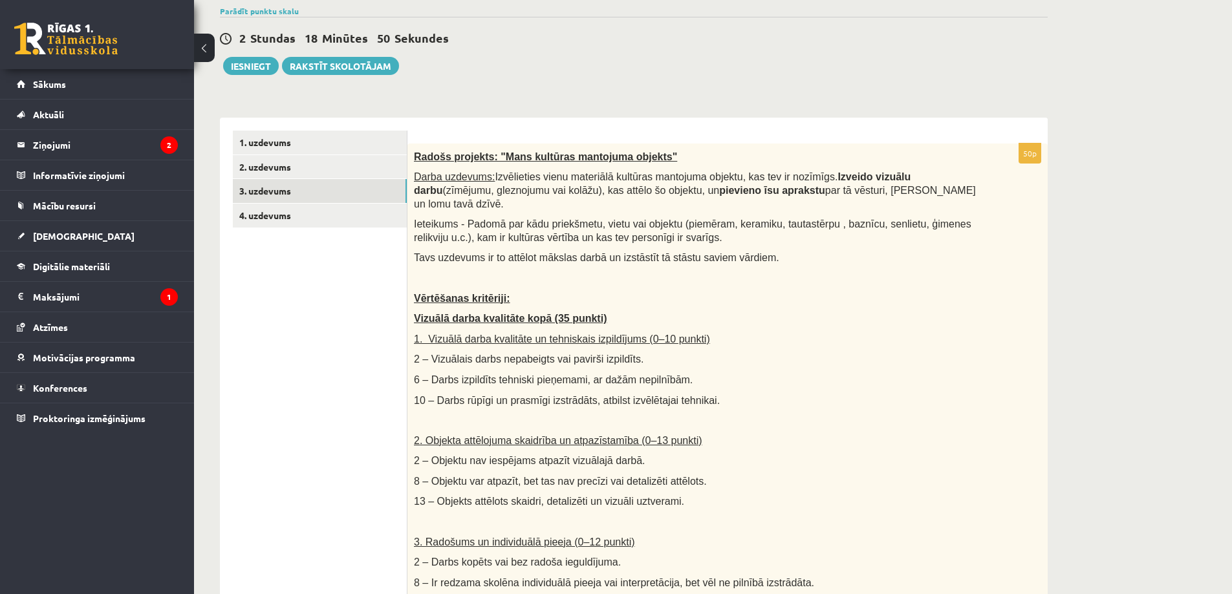
scroll to position [0, 0]
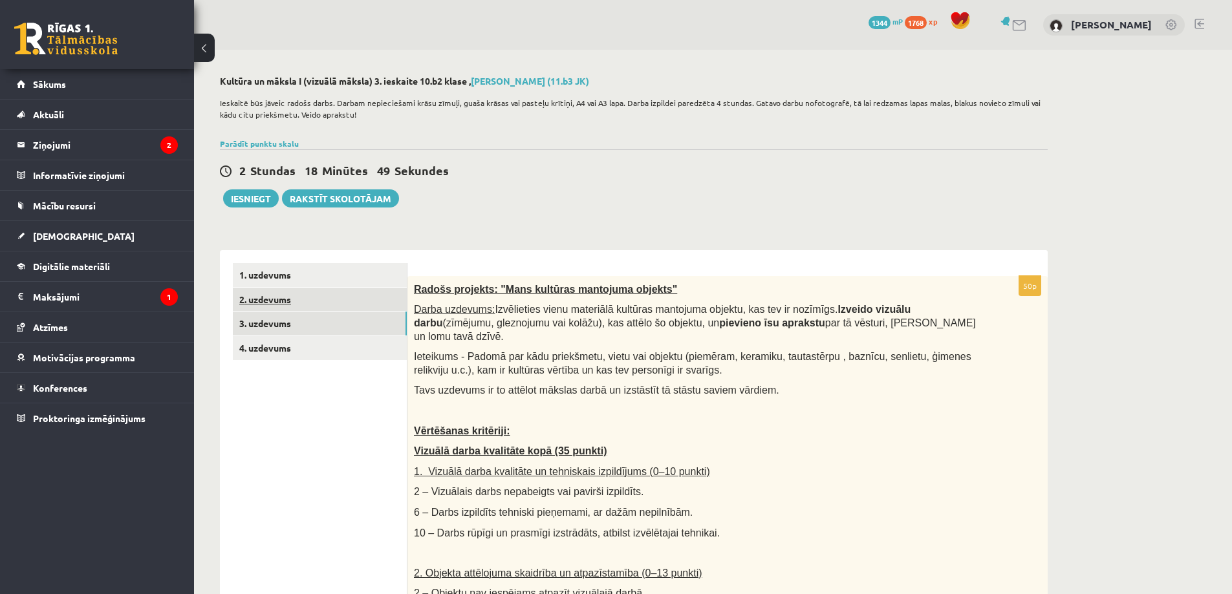
click at [369, 303] on link "2. uzdevums" at bounding box center [320, 300] width 174 height 24
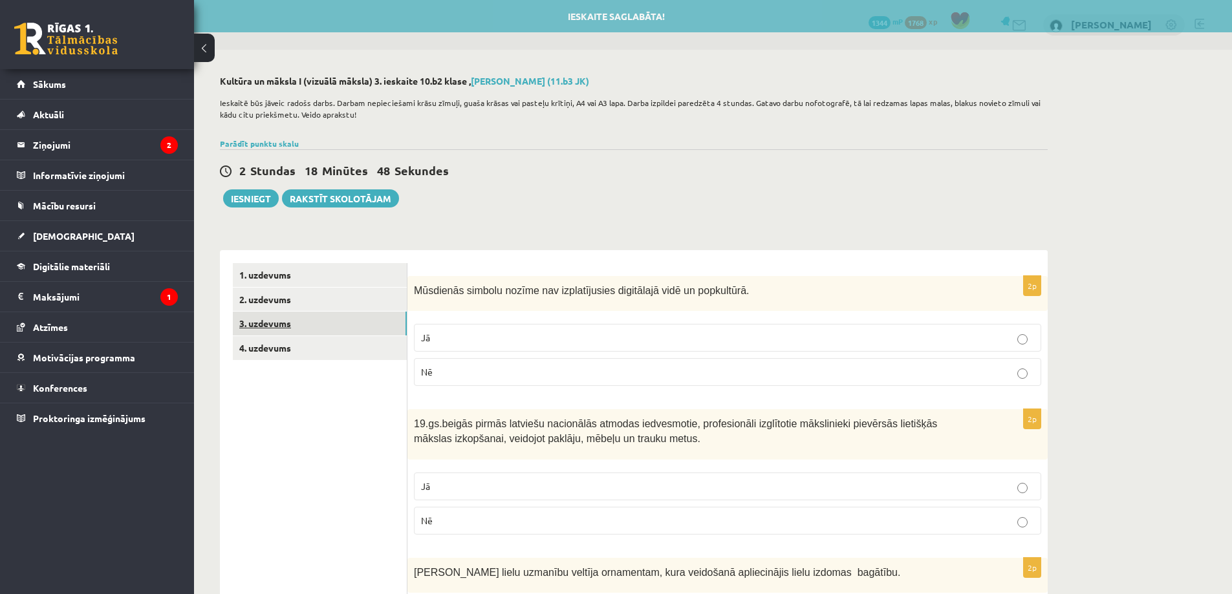
click at [358, 322] on link "3. uzdevums" at bounding box center [320, 324] width 174 height 24
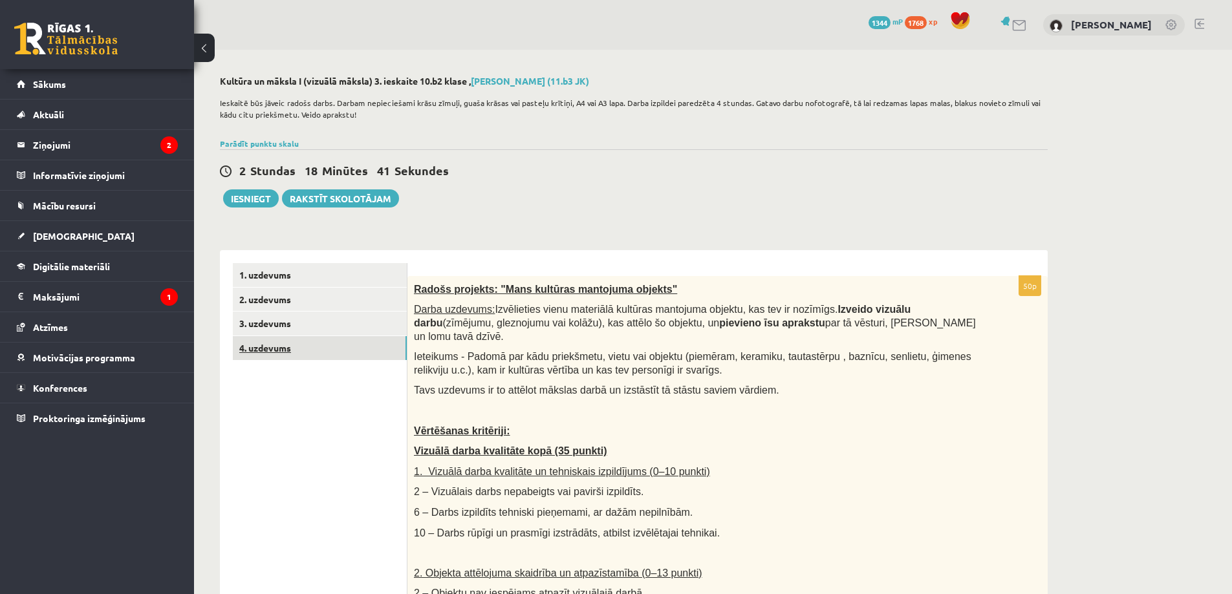
click at [336, 354] on link "4. uzdevums" at bounding box center [320, 348] width 174 height 24
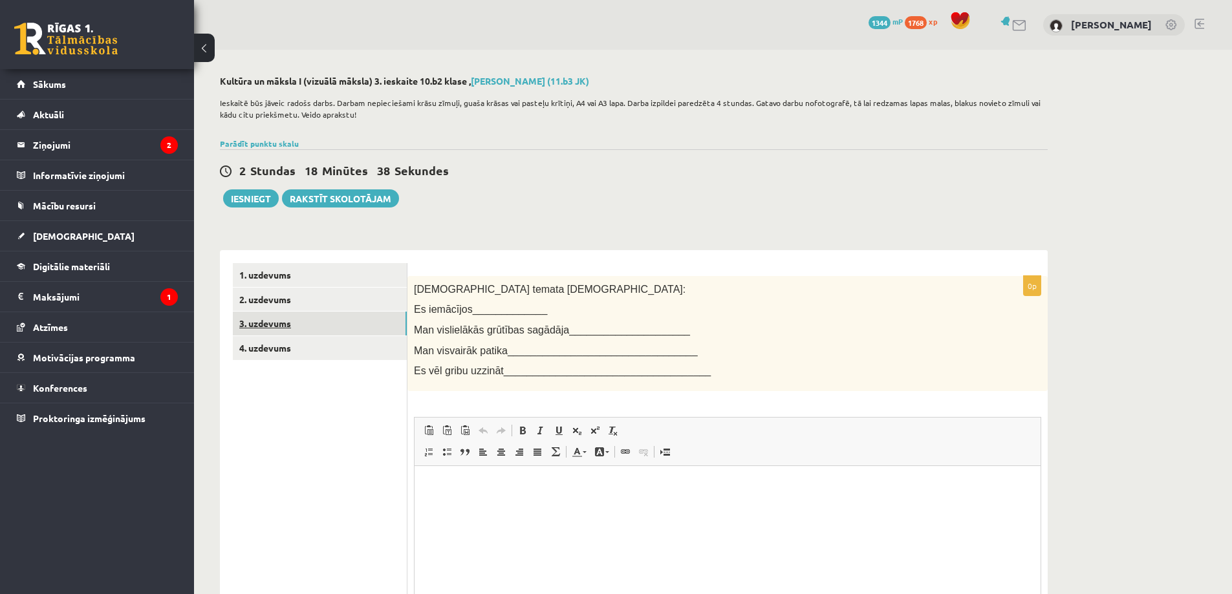
click at [363, 333] on link "3. uzdevums" at bounding box center [320, 324] width 174 height 24
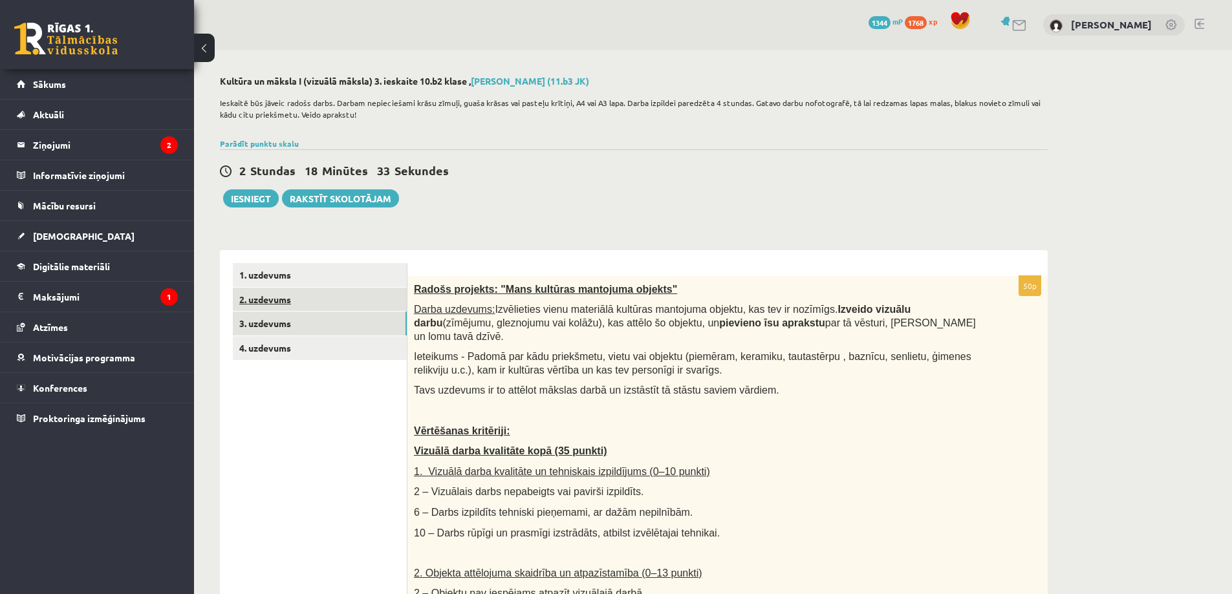
click at [391, 310] on link "2. uzdevums" at bounding box center [320, 300] width 174 height 24
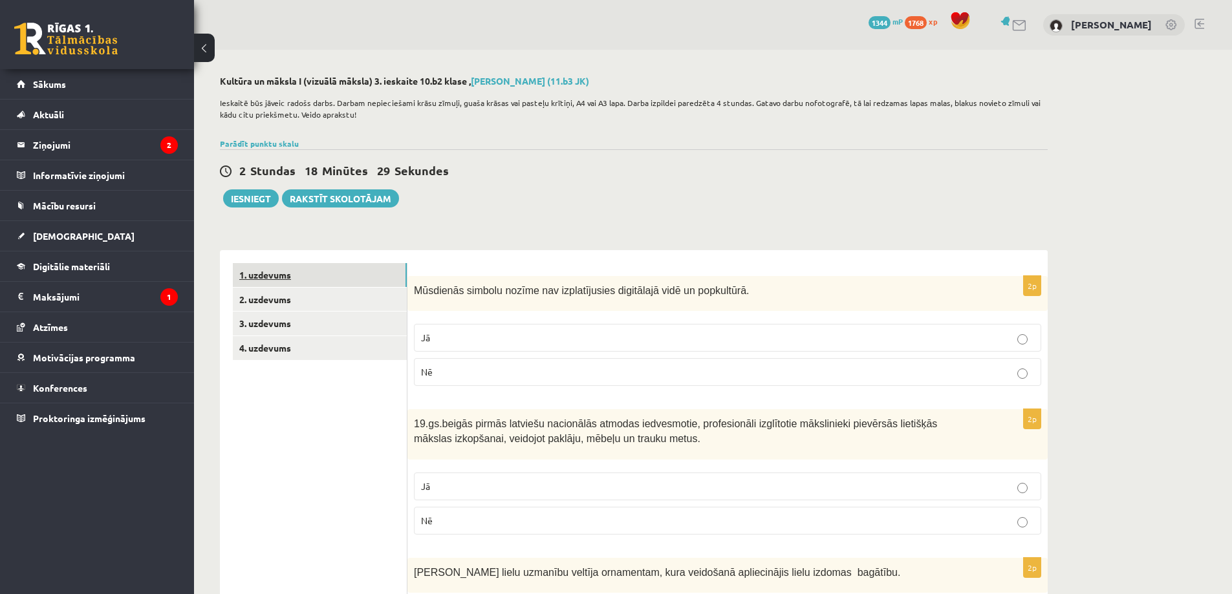
click at [322, 283] on link "1. uzdevums" at bounding box center [320, 275] width 174 height 24
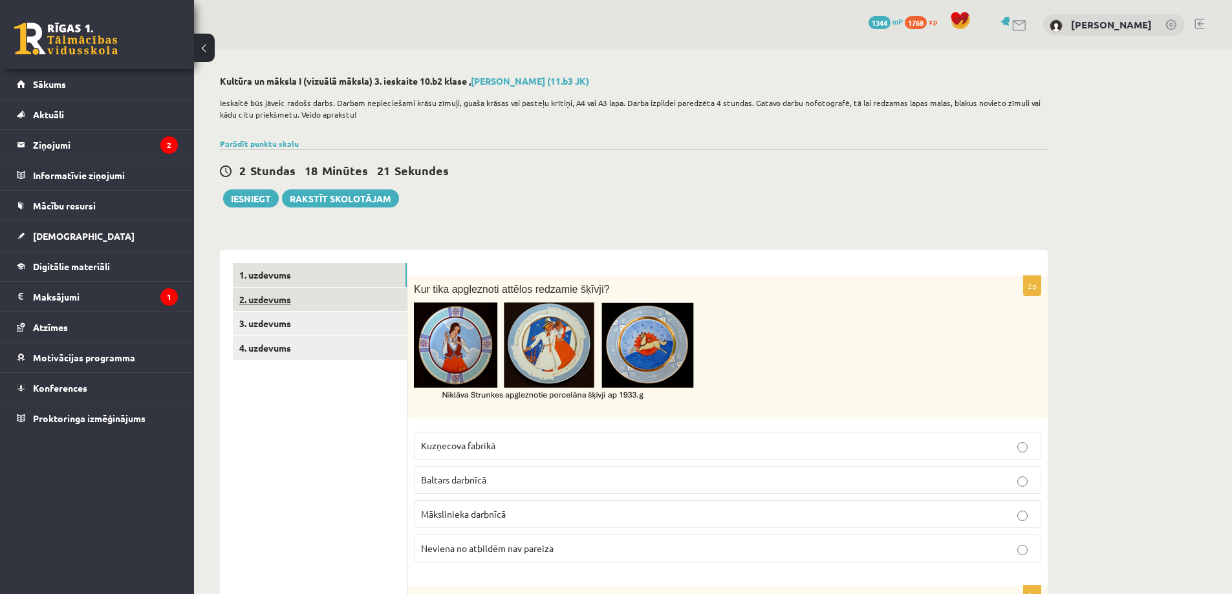
click at [372, 301] on link "2. uzdevums" at bounding box center [320, 300] width 174 height 24
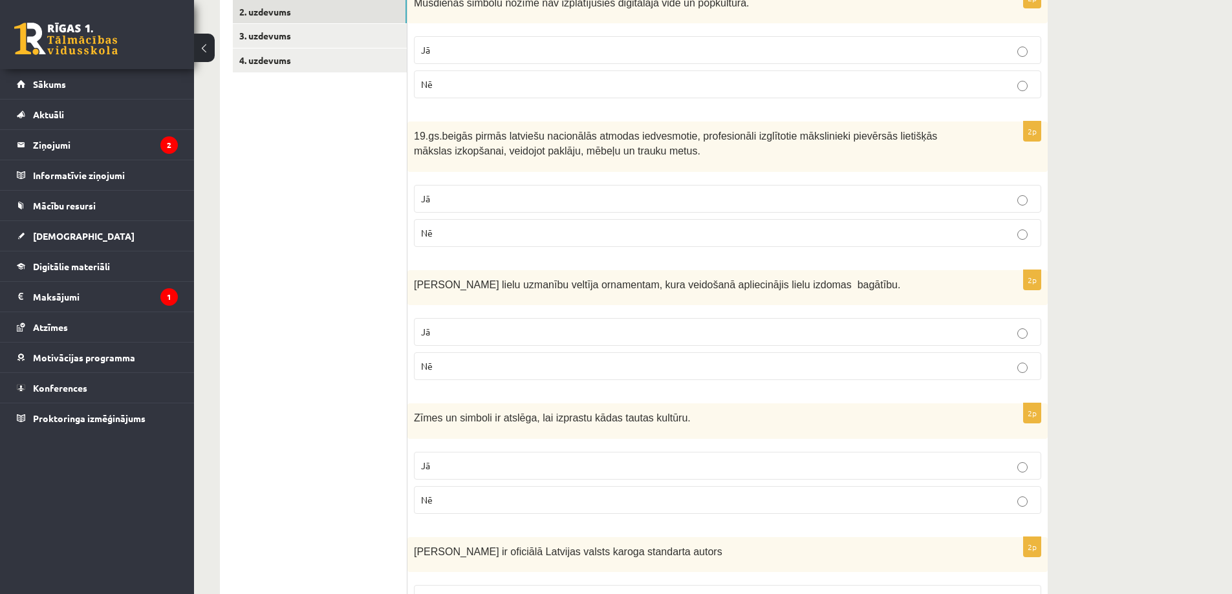
scroll to position [18, 0]
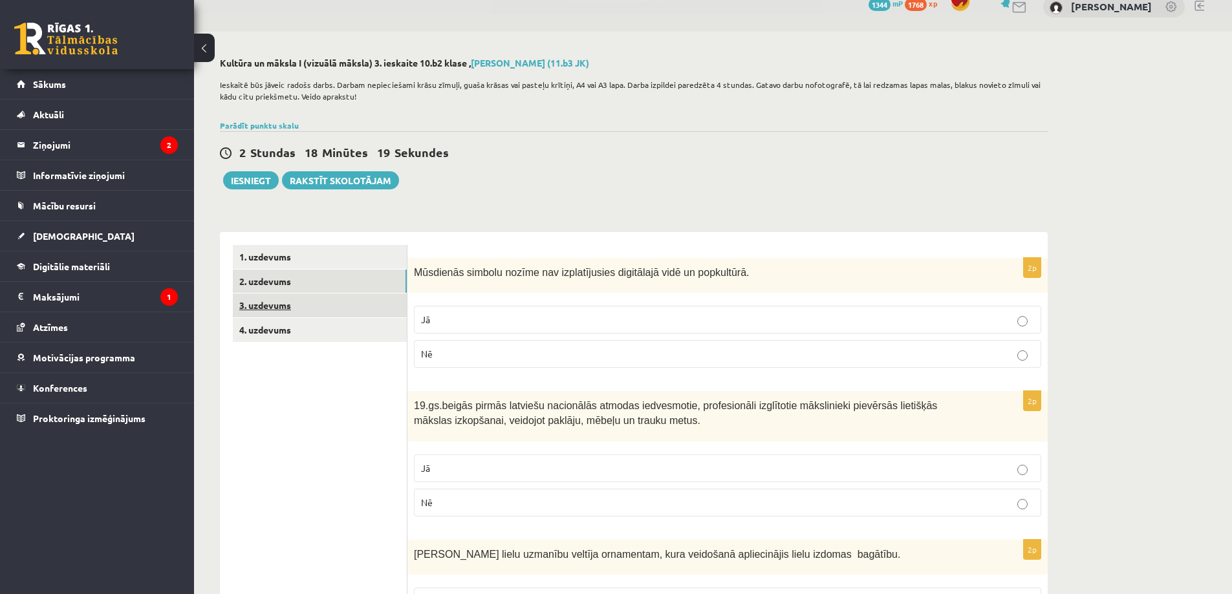
click at [367, 305] on link "3. uzdevums" at bounding box center [320, 306] width 174 height 24
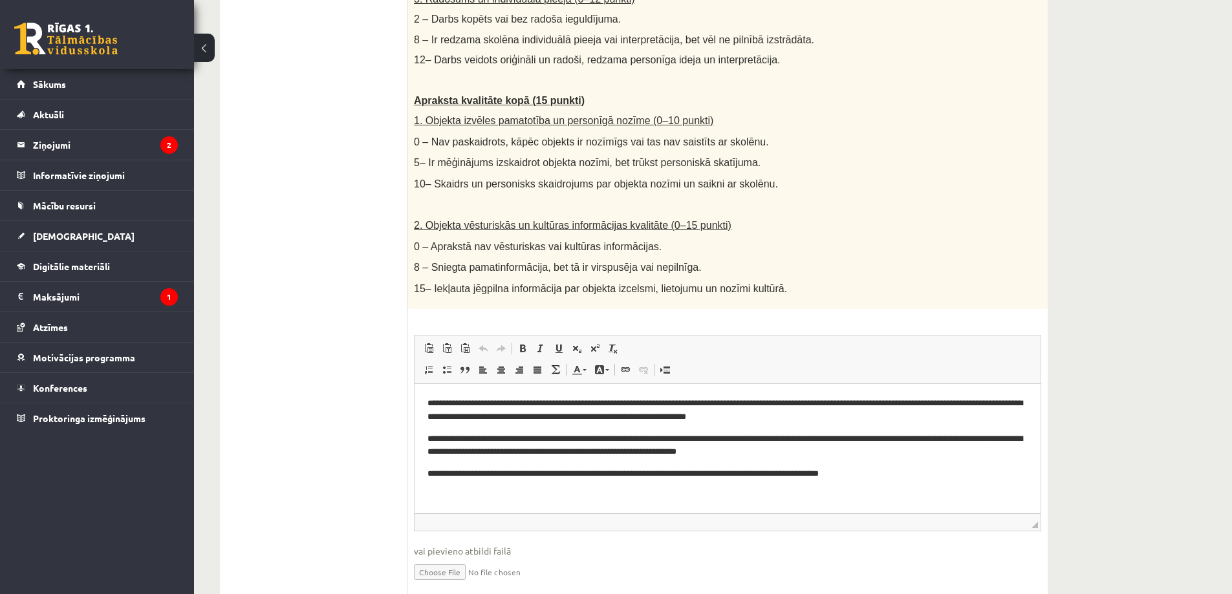
scroll to position [712, 0]
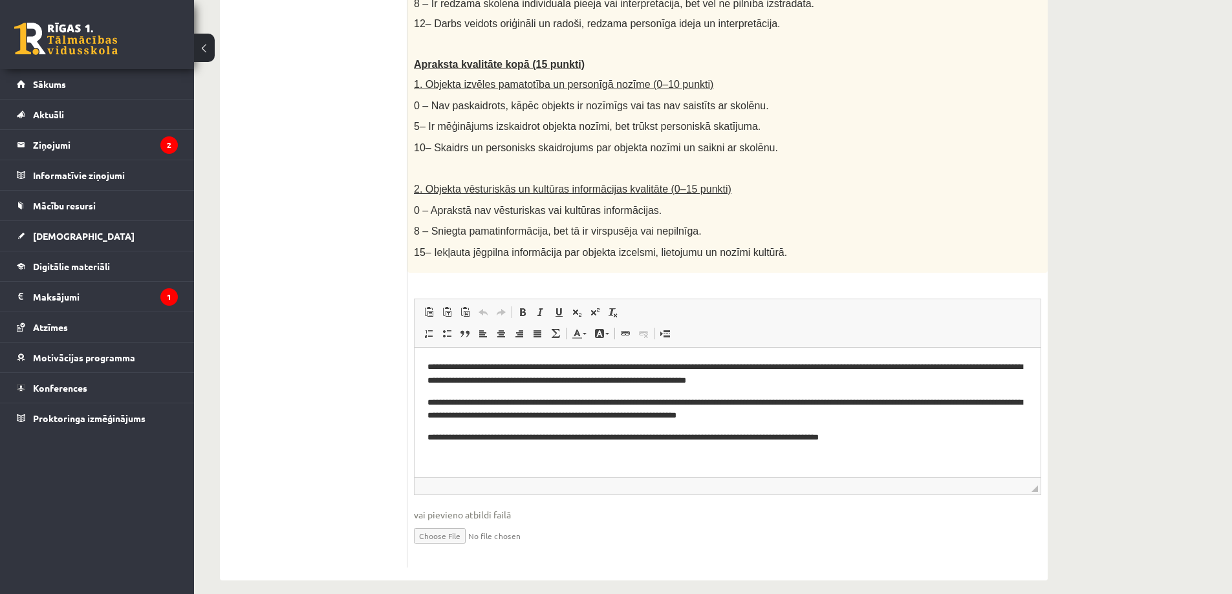
click at [459, 525] on input "file" at bounding box center [727, 535] width 627 height 27
type input "**********"
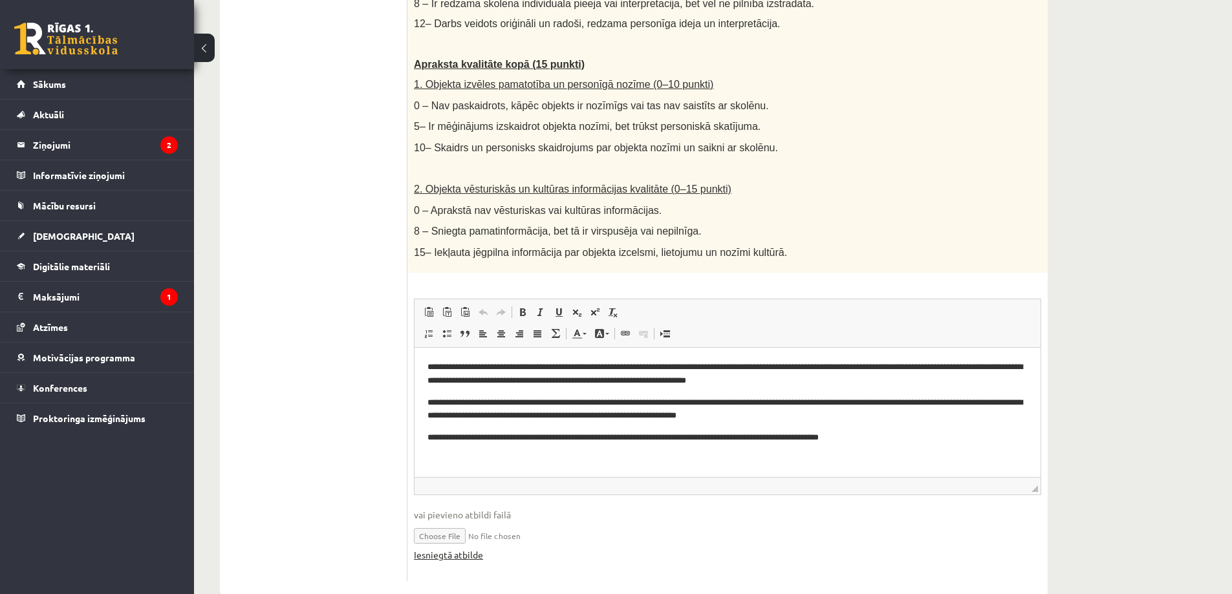
click at [475, 548] on link "Iesniegtā atbilde" at bounding box center [448, 555] width 69 height 14
click at [471, 548] on link "Iesniegtā atbilde" at bounding box center [448, 555] width 69 height 14
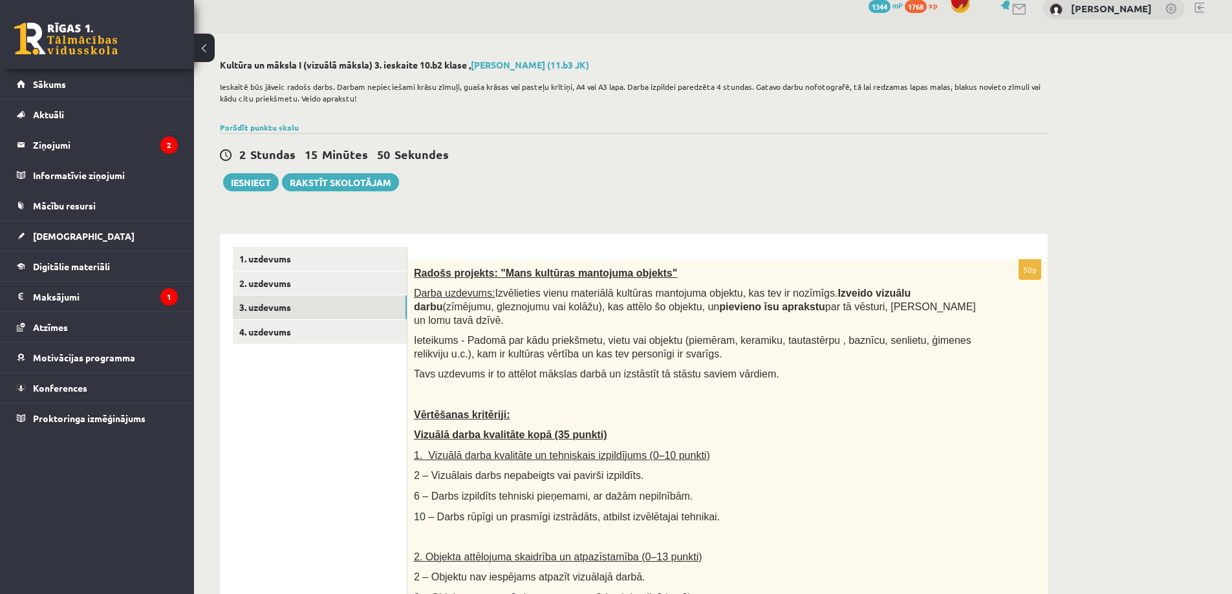
scroll to position [0, 0]
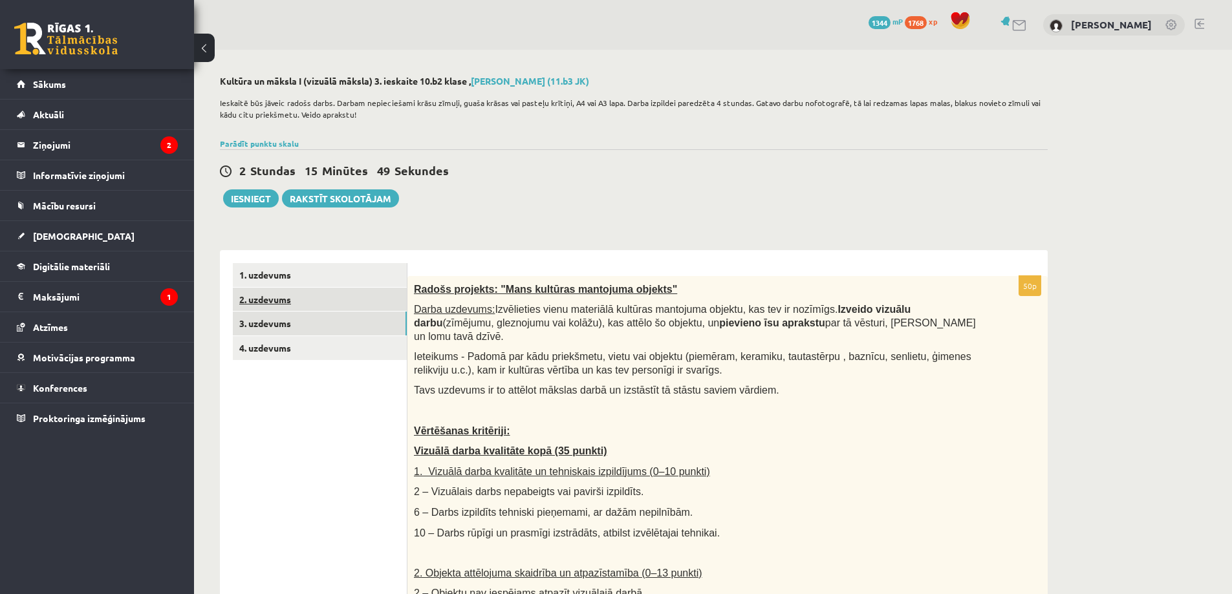
click at [319, 307] on link "2. uzdevums" at bounding box center [320, 300] width 174 height 24
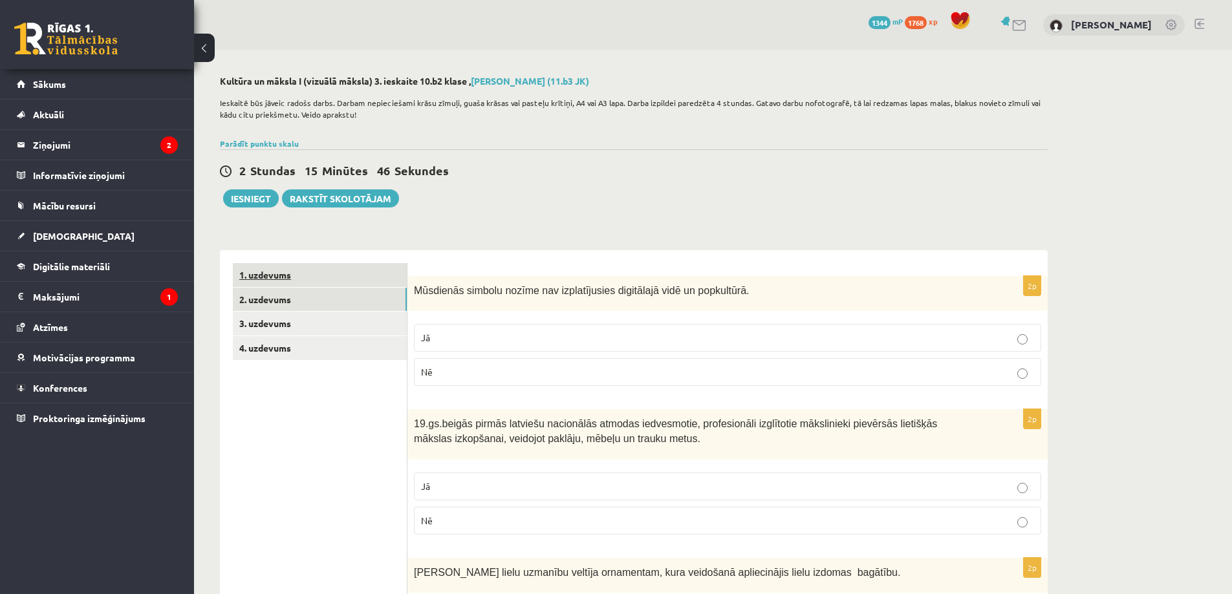
click at [309, 266] on link "1. uzdevums" at bounding box center [320, 275] width 174 height 24
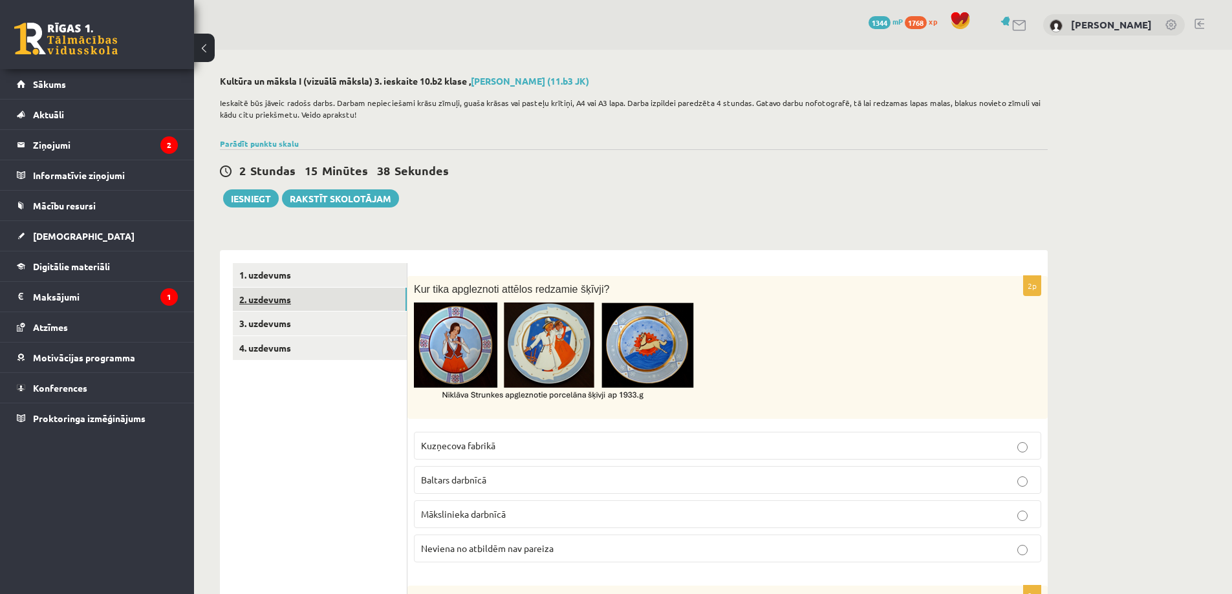
click at [333, 304] on link "2. uzdevums" at bounding box center [320, 300] width 174 height 24
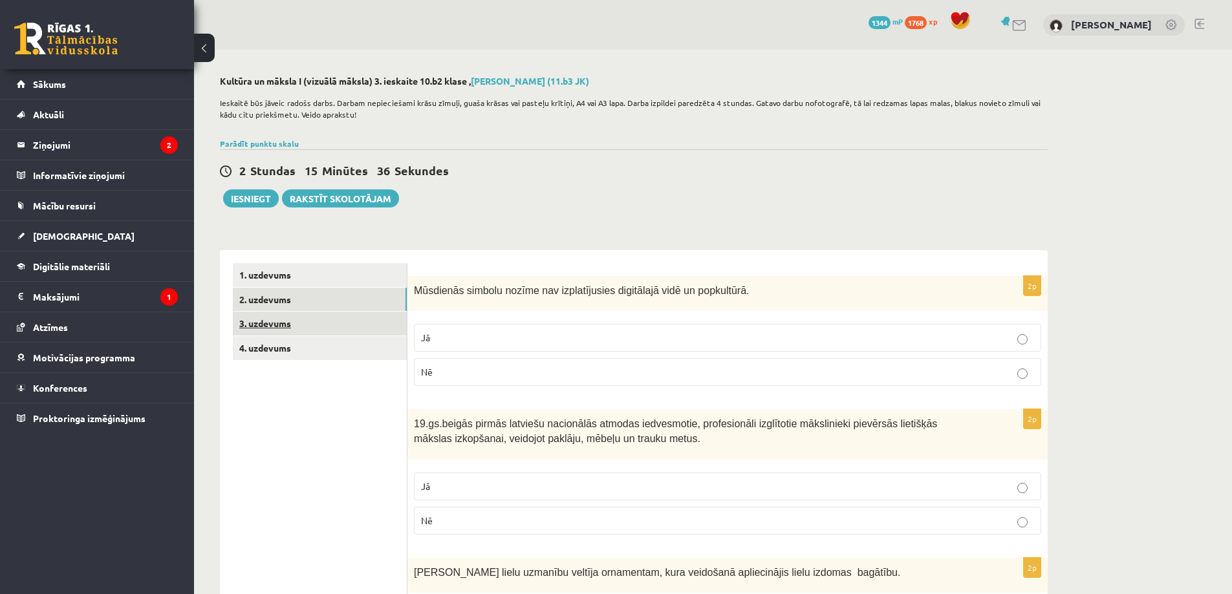
click at [362, 330] on link "3. uzdevums" at bounding box center [320, 324] width 174 height 24
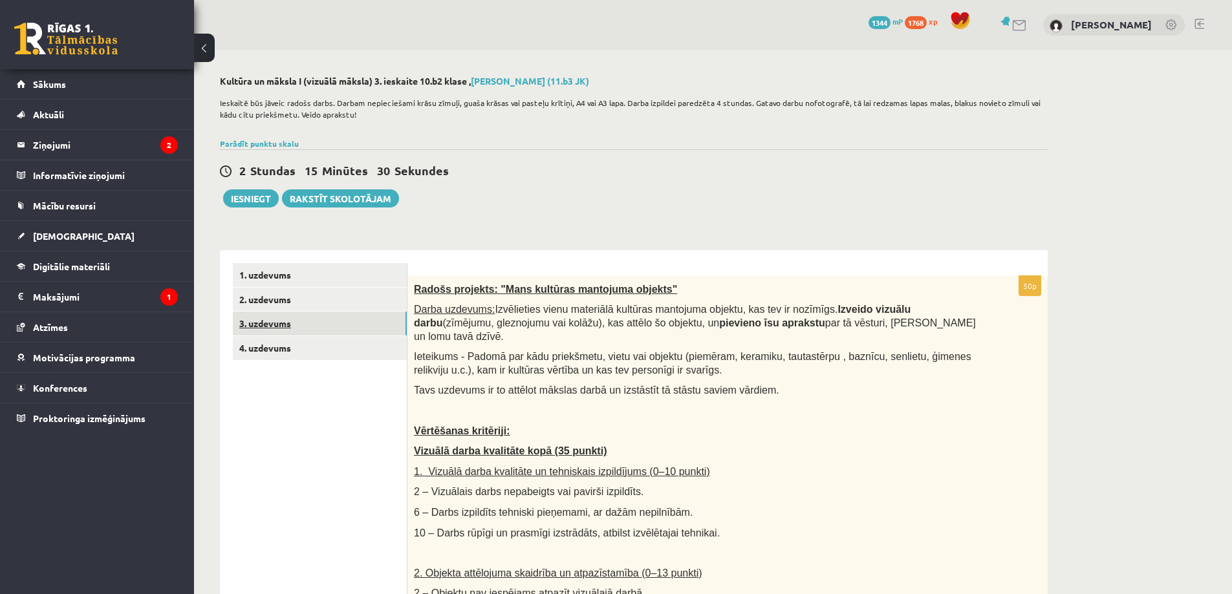
click at [350, 333] on link "3. uzdevums" at bounding box center [320, 324] width 174 height 24
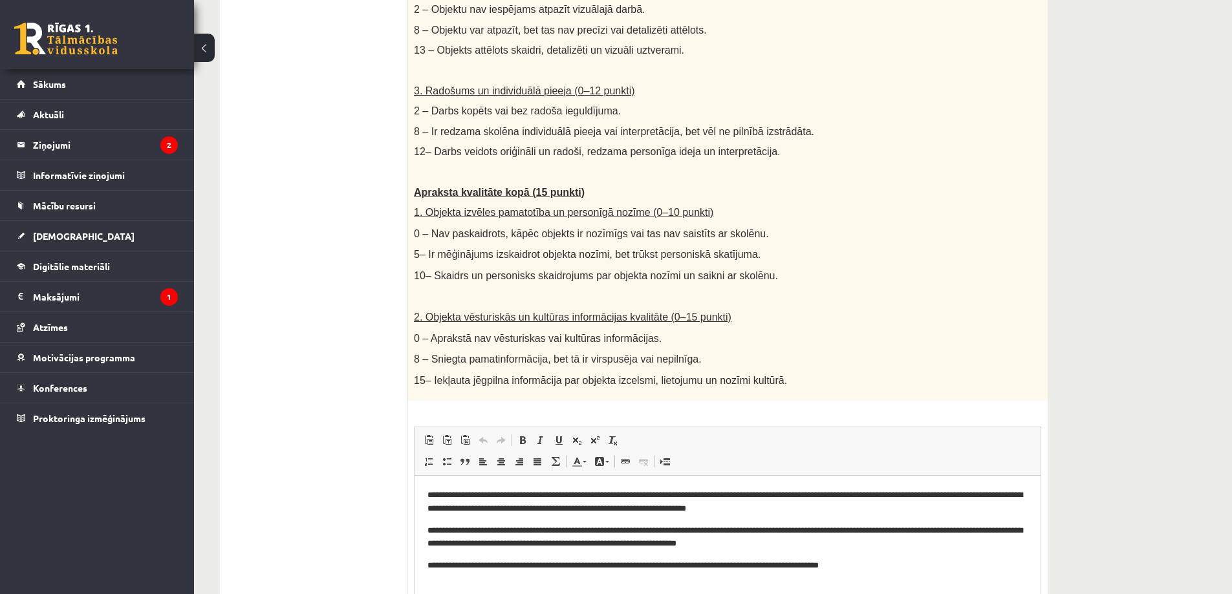
scroll to position [726, 0]
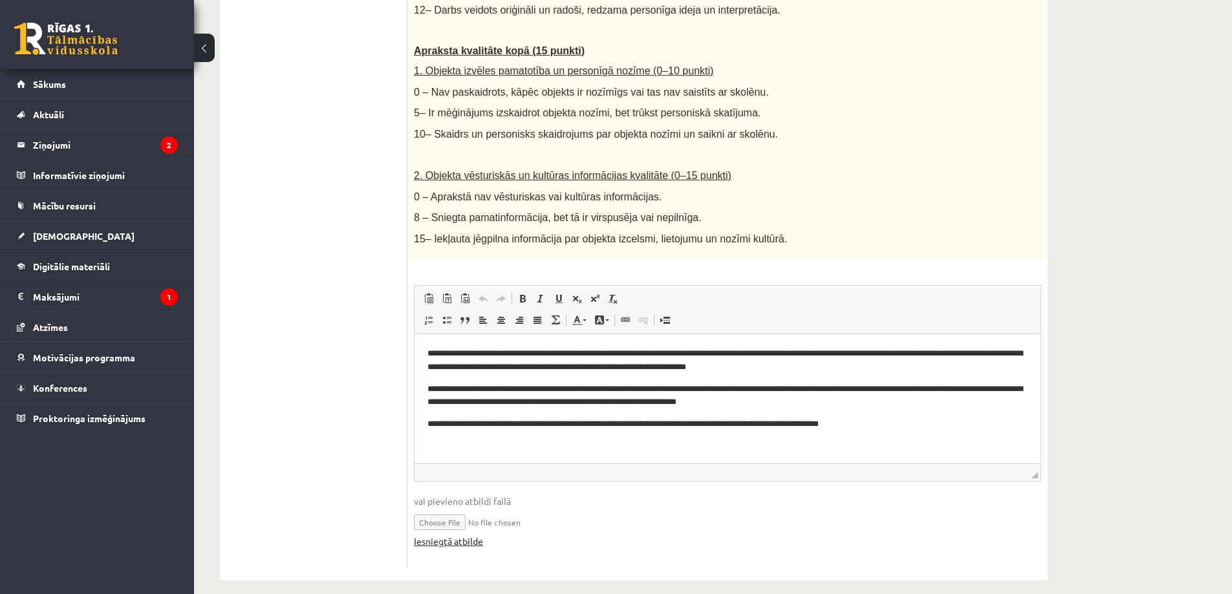
click at [444, 535] on link "Iesniegtā atbilde" at bounding box center [448, 542] width 69 height 14
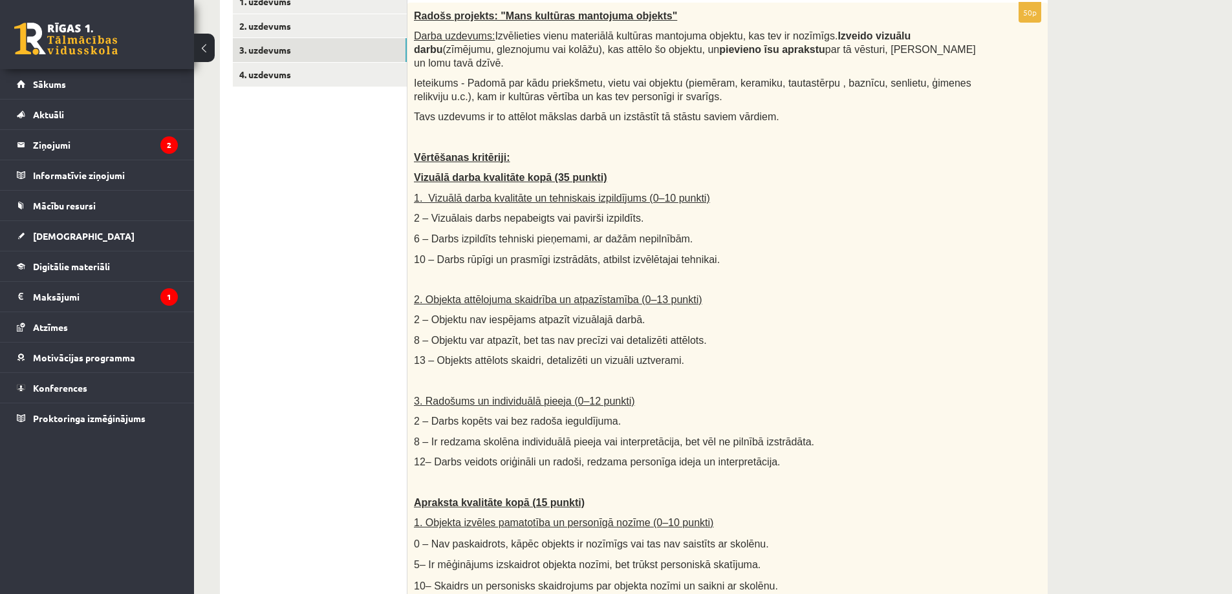
scroll to position [0, 0]
